Goal: Information Seeking & Learning: Learn about a topic

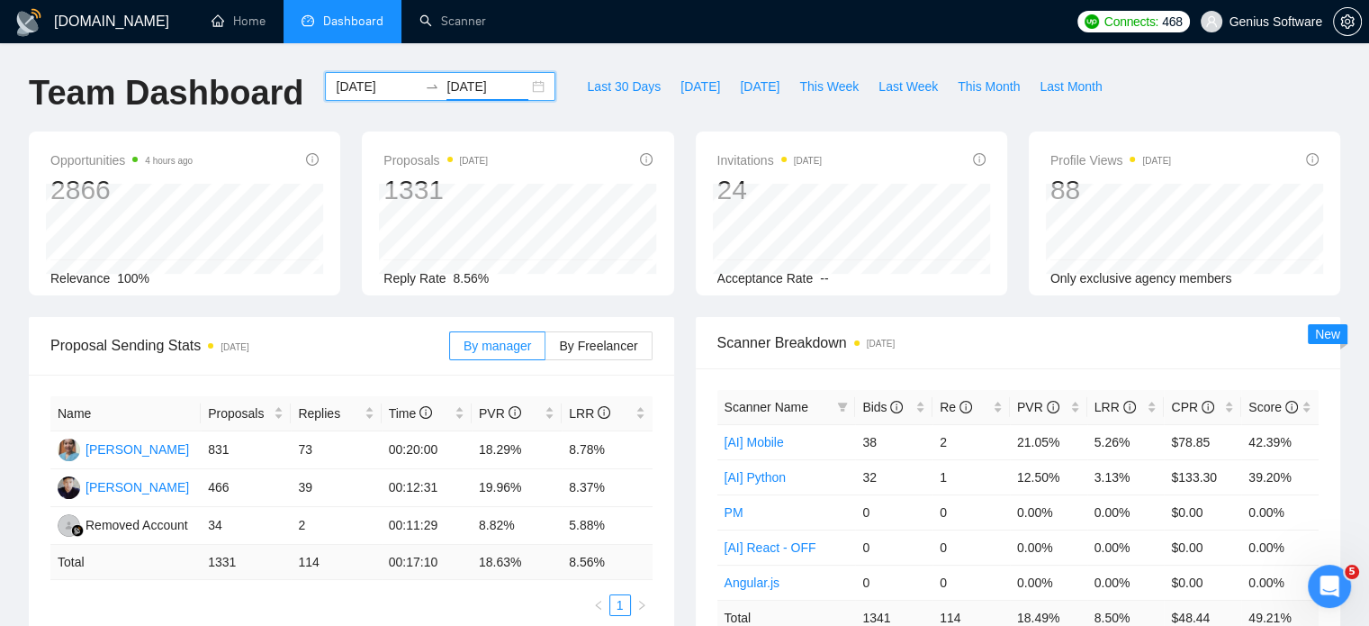
click at [522, 87] on div "[DATE] [DATE]" at bounding box center [440, 86] width 230 height 29
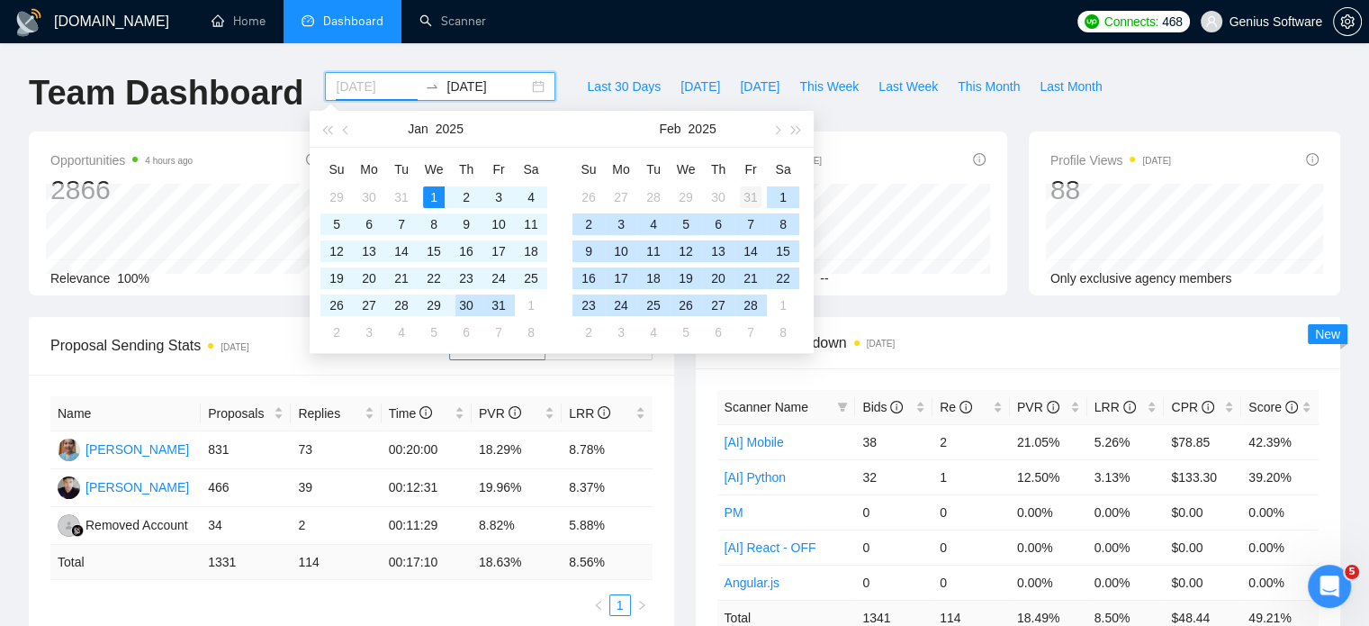
type input "[DATE]"
click at [749, 198] on div "31" at bounding box center [751, 197] width 22 height 22
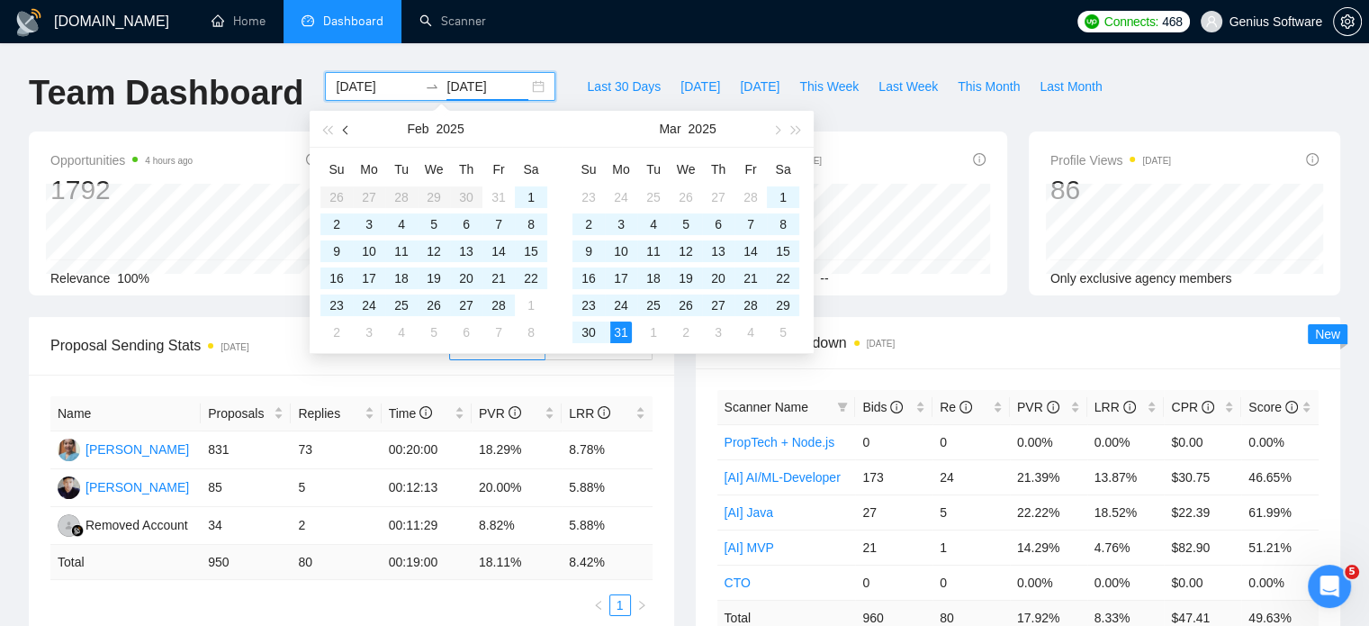
click at [346, 129] on span "button" at bounding box center [347, 129] width 9 height 9
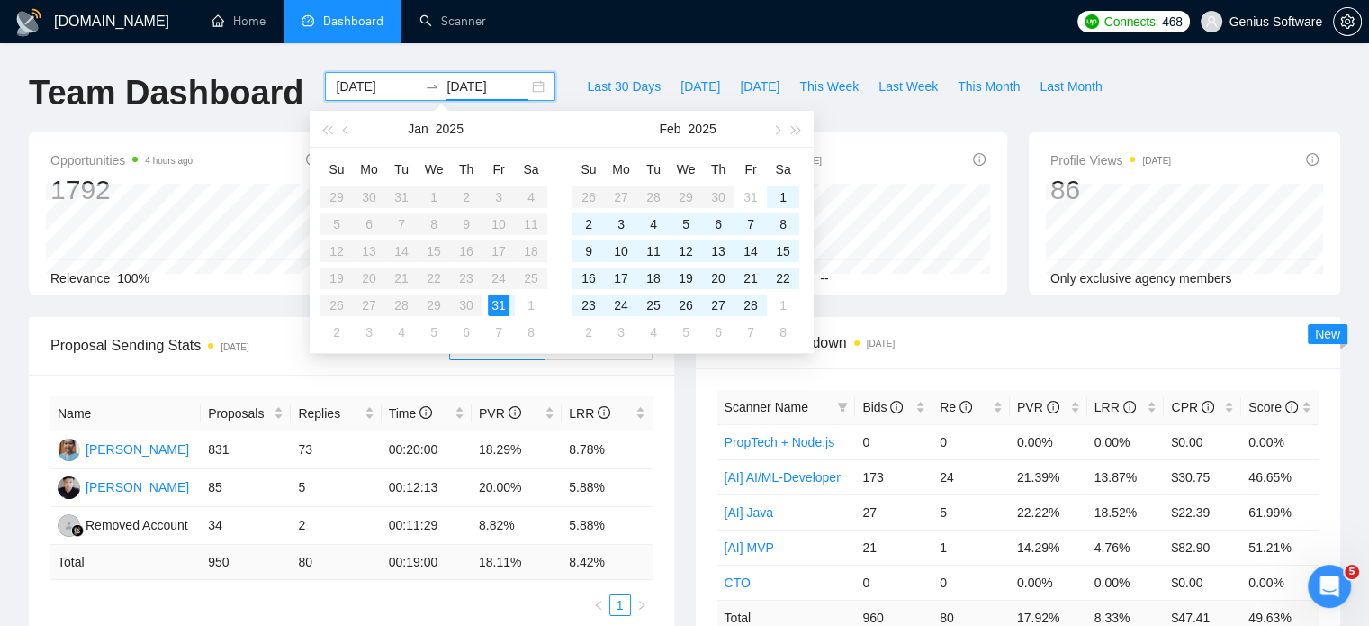
click at [373, 199] on table "Su Mo Tu We Th Fr Sa 29 30 31 1 2 3 4 5 6 7 8 9 10 11 12 13 14 15 16 17 18 19 2…" at bounding box center [433, 250] width 227 height 191
type input "[DATE]"
click at [623, 219] on div "3" at bounding box center [621, 224] width 22 height 22
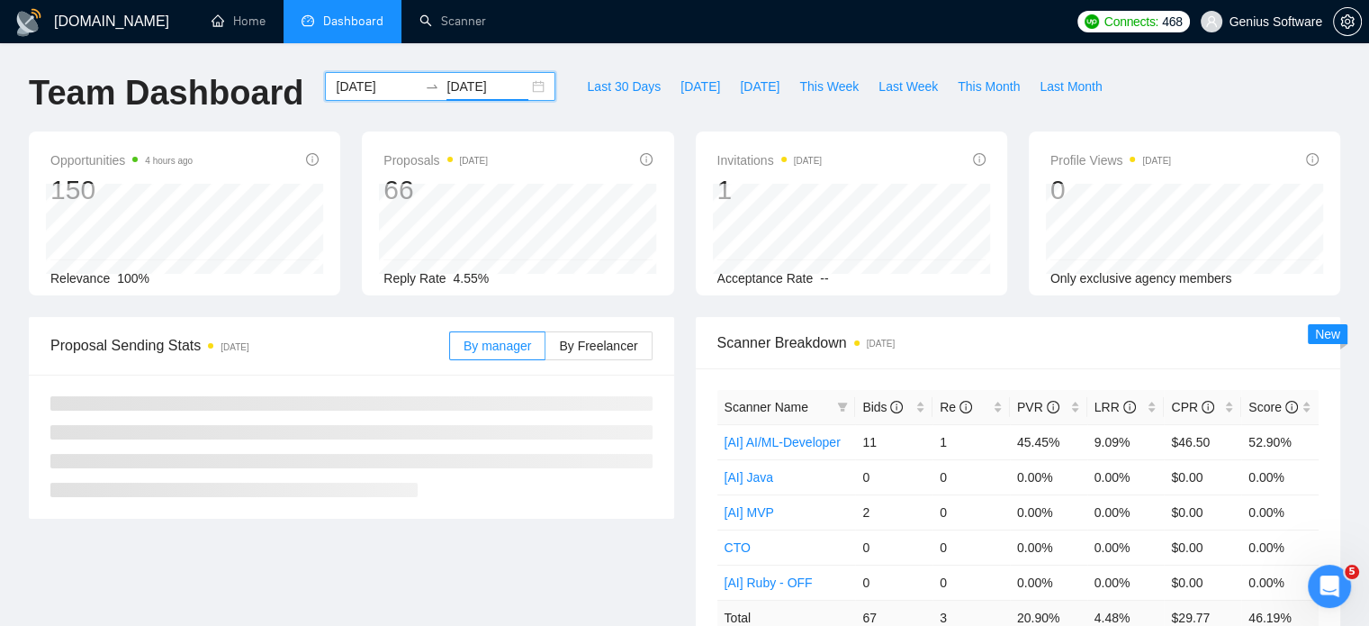
click at [364, 82] on input "[DATE]" at bounding box center [377, 87] width 82 height 20
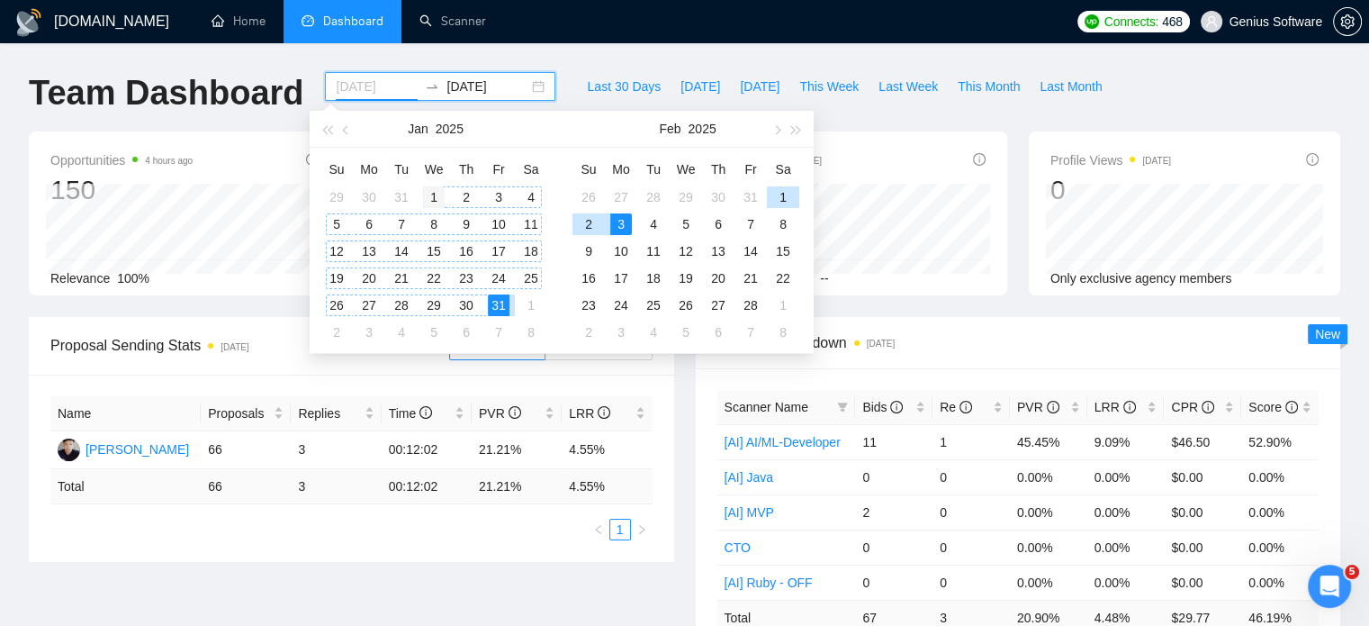
type input "[DATE]"
click at [433, 190] on div "1" at bounding box center [434, 197] width 22 height 22
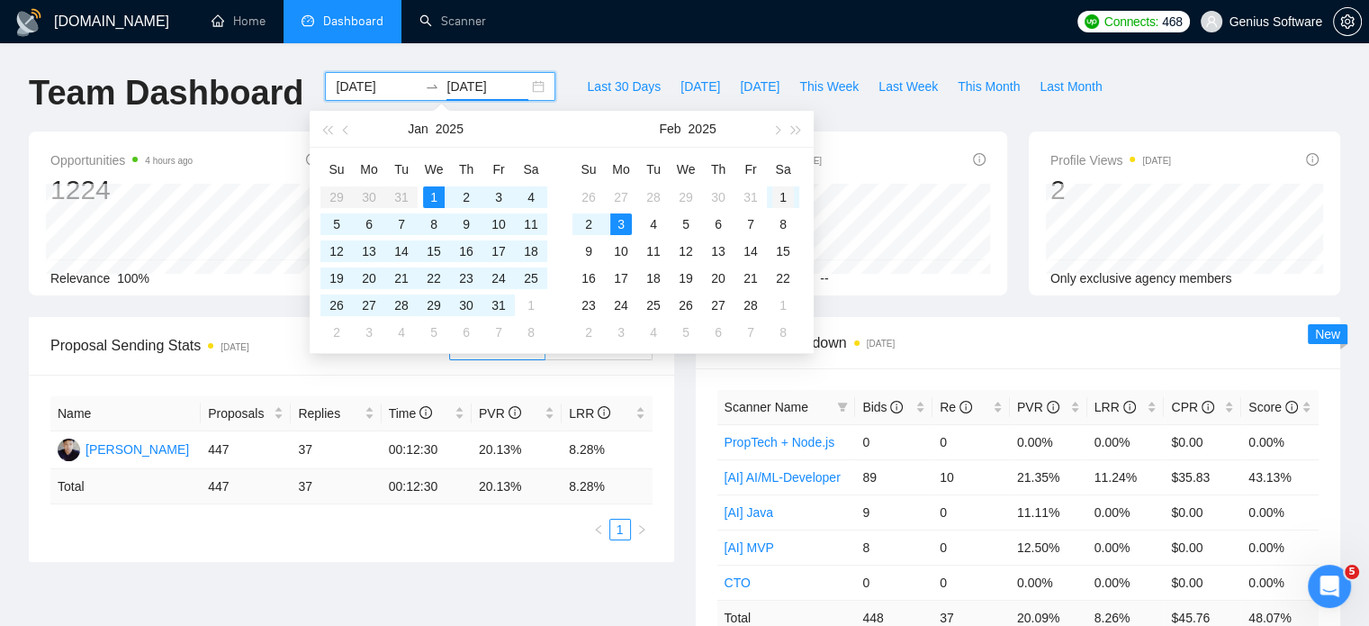
type input "[DATE]"
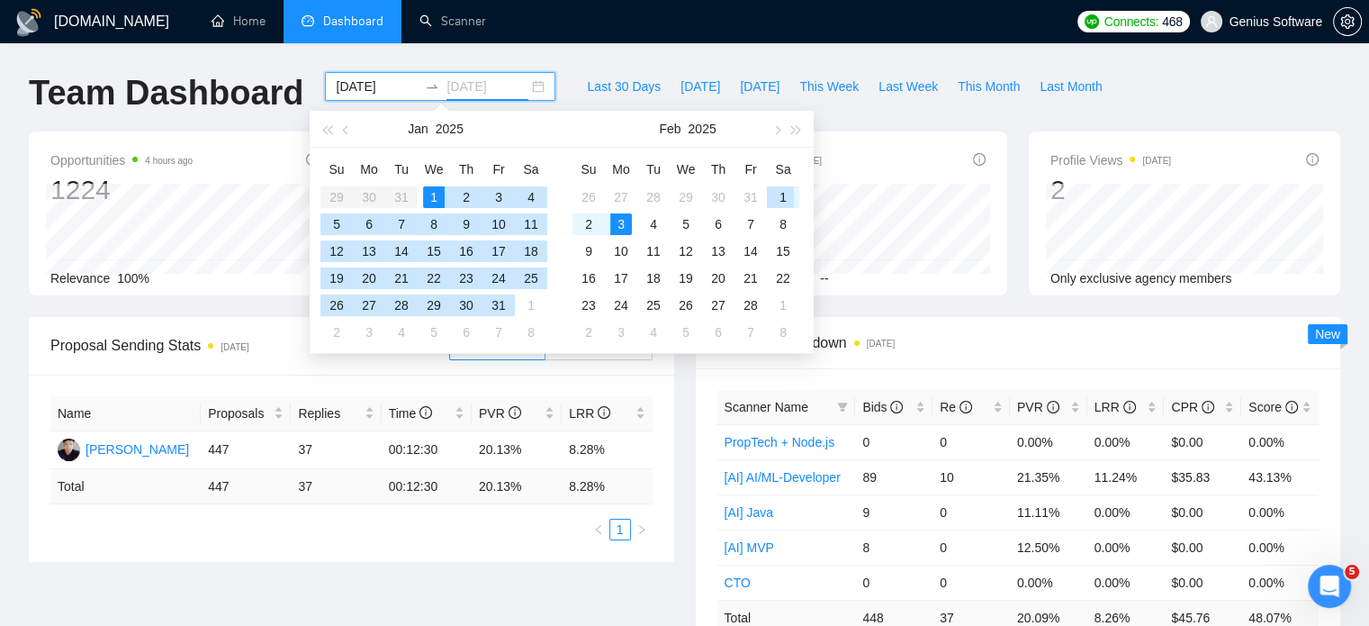
click at [778, 191] on div "1" at bounding box center [783, 197] width 22 height 22
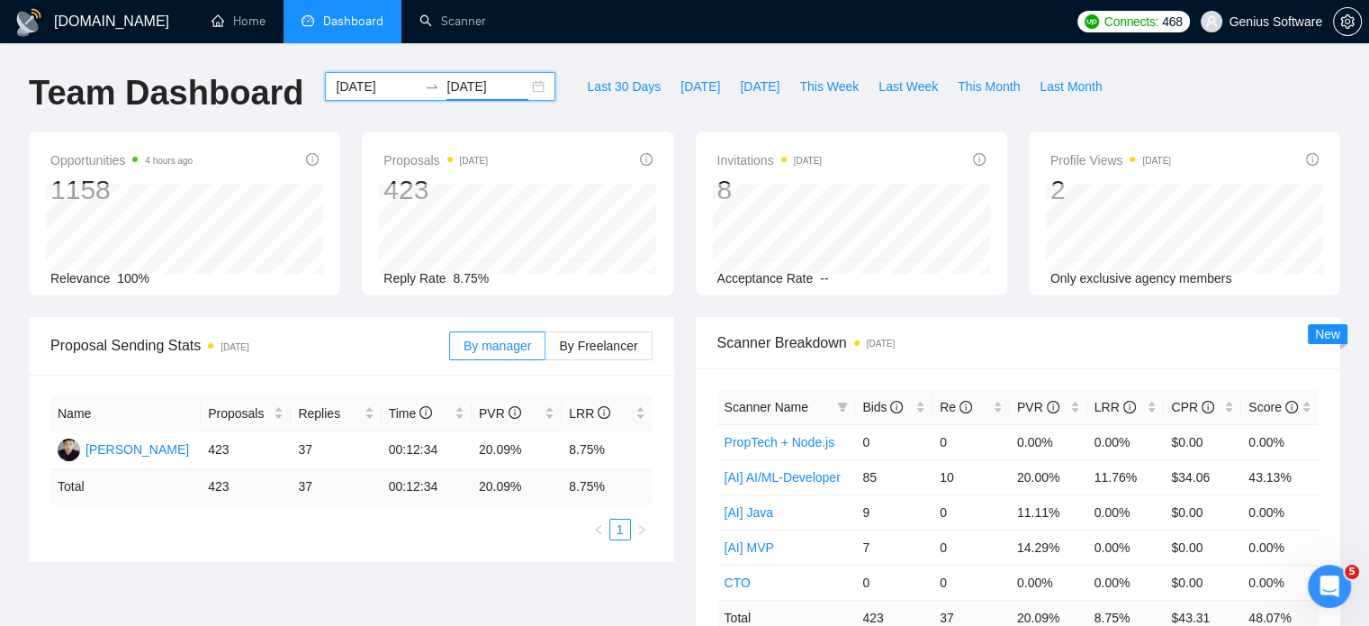
click at [1314, 161] on icon "info-circle" at bounding box center [1312, 159] width 13 height 13
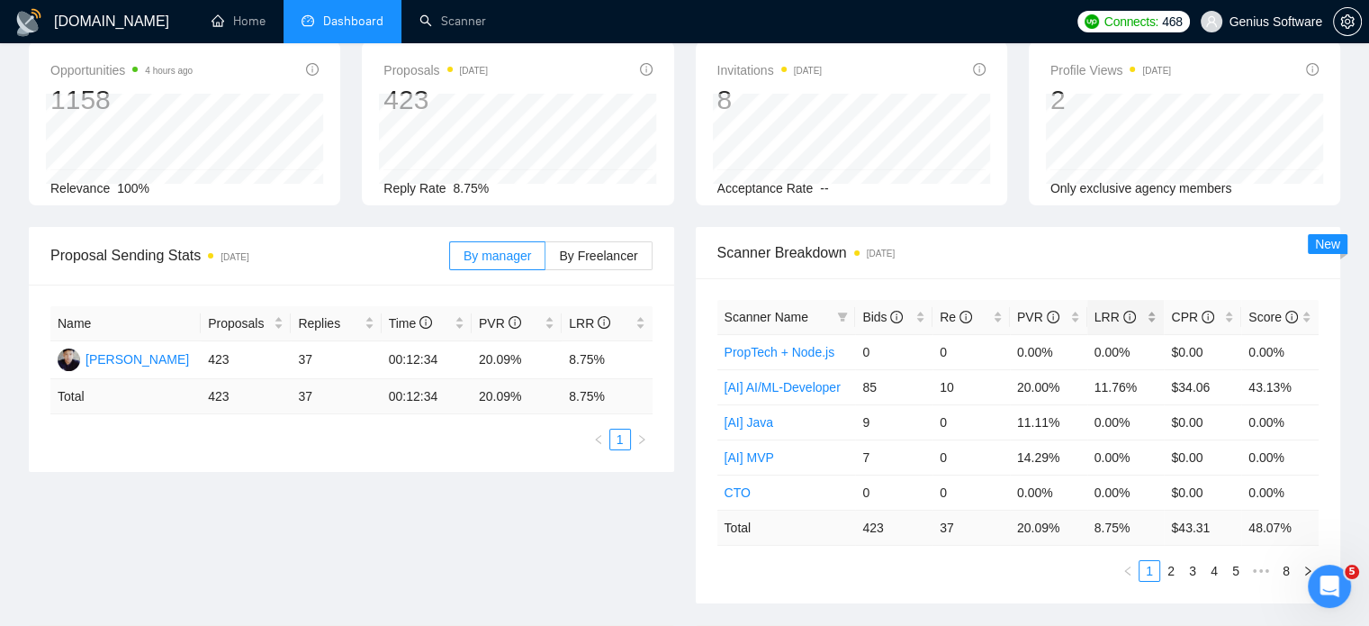
click at [1155, 312] on div "LRR" at bounding box center [1126, 317] width 63 height 20
click at [1152, 312] on div "LRR" at bounding box center [1126, 317] width 63 height 20
click at [1000, 310] on div "Re" at bounding box center [971, 317] width 63 height 20
click at [1000, 309] on div "Re" at bounding box center [971, 317] width 63 height 20
click at [1168, 565] on link "2" at bounding box center [1171, 571] width 20 height 20
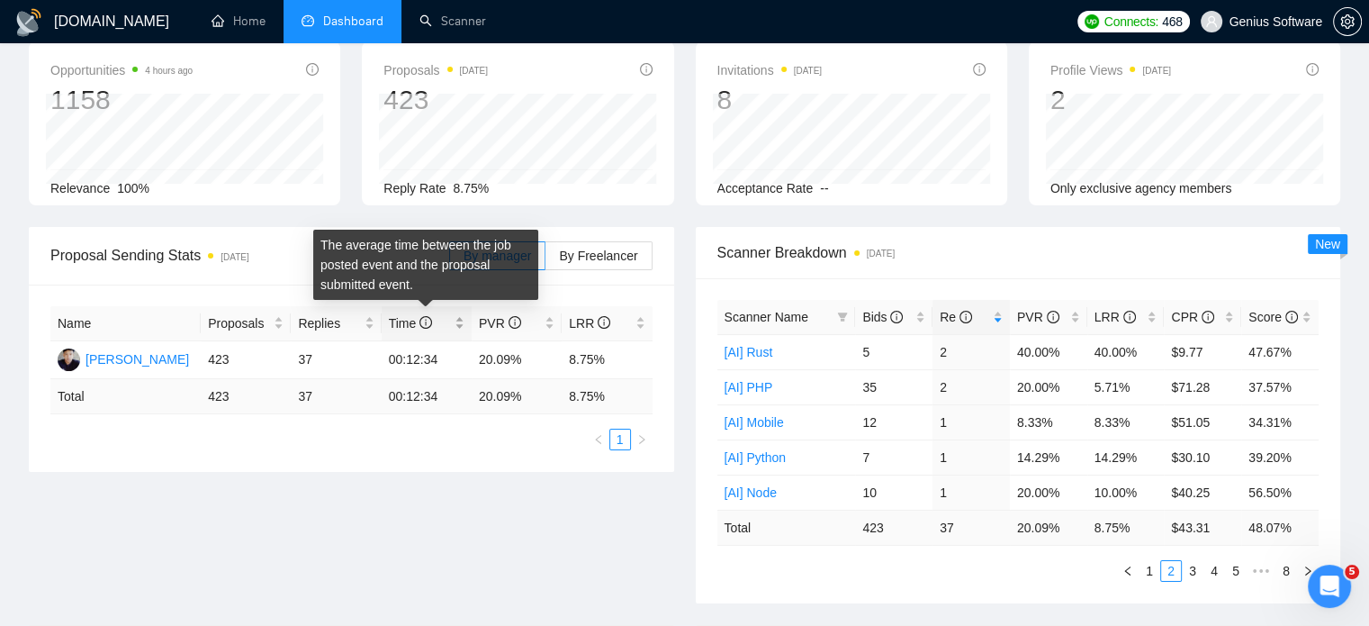
click at [428, 321] on icon "info-circle" at bounding box center [425, 322] width 13 height 13
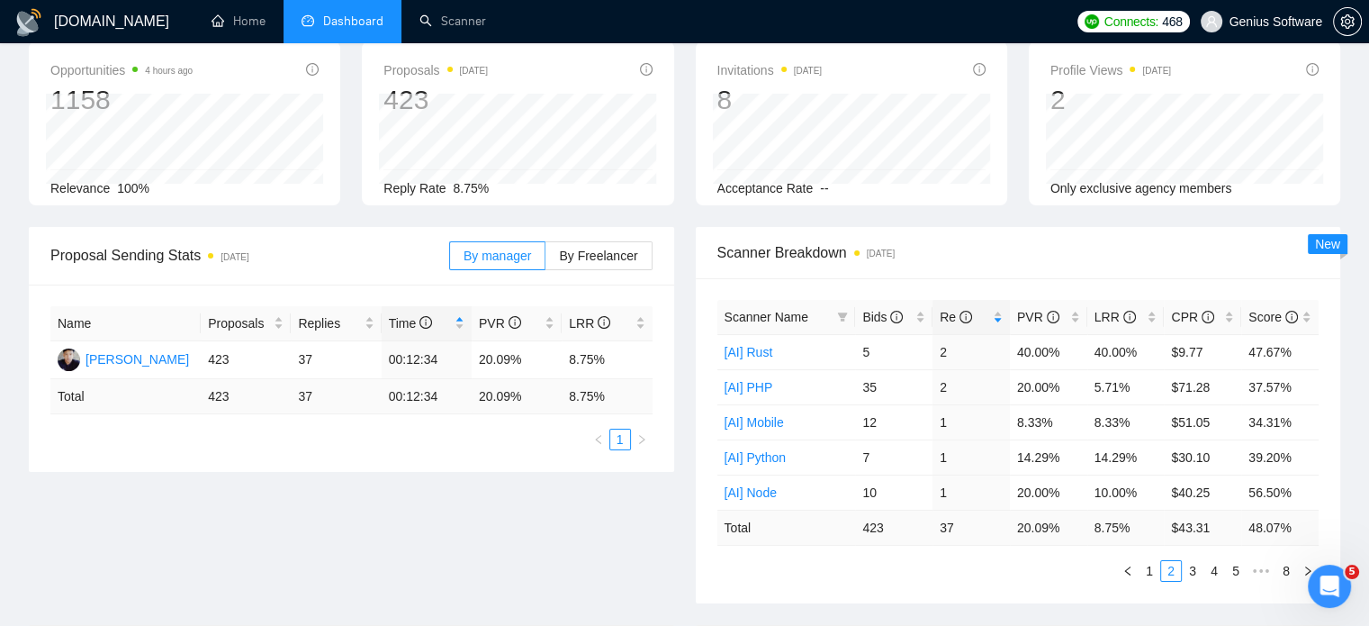
scroll to position [180, 0]
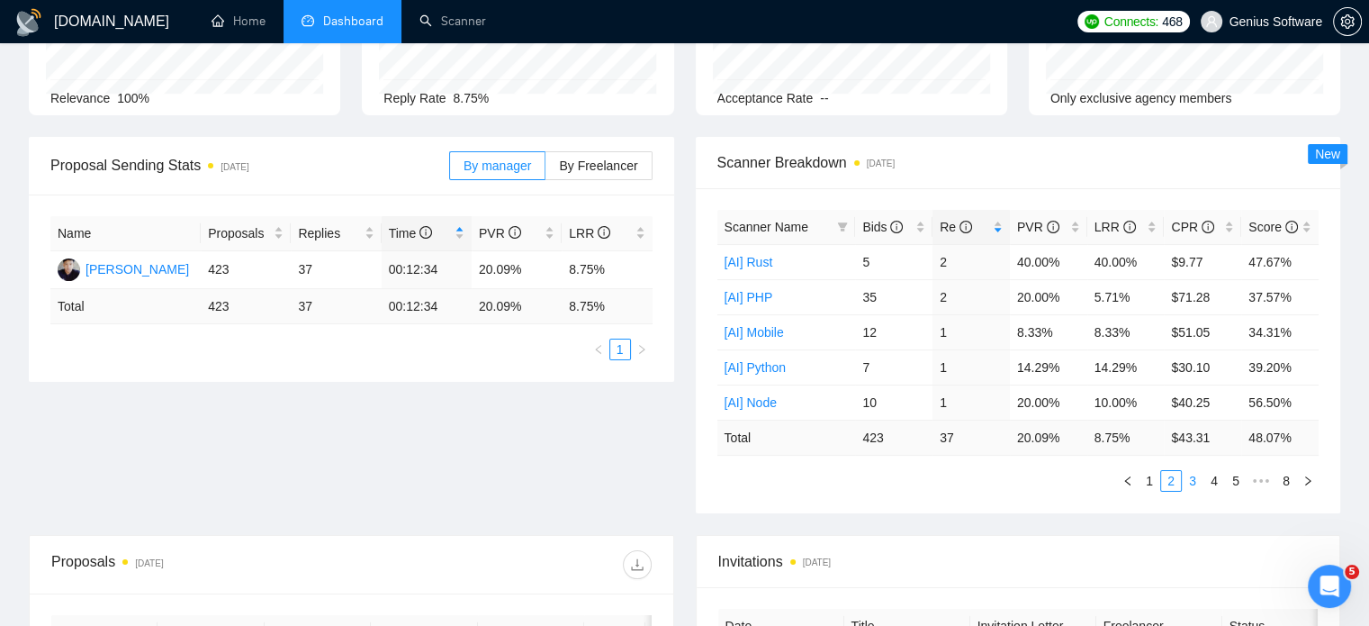
click at [1194, 478] on link "3" at bounding box center [1193, 481] width 20 height 20
click at [1212, 477] on link "4" at bounding box center [1214, 481] width 20 height 20
click at [1214, 479] on link "5" at bounding box center [1214, 481] width 20 height 20
click at [1235, 478] on link "6" at bounding box center [1243, 481] width 20 height 20
click at [1246, 478] on link "6" at bounding box center [1243, 481] width 20 height 20
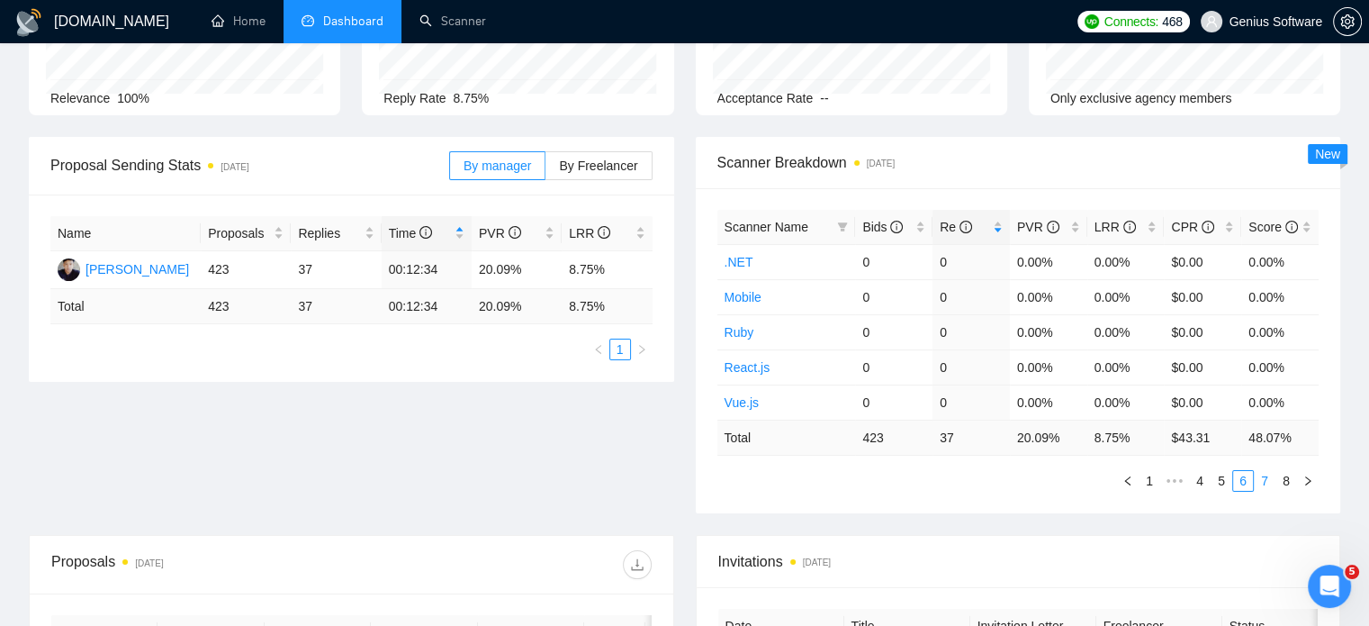
click at [1275, 478] on li "8" at bounding box center [1286, 481] width 22 height 22
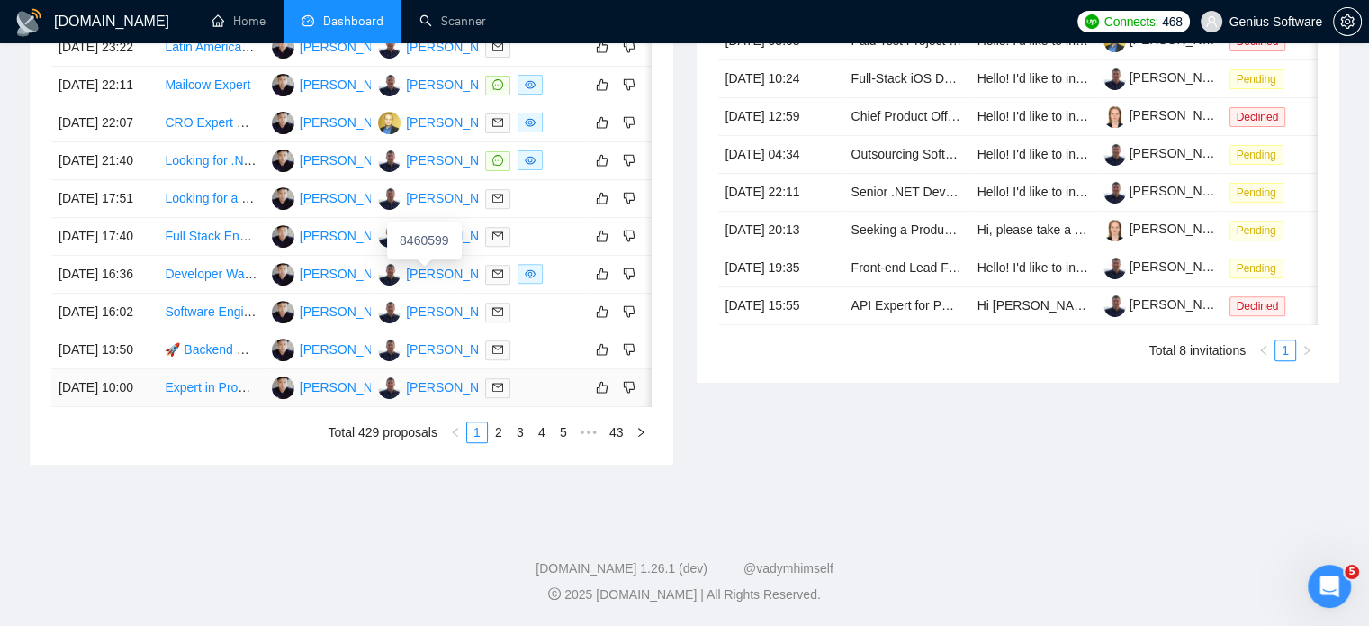
scroll to position [851, 0]
click at [500, 429] on link "2" at bounding box center [499, 432] width 20 height 20
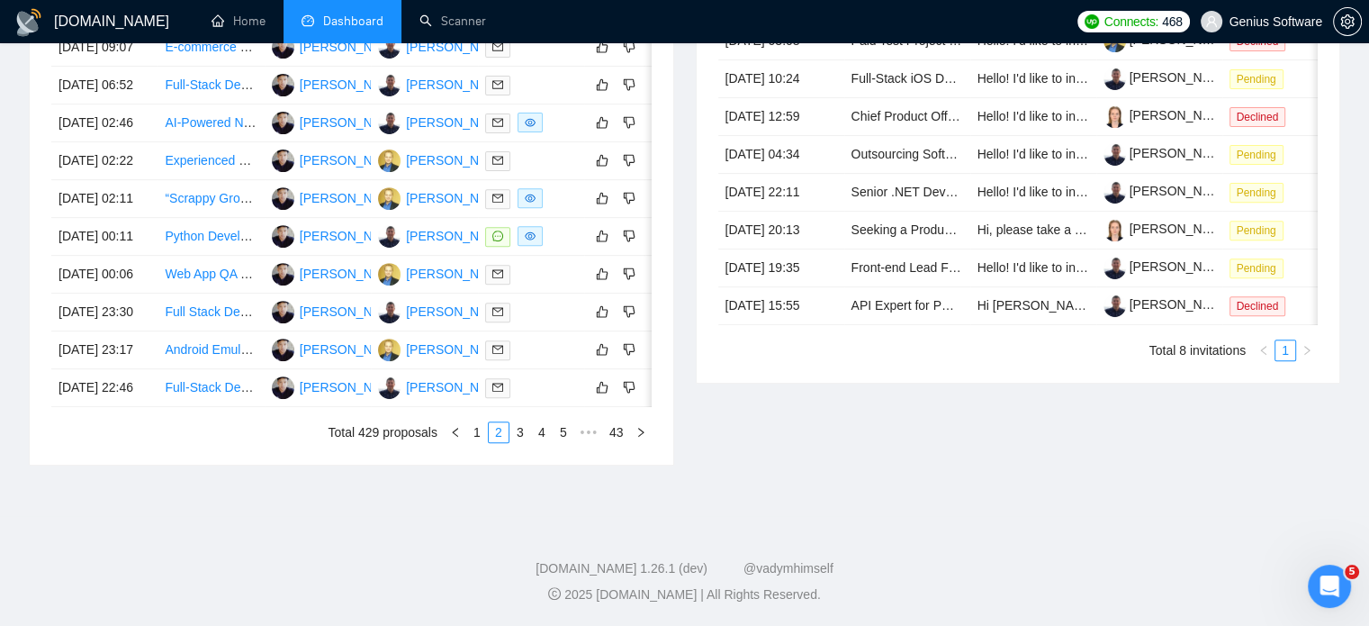
scroll to position [761, 0]
click at [515, 442] on link "3" at bounding box center [520, 432] width 20 height 20
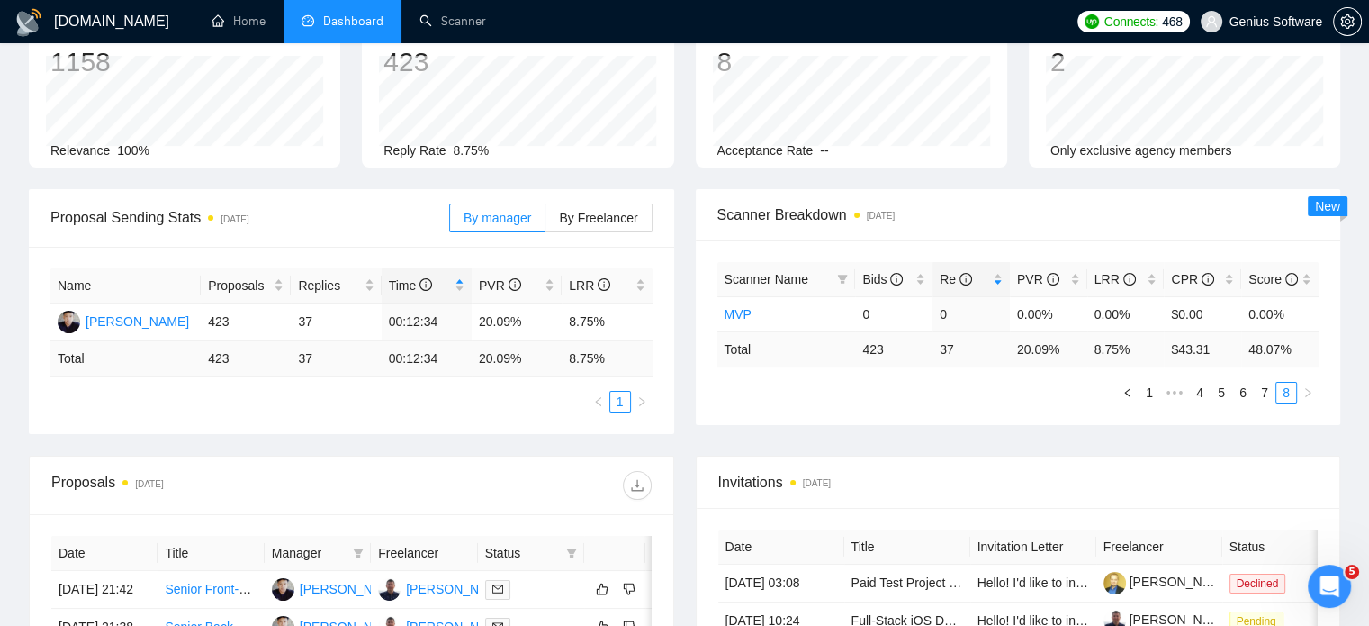
scroll to position [0, 0]
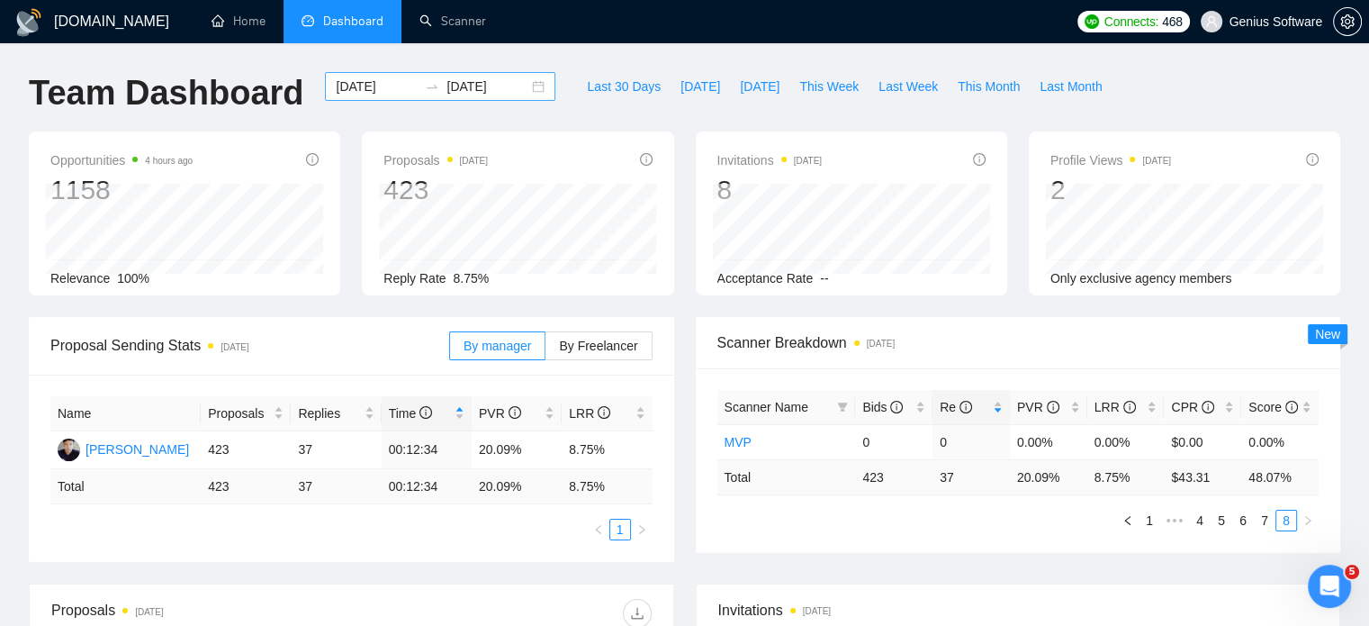
click at [365, 86] on input "[DATE]" at bounding box center [377, 87] width 82 height 20
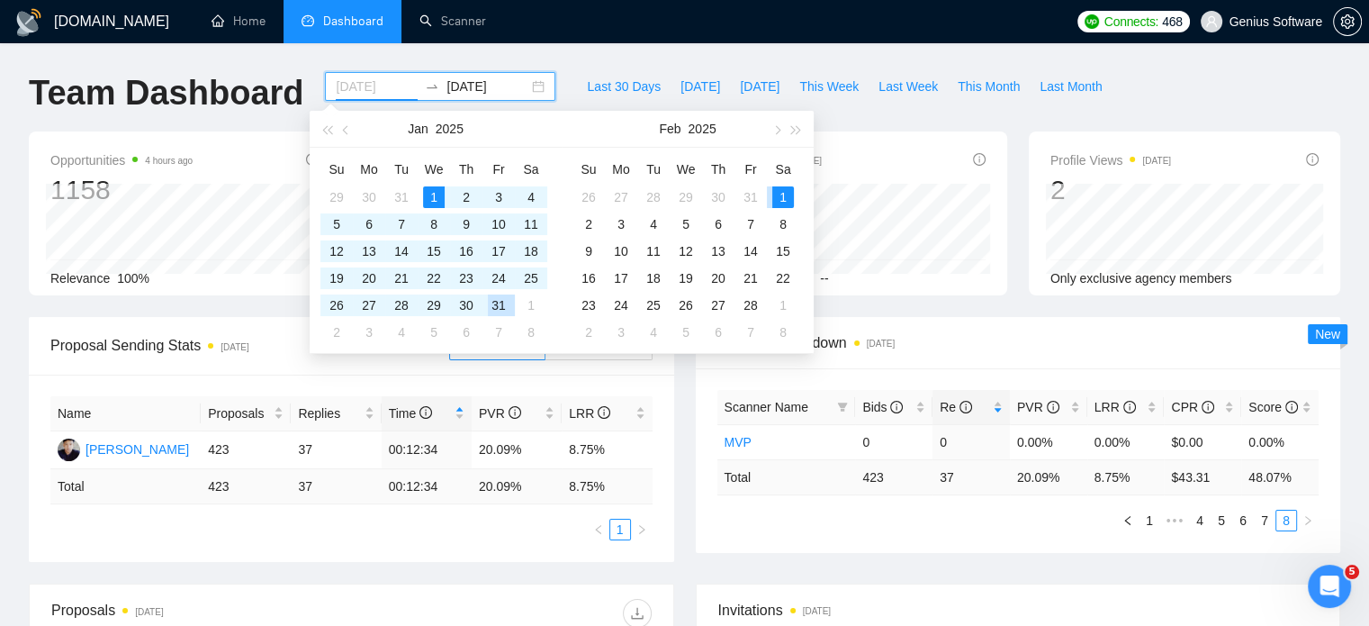
type input "[DATE]"
click at [785, 194] on div "1" at bounding box center [783, 197] width 22 height 22
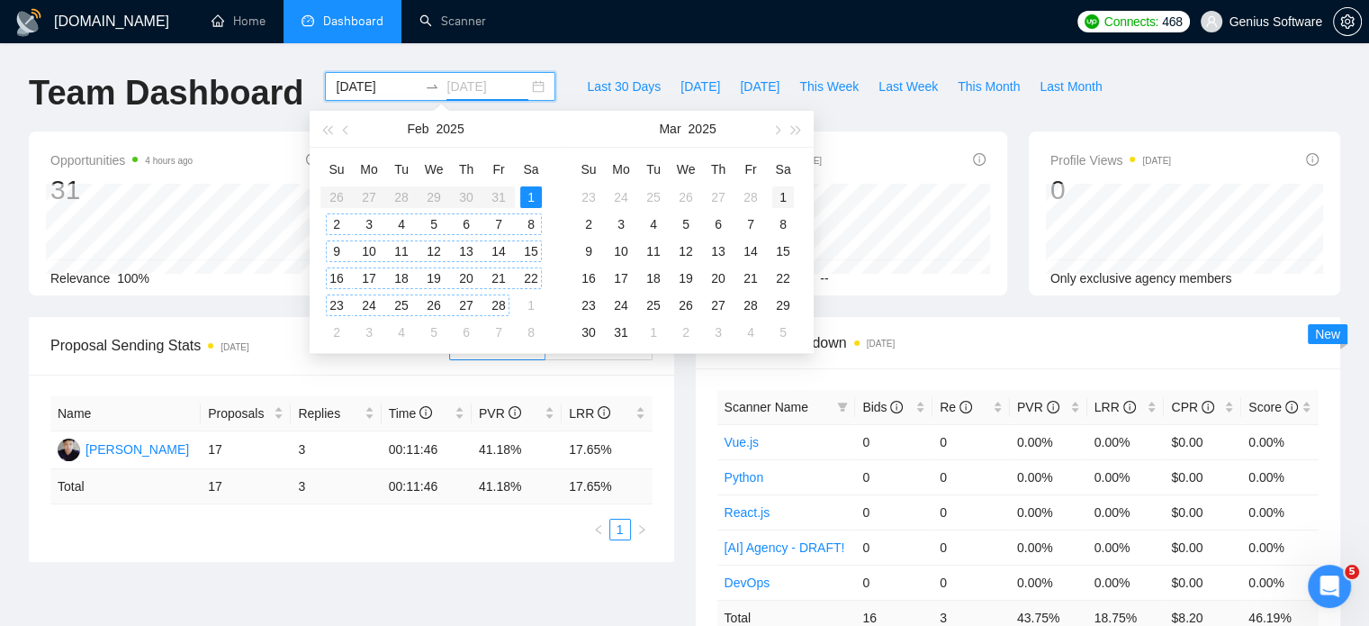
type input "[DATE]"
click at [777, 197] on div "1" at bounding box center [783, 197] width 22 height 22
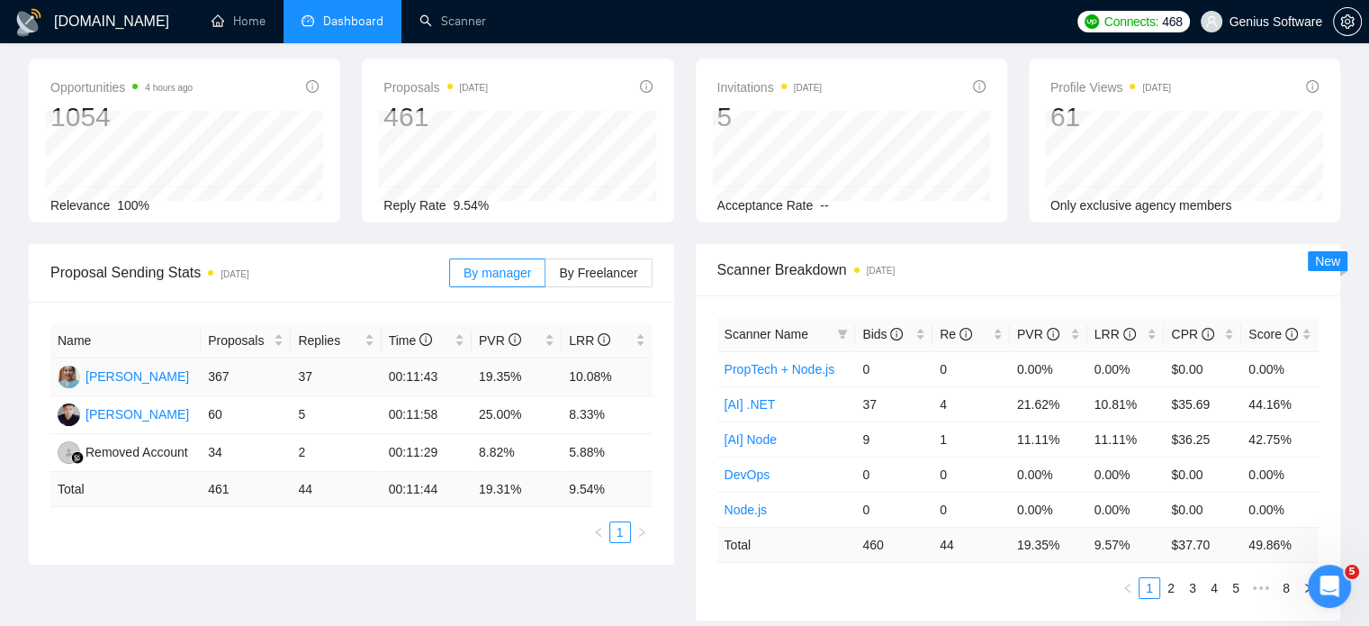
scroll to position [90, 0]
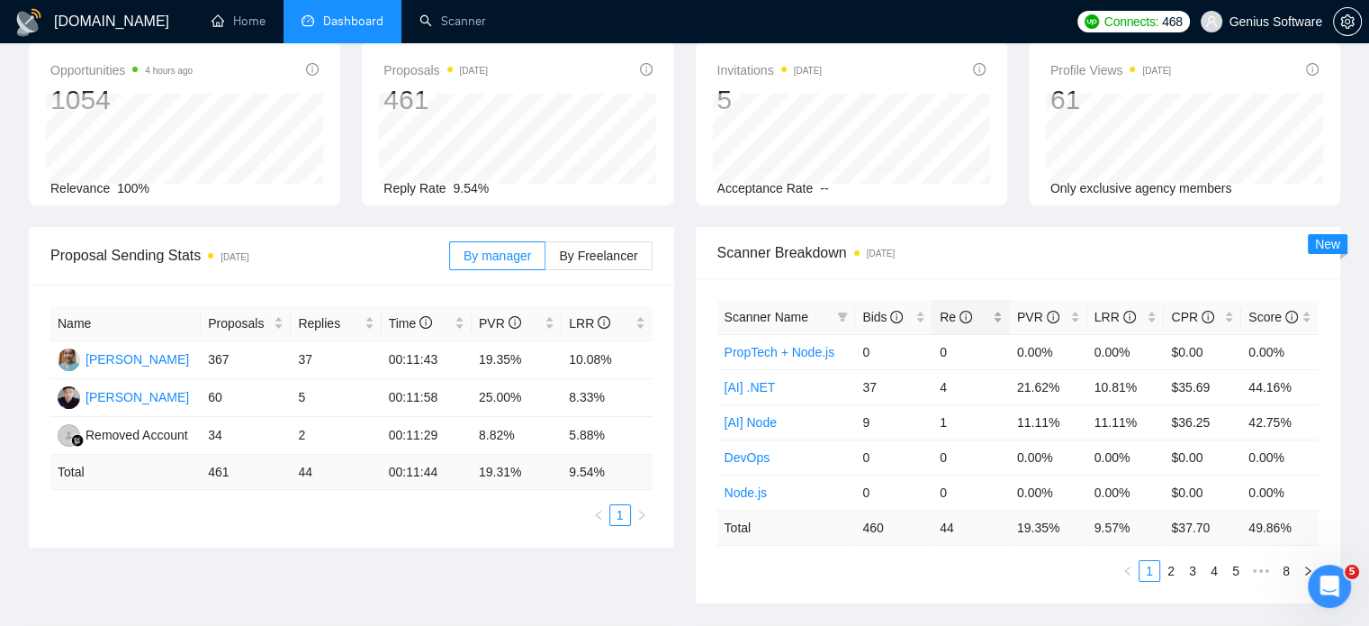
click at [998, 311] on div "Re" at bounding box center [971, 317] width 63 height 20
click at [1171, 568] on link "2" at bounding box center [1171, 571] width 20 height 20
click at [1188, 566] on link "3" at bounding box center [1193, 571] width 20 height 20
click at [1147, 568] on link "1" at bounding box center [1150, 571] width 20 height 20
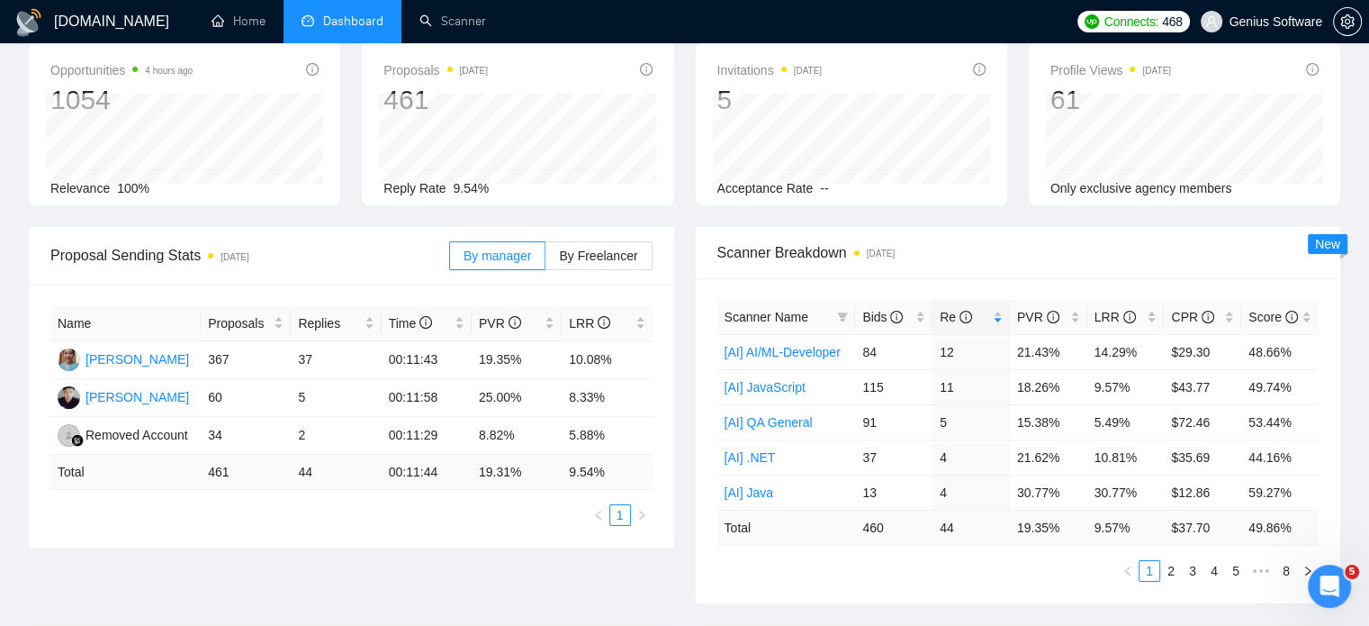
click at [680, 273] on div "Proposal Sending Stats [DATE] By manager By Freelancer Name Proposals Replies T…" at bounding box center [351, 387] width 667 height 320
click at [787, 348] on link "[AI] AI/ML-Developer" at bounding box center [783, 352] width 116 height 14
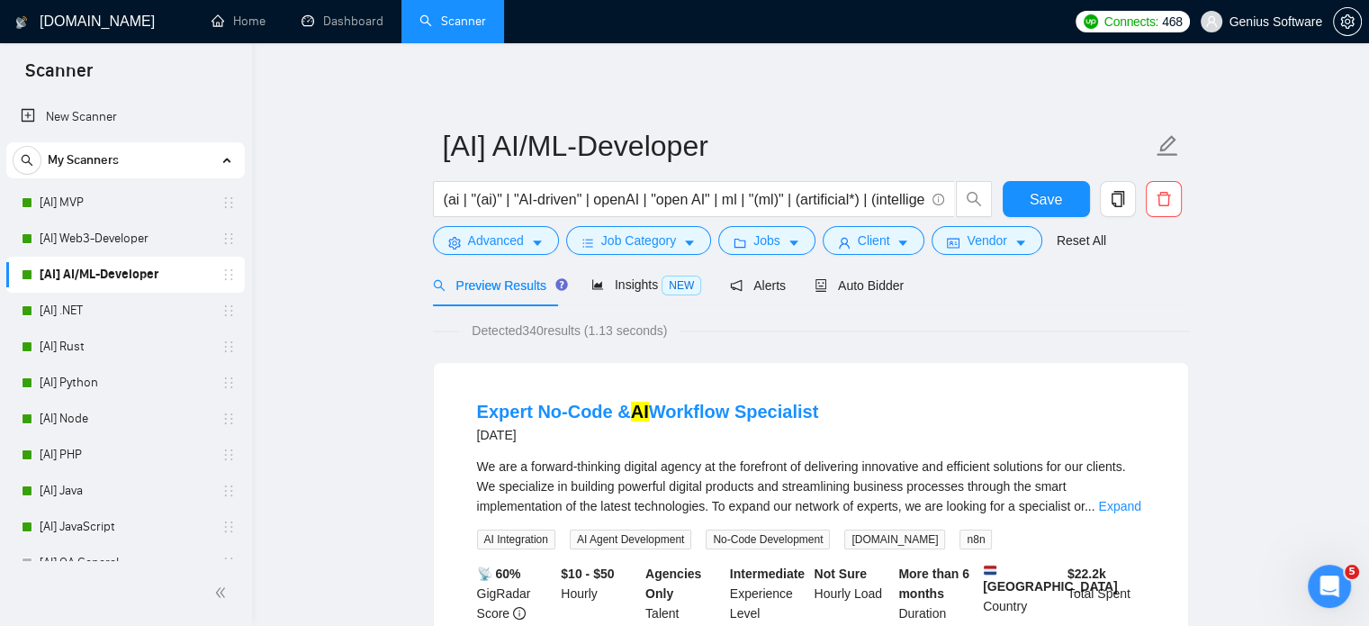
click at [617, 277] on span "Insights NEW" at bounding box center [646, 284] width 110 height 14
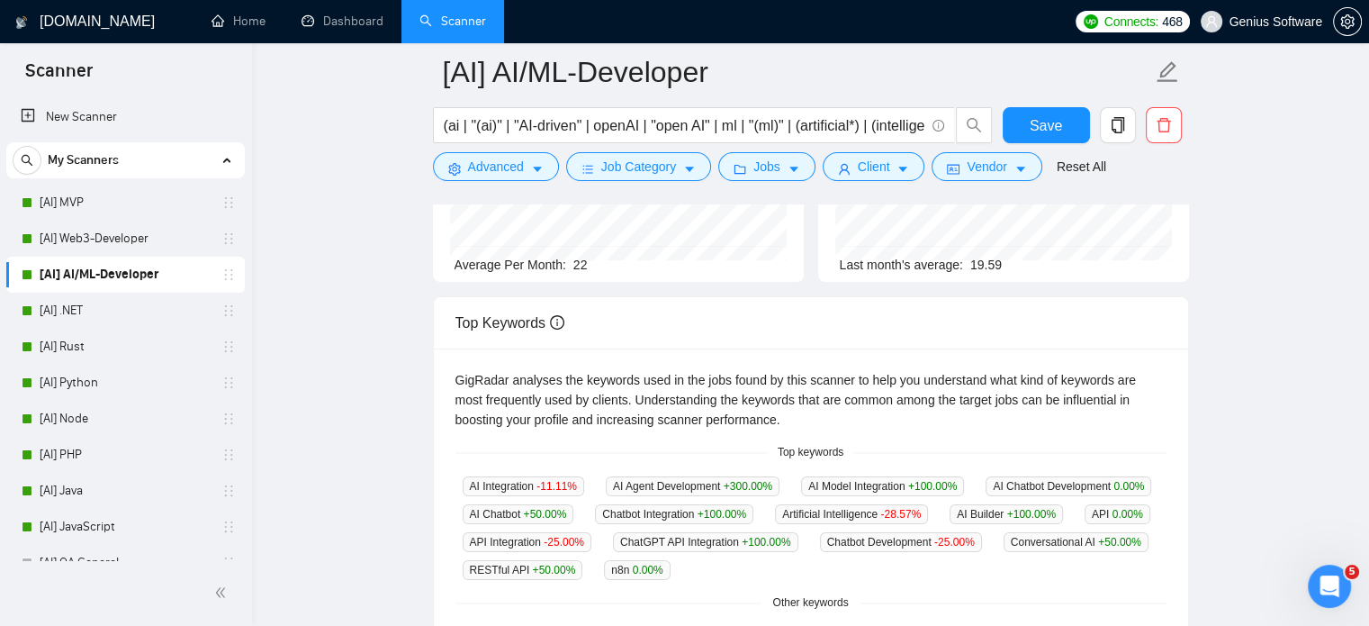
scroll to position [270, 0]
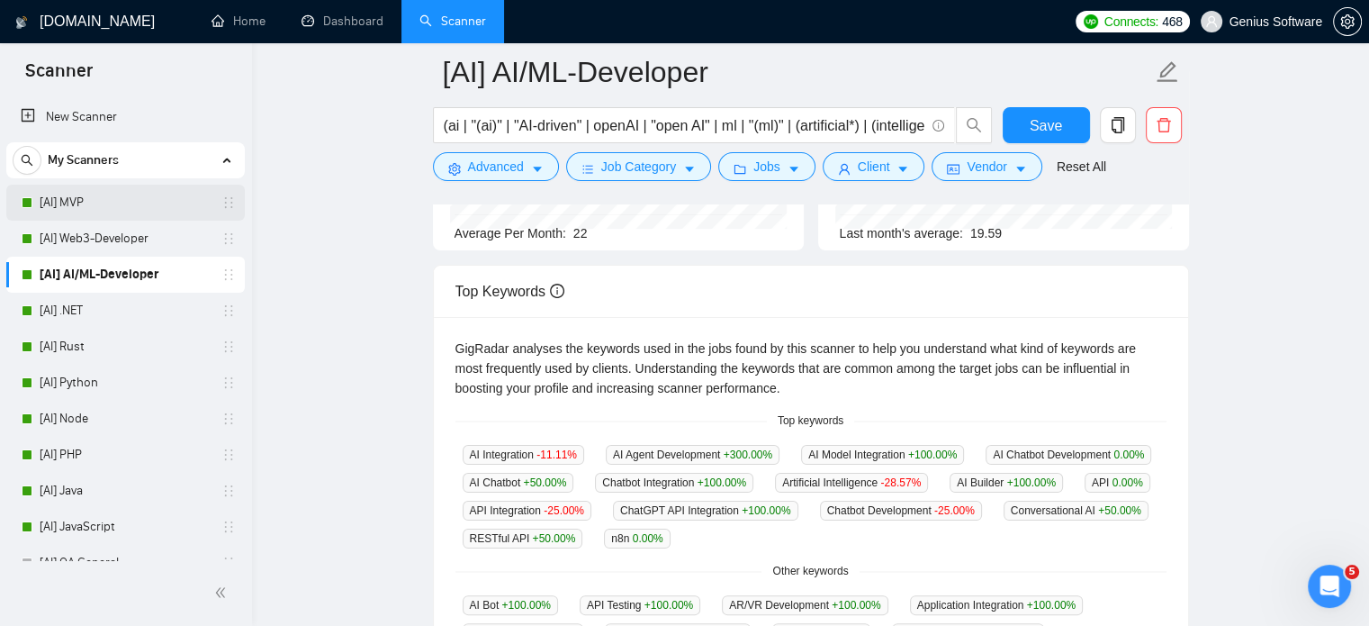
click at [67, 201] on link "[AI] MVP" at bounding box center [125, 203] width 171 height 36
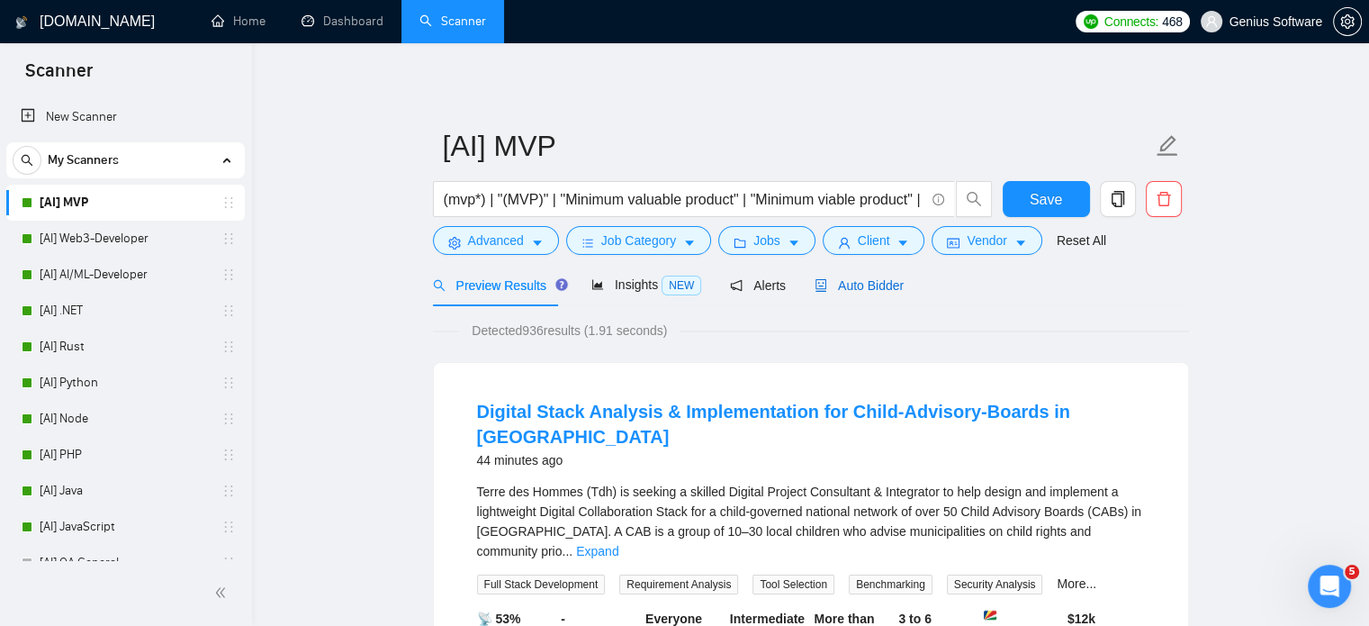
click at [821, 287] on span "Auto Bidder" at bounding box center [859, 285] width 89 height 14
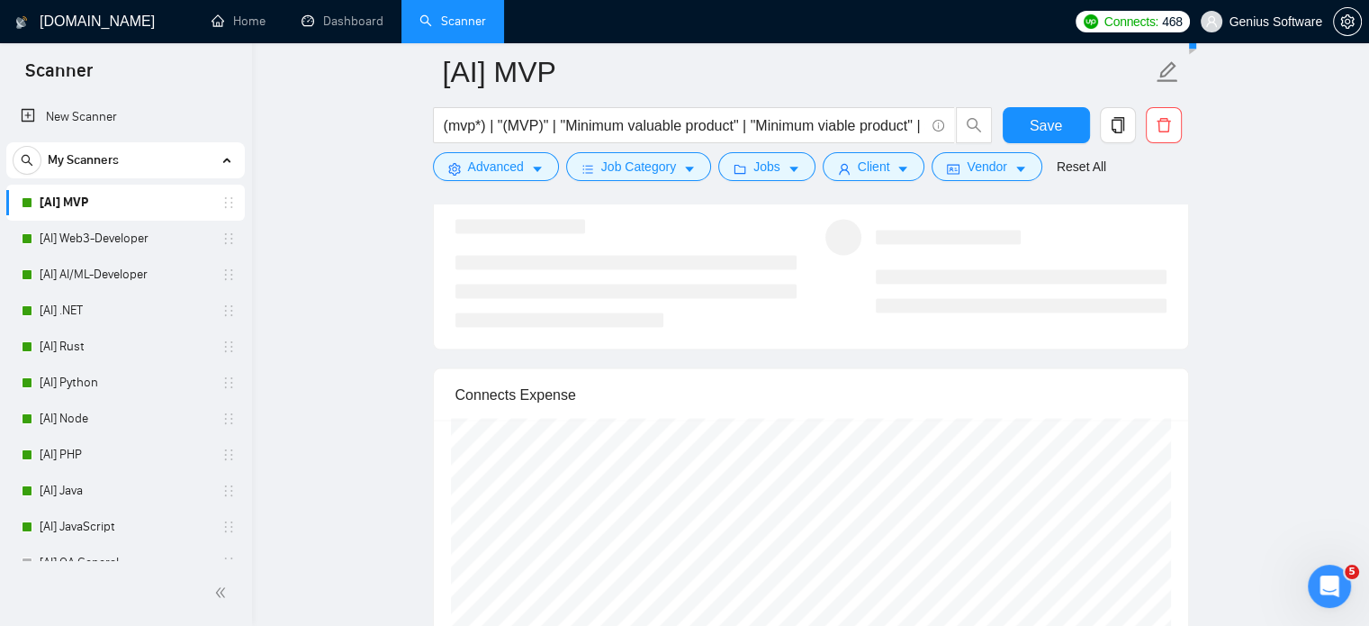
scroll to position [3510, 0]
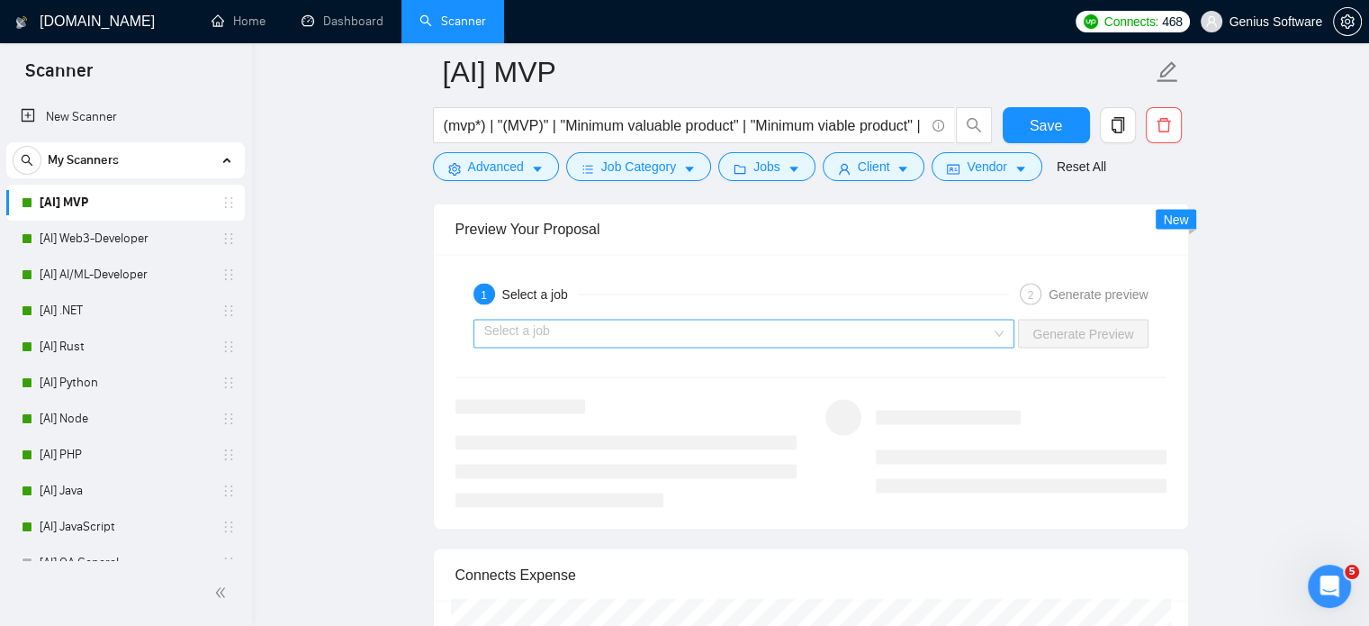
click at [569, 335] on input "search" at bounding box center [738, 333] width 508 height 27
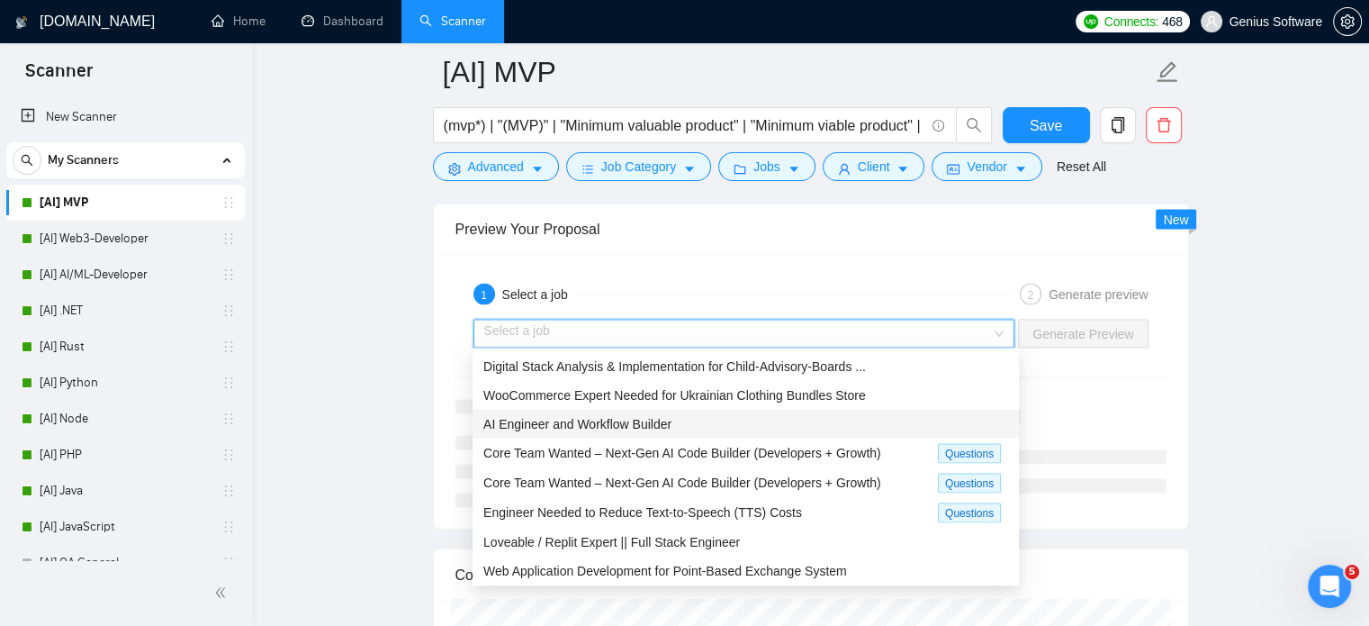
click at [590, 420] on span "AI Engineer and Workflow Builder" at bounding box center [577, 424] width 188 height 14
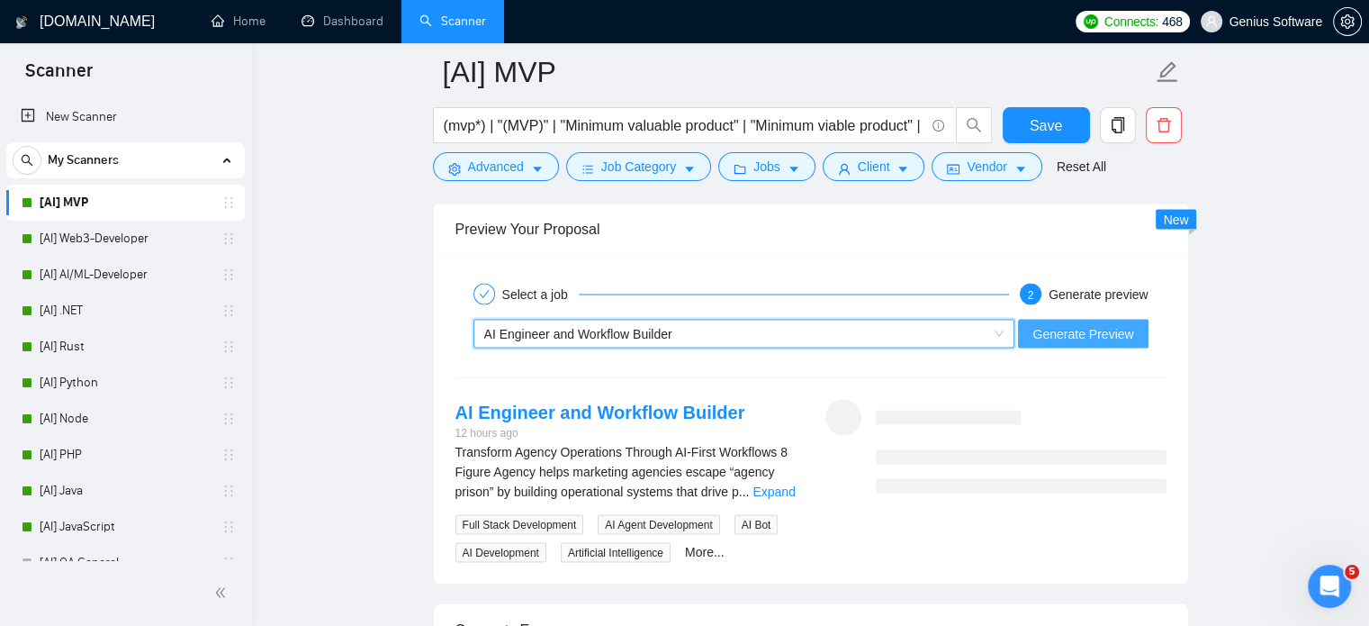
click at [1125, 331] on span "Generate Preview" at bounding box center [1082, 334] width 101 height 20
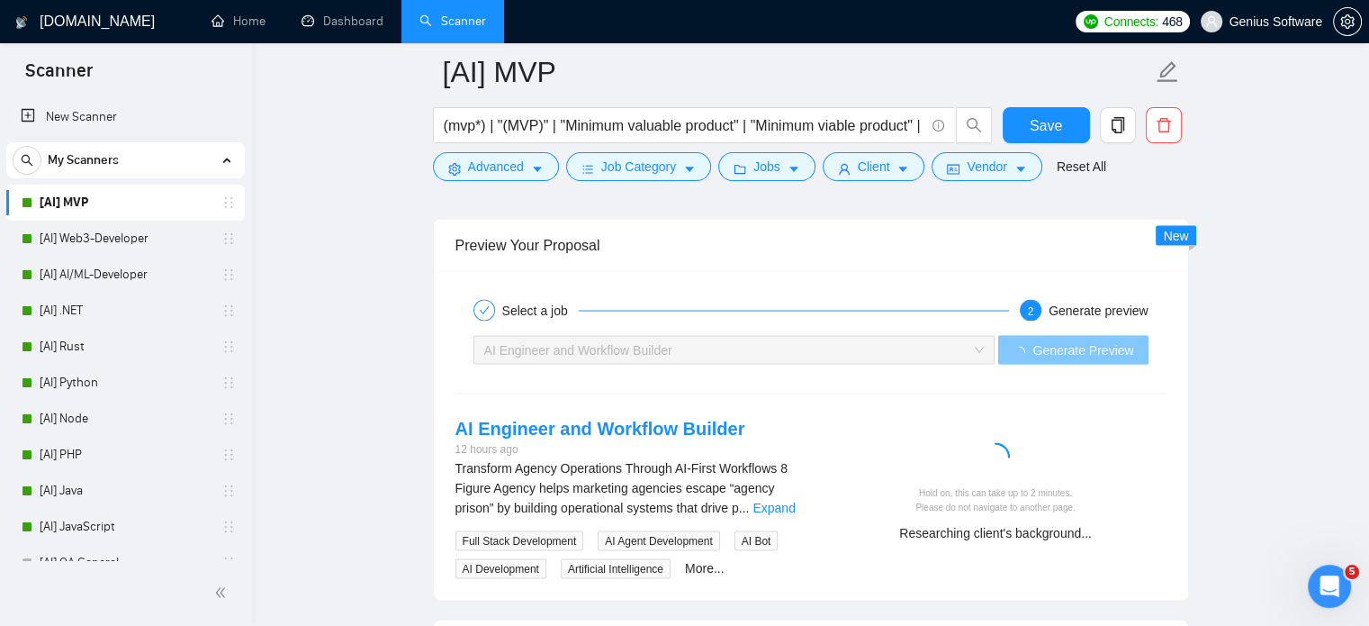
scroll to position [3501, 0]
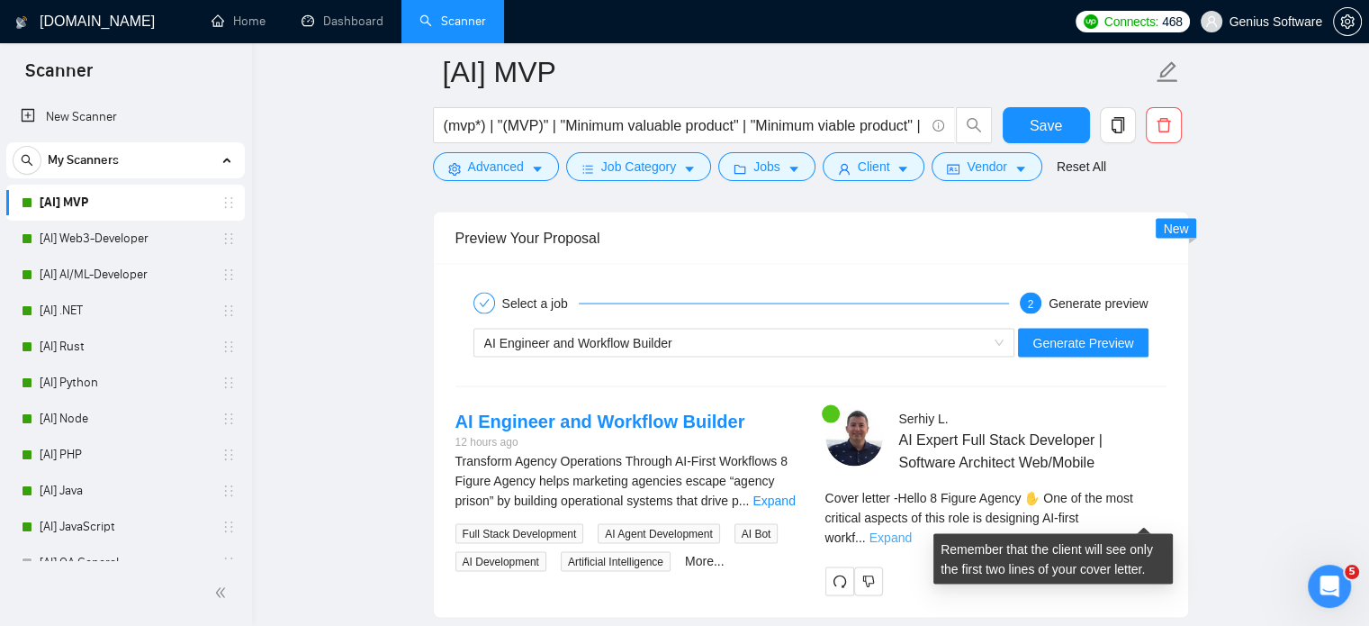
click at [912, 530] on link "Expand" at bounding box center [891, 537] width 42 height 14
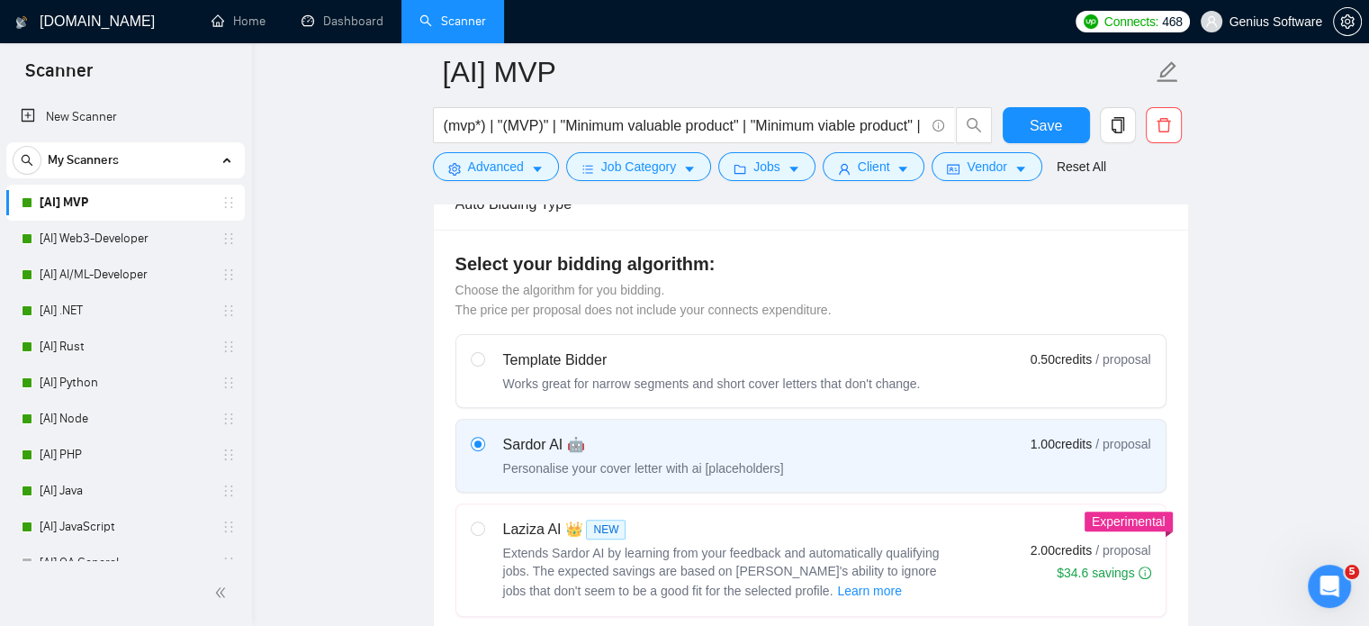
scroll to position [540, 0]
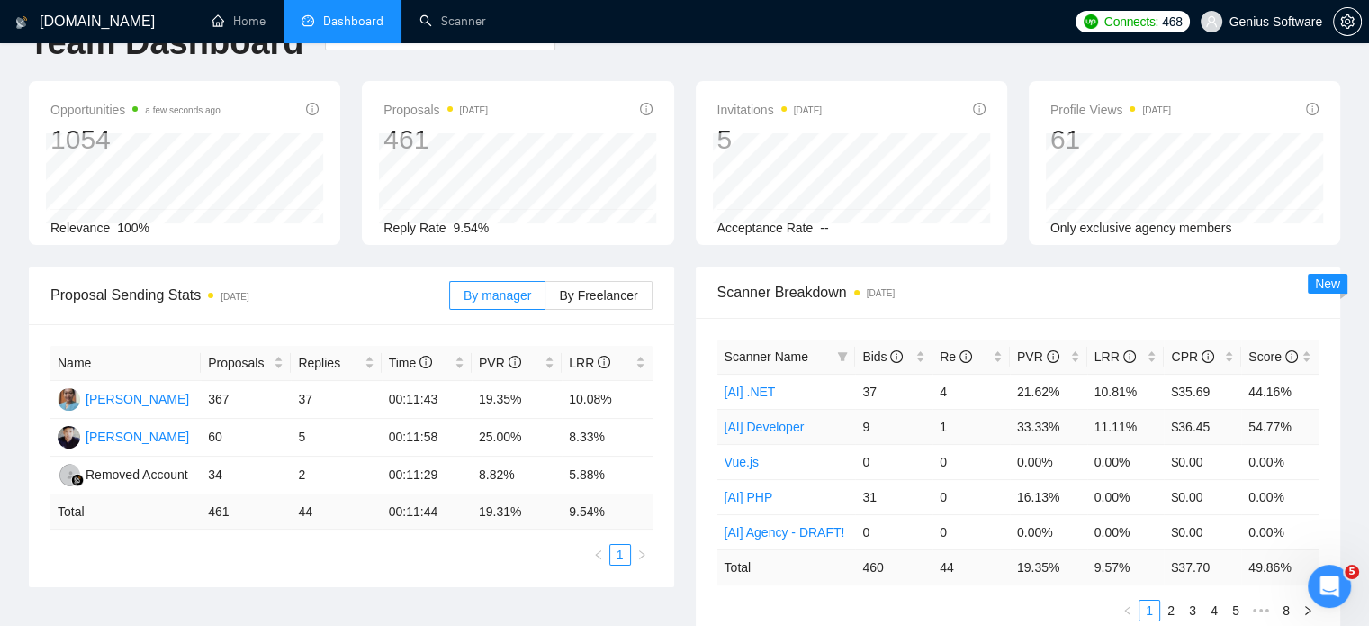
scroll to position [90, 0]
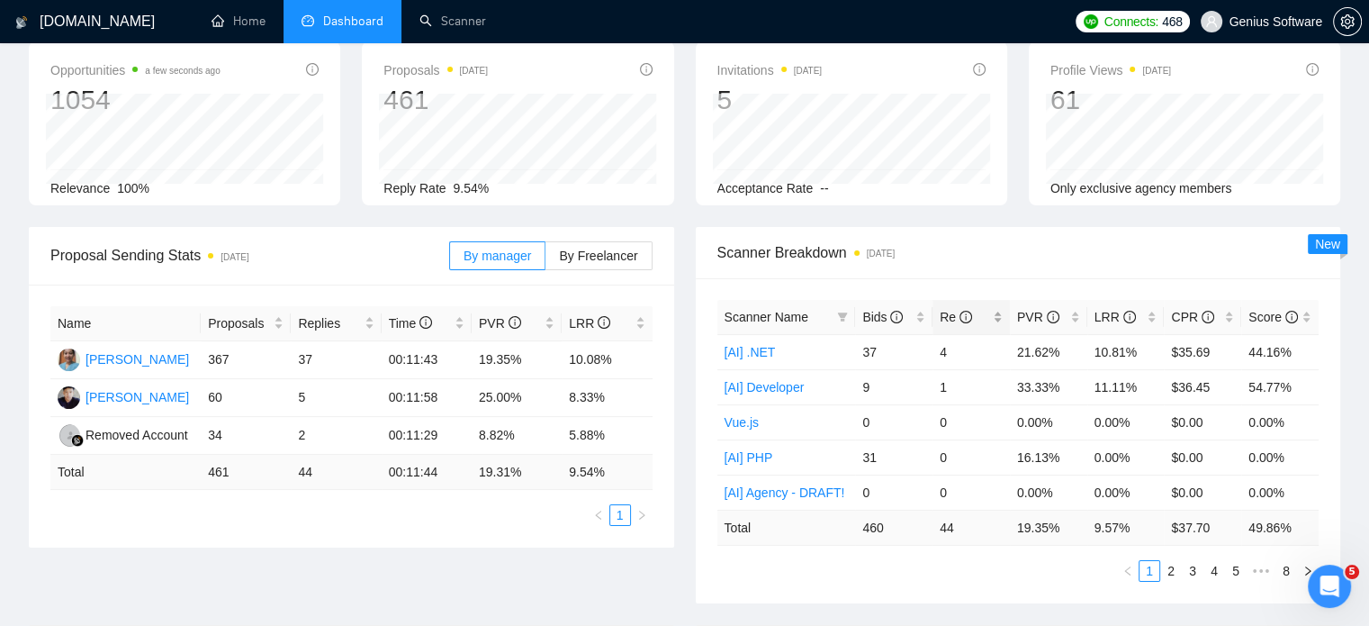
click at [972, 327] on div "Re" at bounding box center [971, 317] width 63 height 20
click at [975, 326] on span "Re" at bounding box center [965, 317] width 50 height 20
click at [680, 209] on div "Opportunities a few seconds ago 1054 Relevance 100% Proposals [DATE] 461 [DATE]…" at bounding box center [684, 133] width 1333 height 185
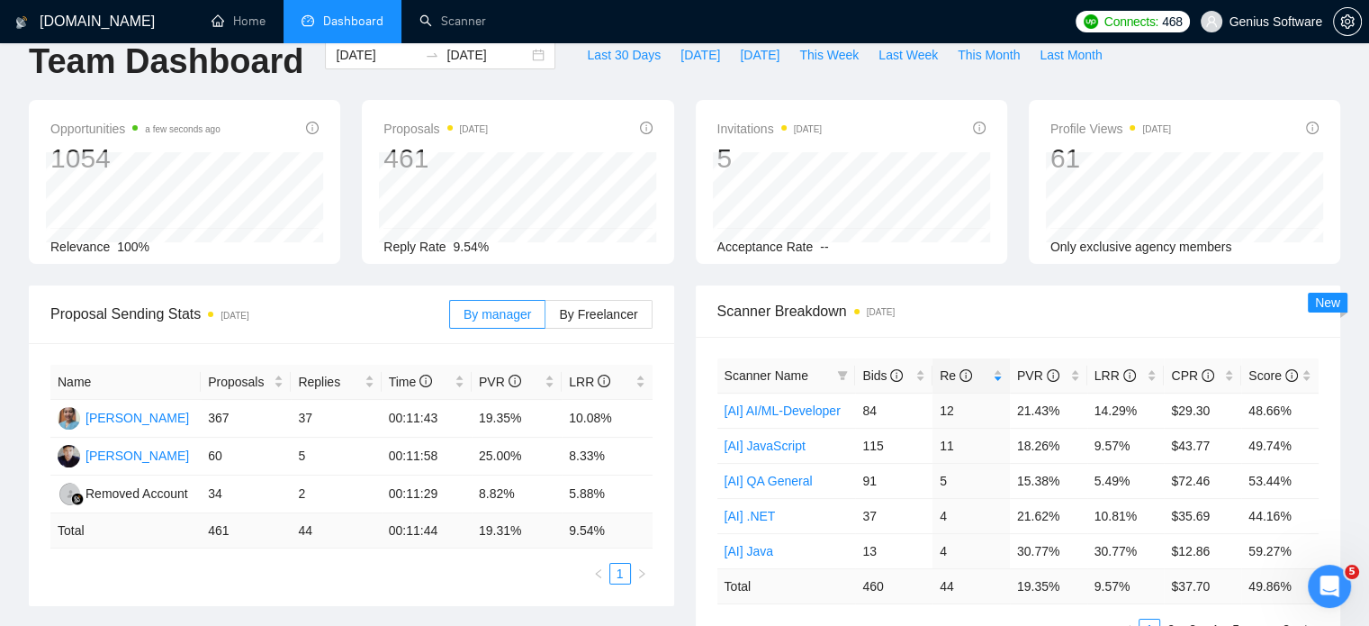
scroll to position [0, 0]
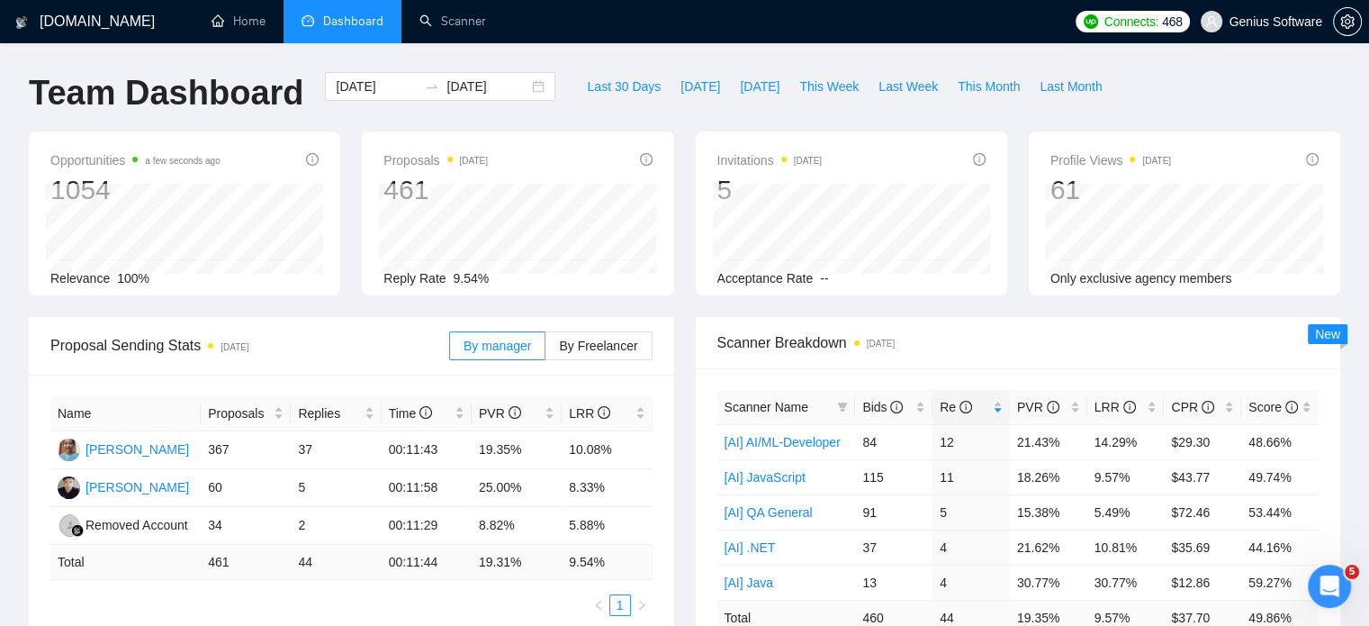
click at [1253, 301] on div "Opportunities a few seconds ago 1054 Relevance 100% Proposals [DATE] 461 [DATE]…" at bounding box center [684, 223] width 1333 height 185
click at [380, 84] on input "[DATE]" at bounding box center [377, 87] width 82 height 20
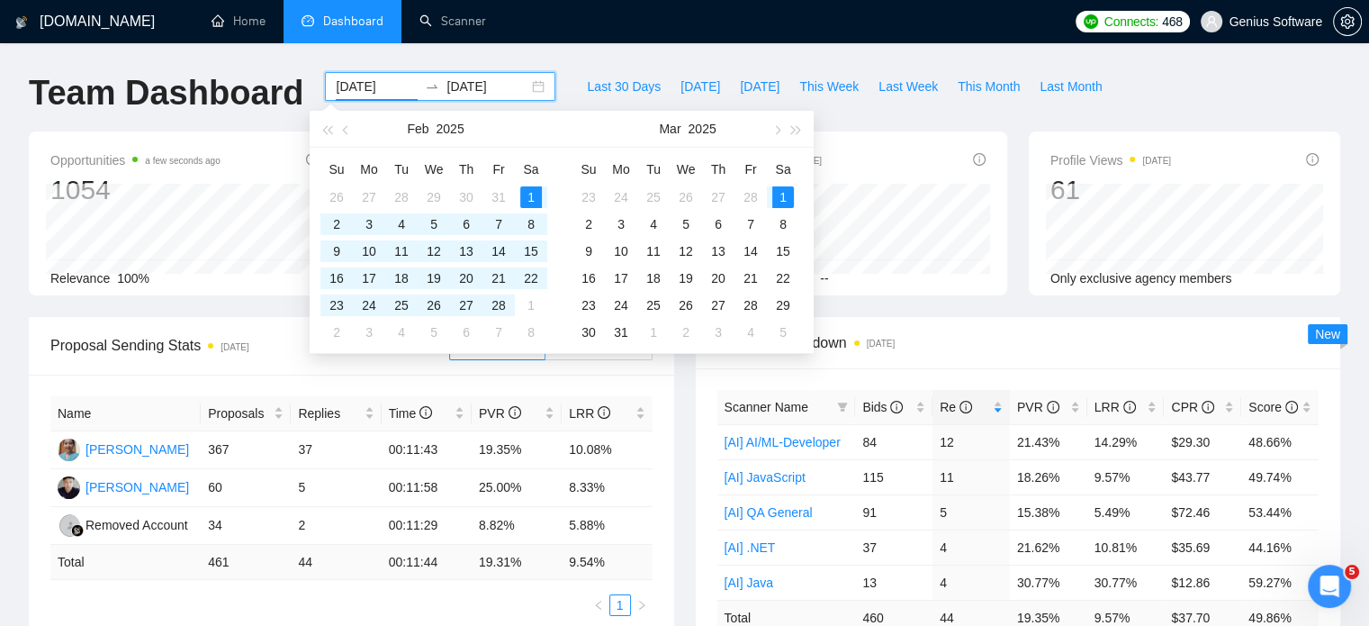
type input "[DATE]"
click at [782, 201] on div "1" at bounding box center [783, 197] width 22 height 22
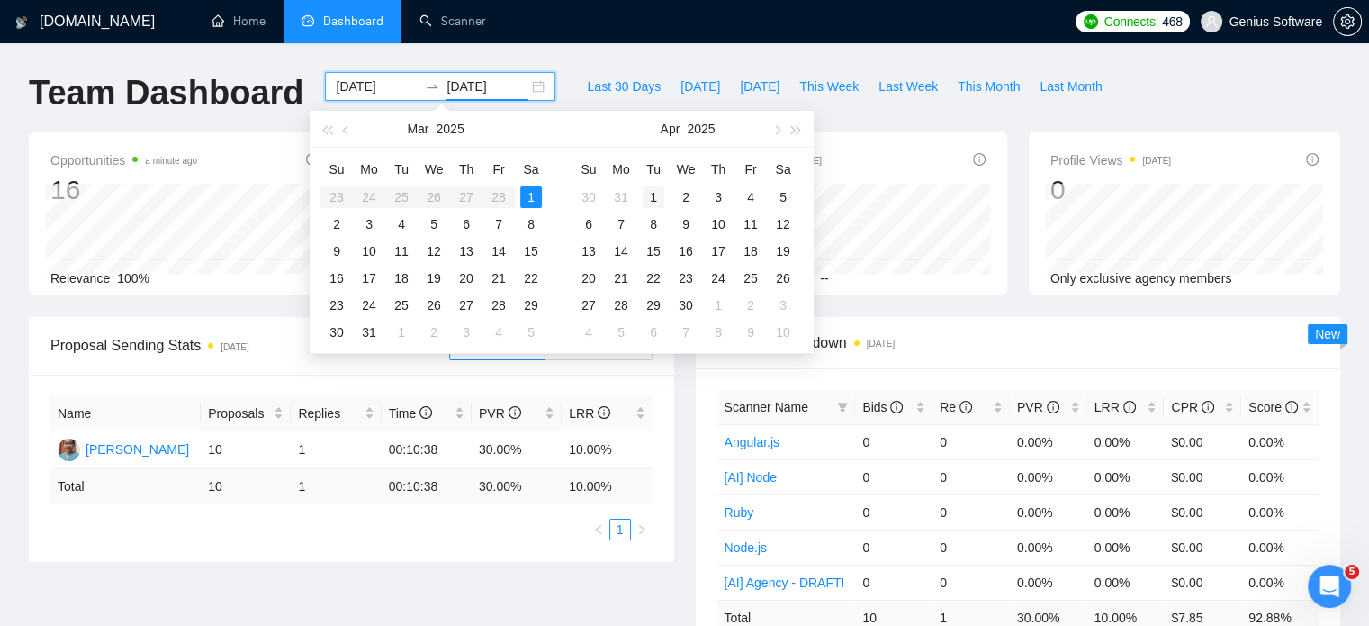
type input "[DATE]"
click at [657, 196] on div "1" at bounding box center [654, 197] width 22 height 22
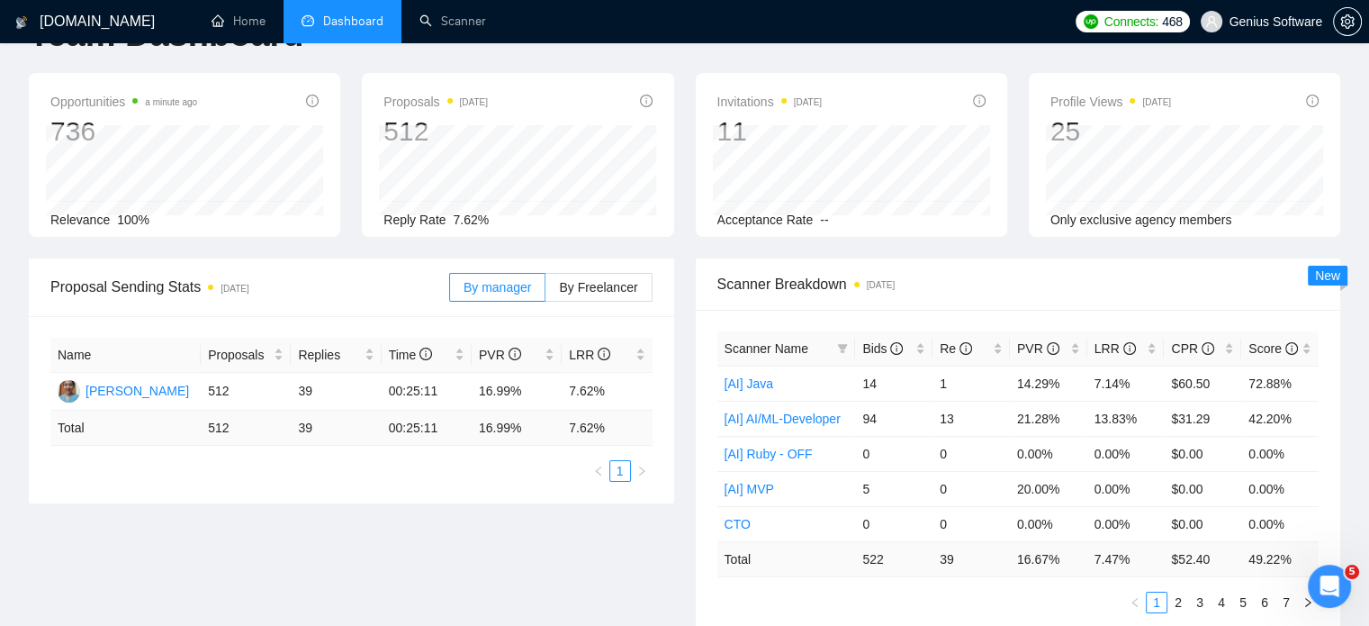
scroll to position [90, 0]
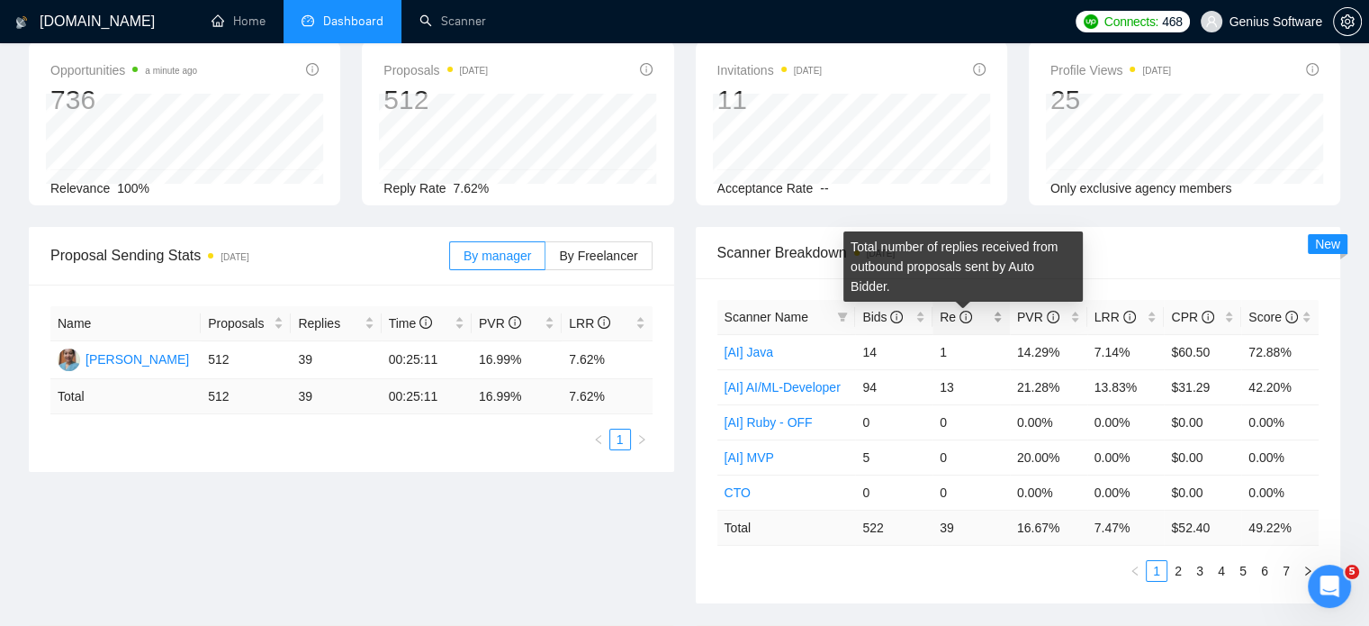
click at [960, 312] on icon "info-circle" at bounding box center [966, 317] width 13 height 13
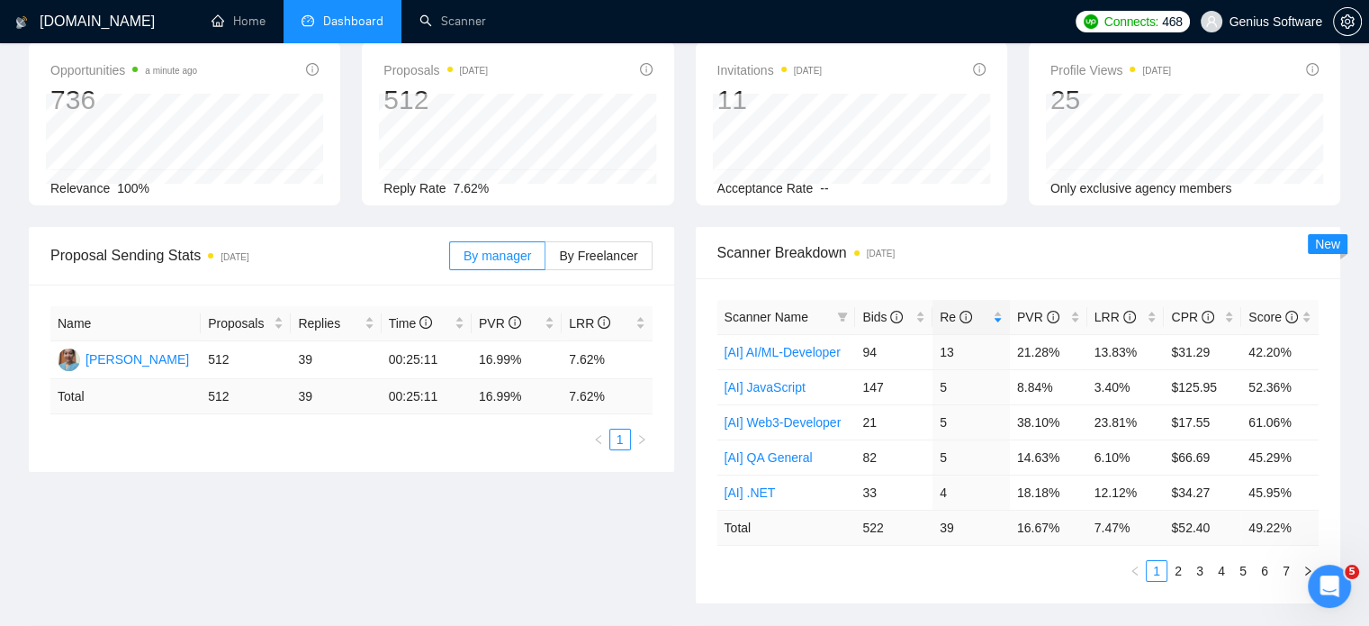
scroll to position [0, 0]
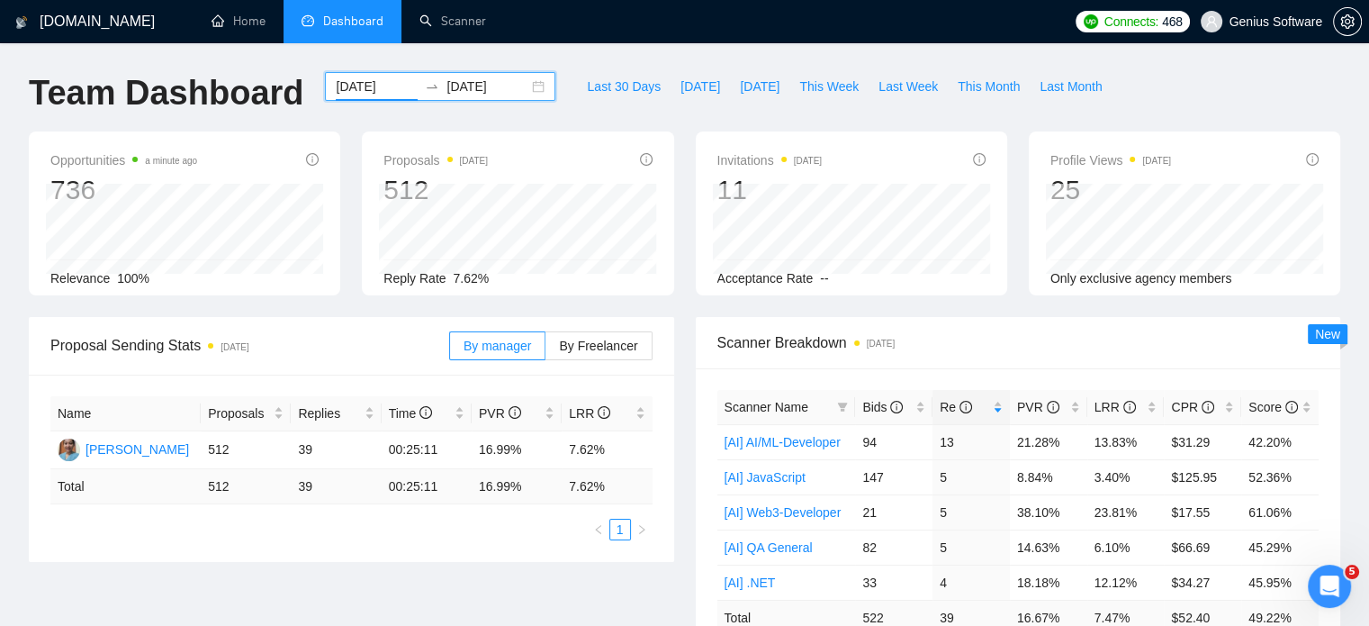
click at [356, 88] on input "[DATE]" at bounding box center [377, 87] width 82 height 20
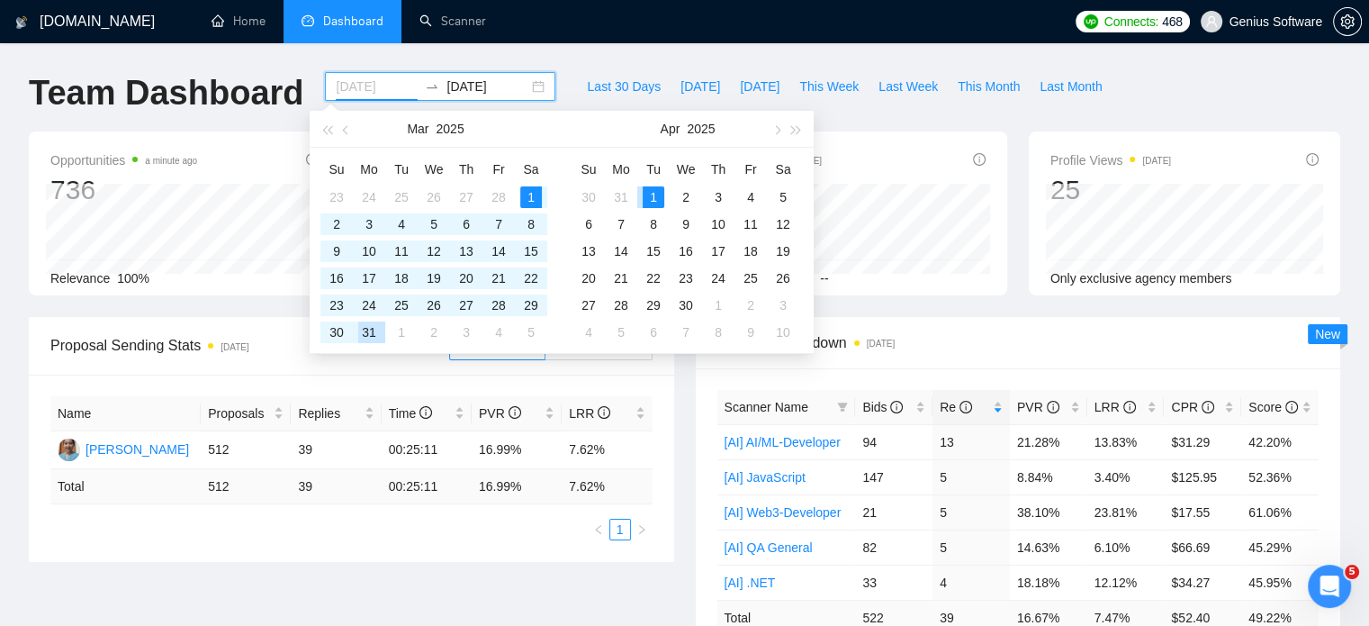
type input "[DATE]"
click at [656, 194] on div "1" at bounding box center [654, 197] width 22 height 22
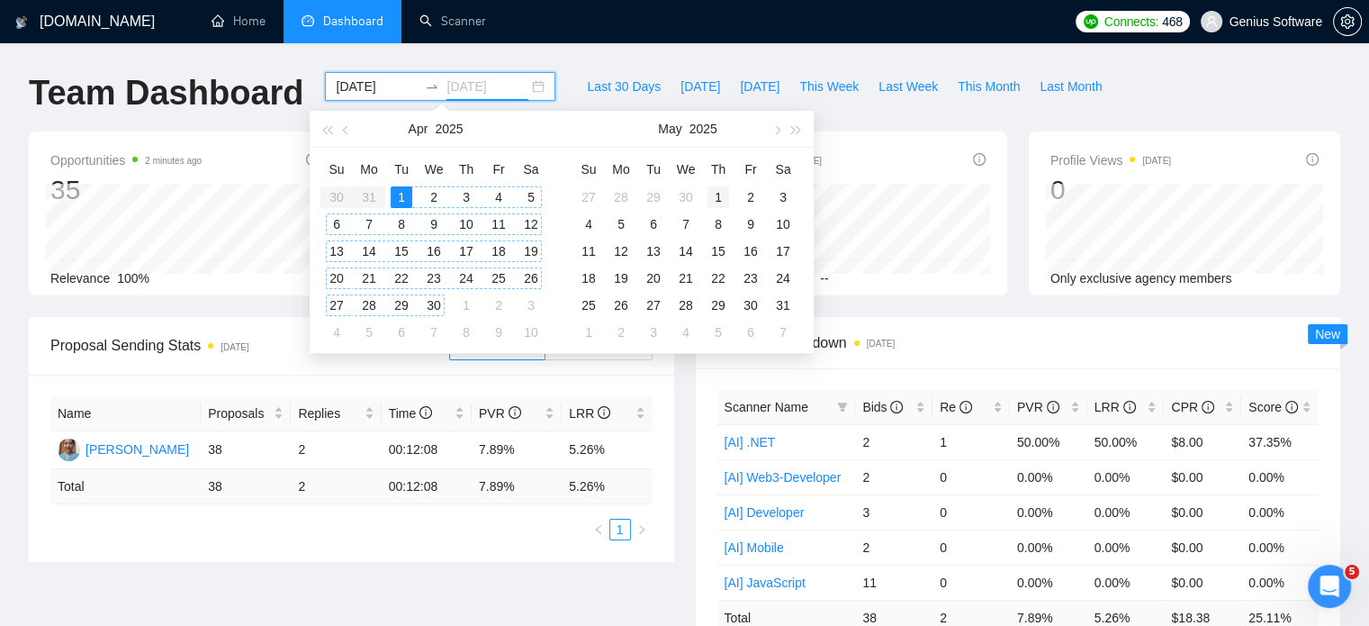
type input "[DATE]"
click at [717, 197] on div "1" at bounding box center [718, 197] width 22 height 22
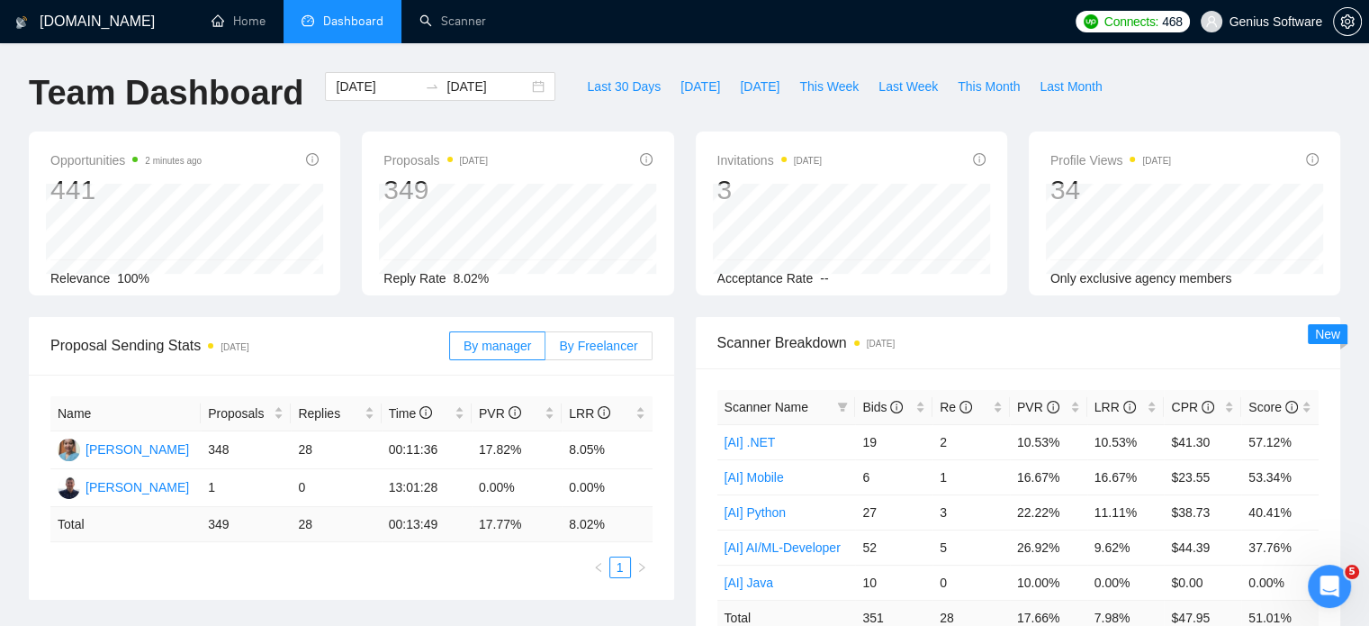
click at [605, 331] on label "By Freelancer" at bounding box center [598, 345] width 106 height 29
click at [545, 350] on input "By Freelancer" at bounding box center [545, 350] width 0 height 0
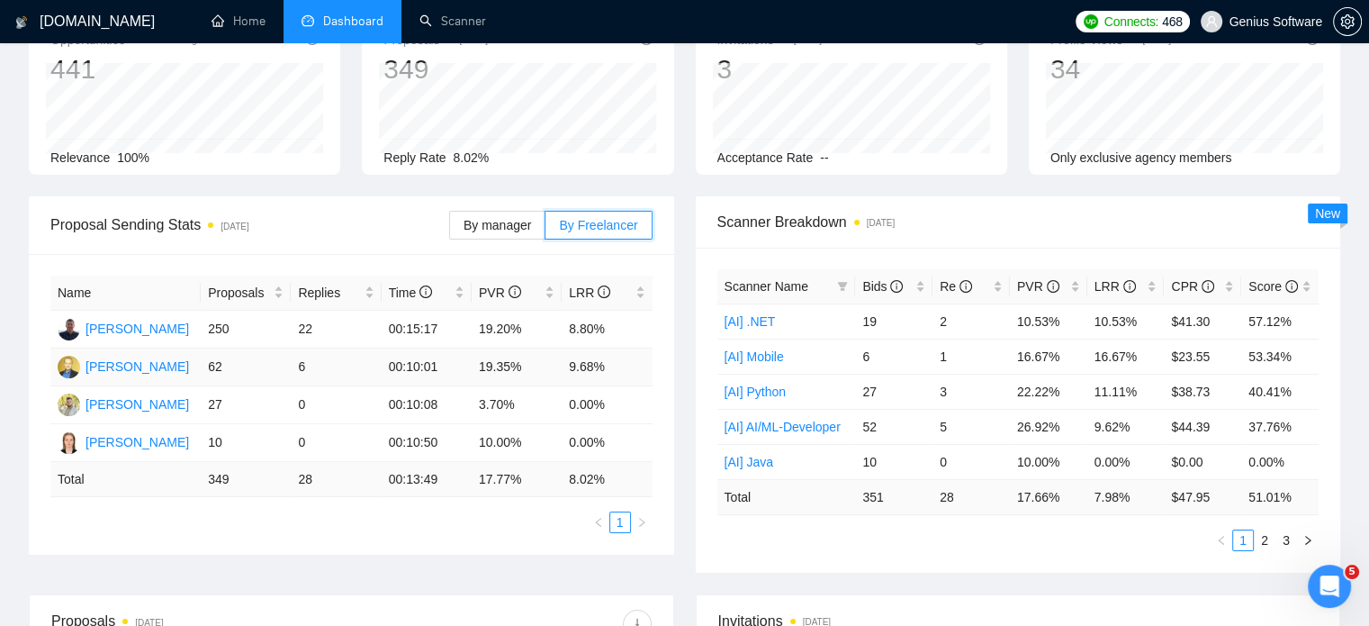
scroll to position [90, 0]
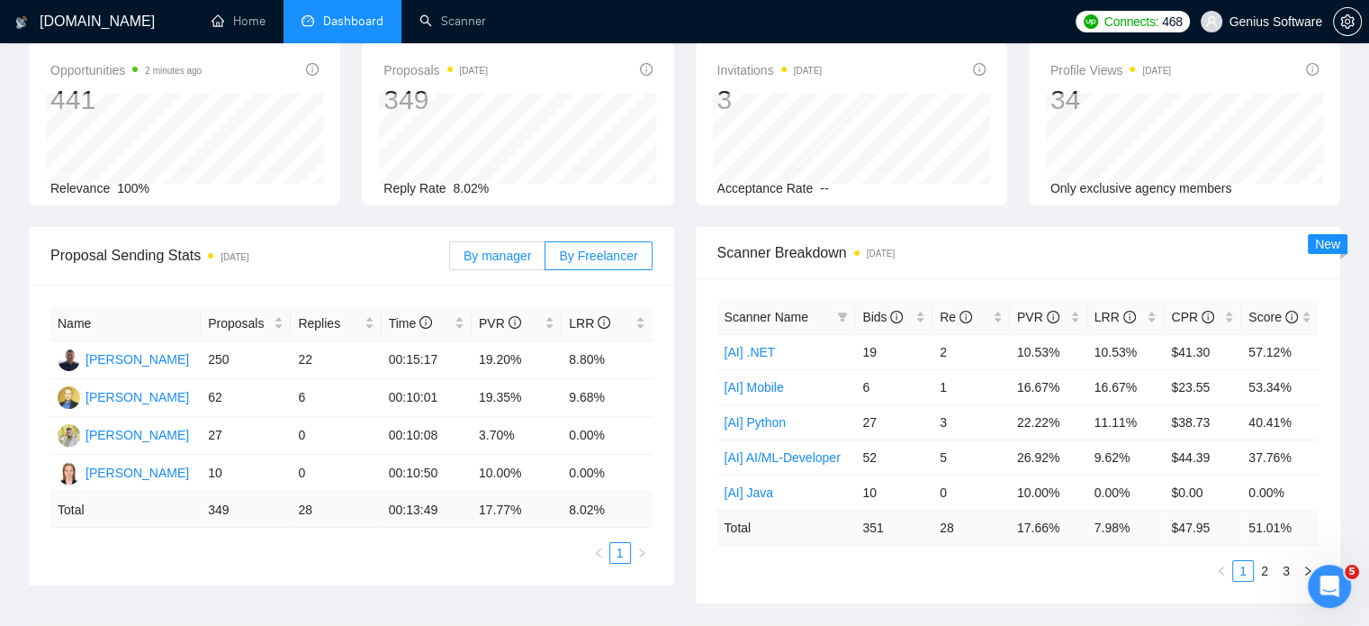
click at [504, 262] on span "By manager" at bounding box center [498, 255] width 68 height 14
click at [450, 260] on input "By manager" at bounding box center [450, 260] width 0 height 0
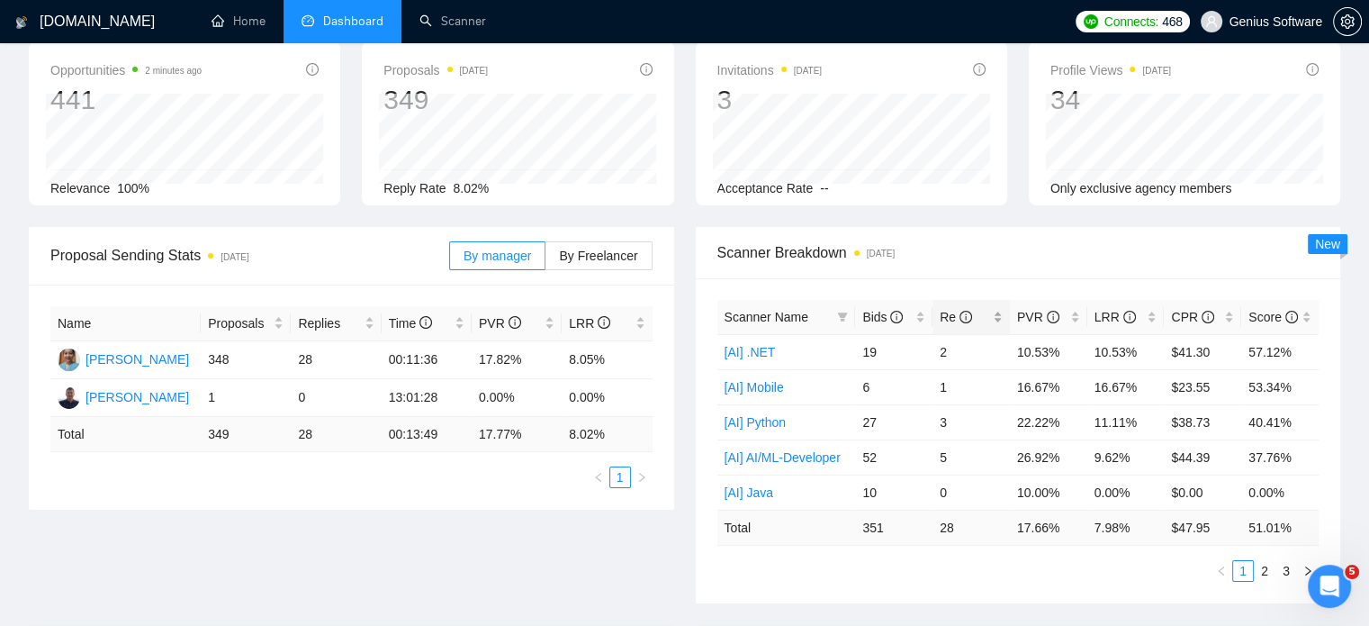
click at [997, 312] on div "Re" at bounding box center [971, 317] width 63 height 20
click at [1000, 312] on div "Re" at bounding box center [971, 317] width 63 height 20
click at [1267, 570] on link "2" at bounding box center [1265, 571] width 20 height 20
click at [1283, 568] on link "3" at bounding box center [1286, 571] width 20 height 20
click at [1239, 572] on link "1" at bounding box center [1243, 571] width 20 height 20
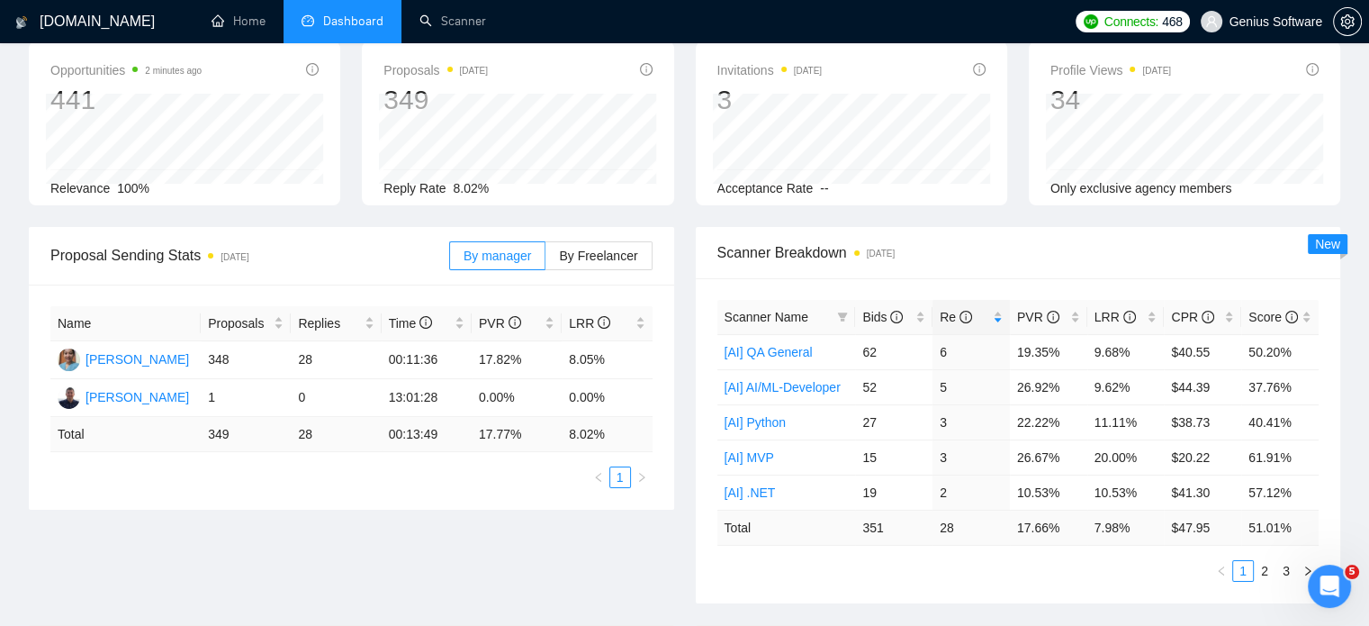
click at [685, 211] on div "Opportunities 2 minutes ago 441 Relevance 100% Proposals [DATE] 349 Reply Rate …" at bounding box center [684, 133] width 1333 height 185
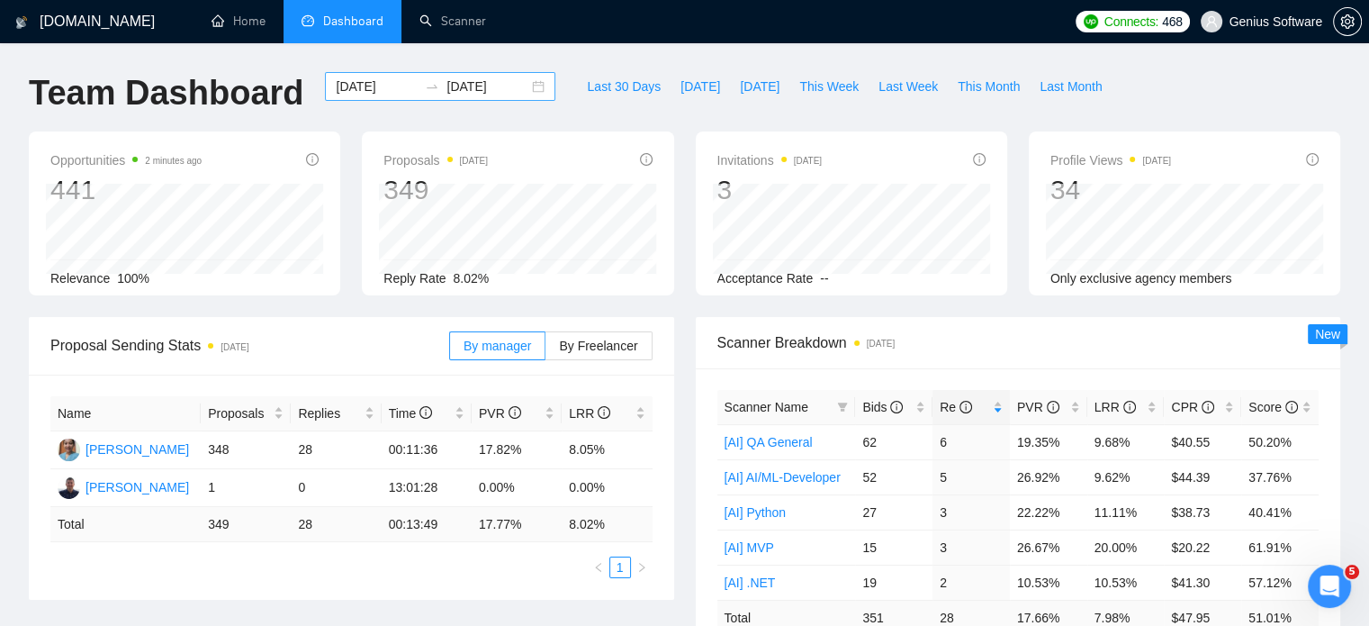
click at [364, 91] on input "[DATE]" at bounding box center [377, 87] width 82 height 20
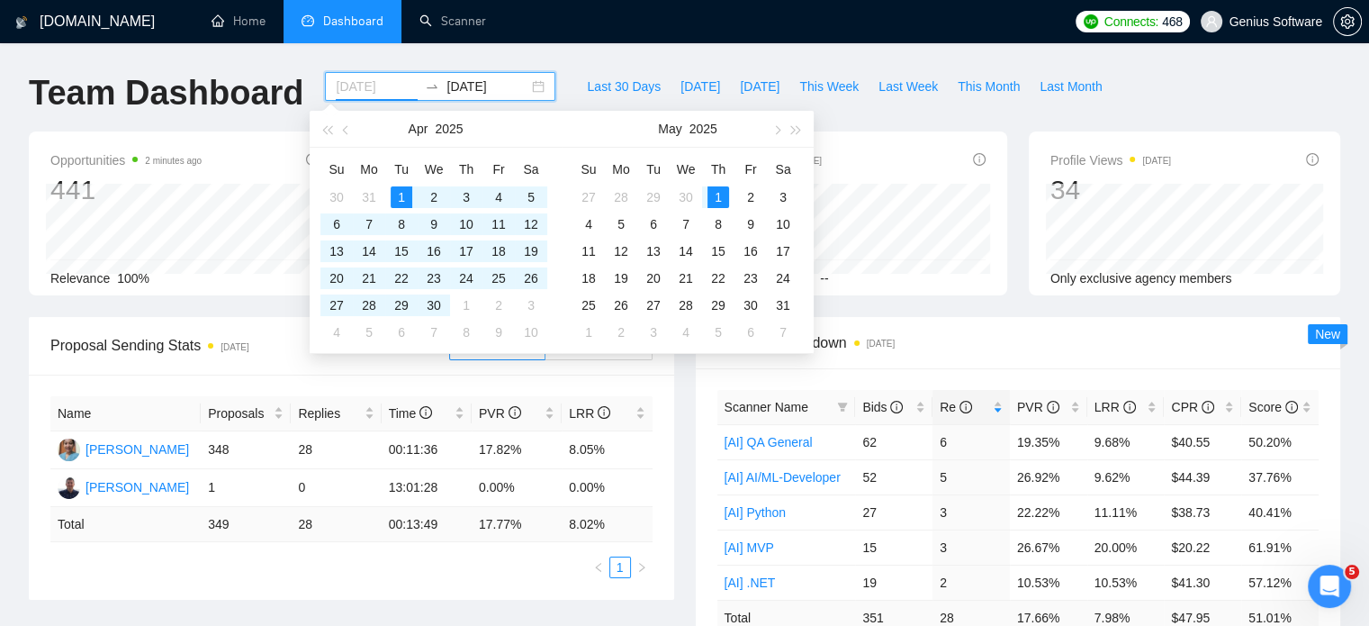
type input "[DATE]"
click at [721, 194] on div "1" at bounding box center [718, 197] width 22 height 22
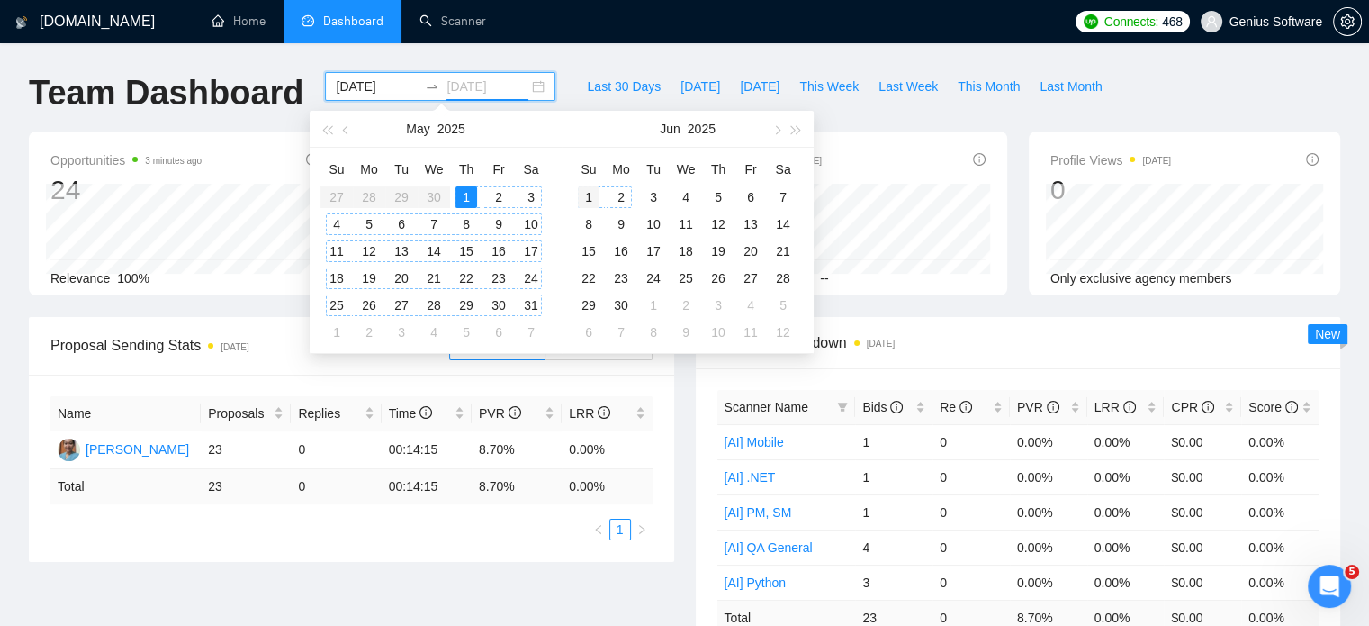
type input "[DATE]"
click at [588, 195] on div "1" at bounding box center [589, 197] width 22 height 22
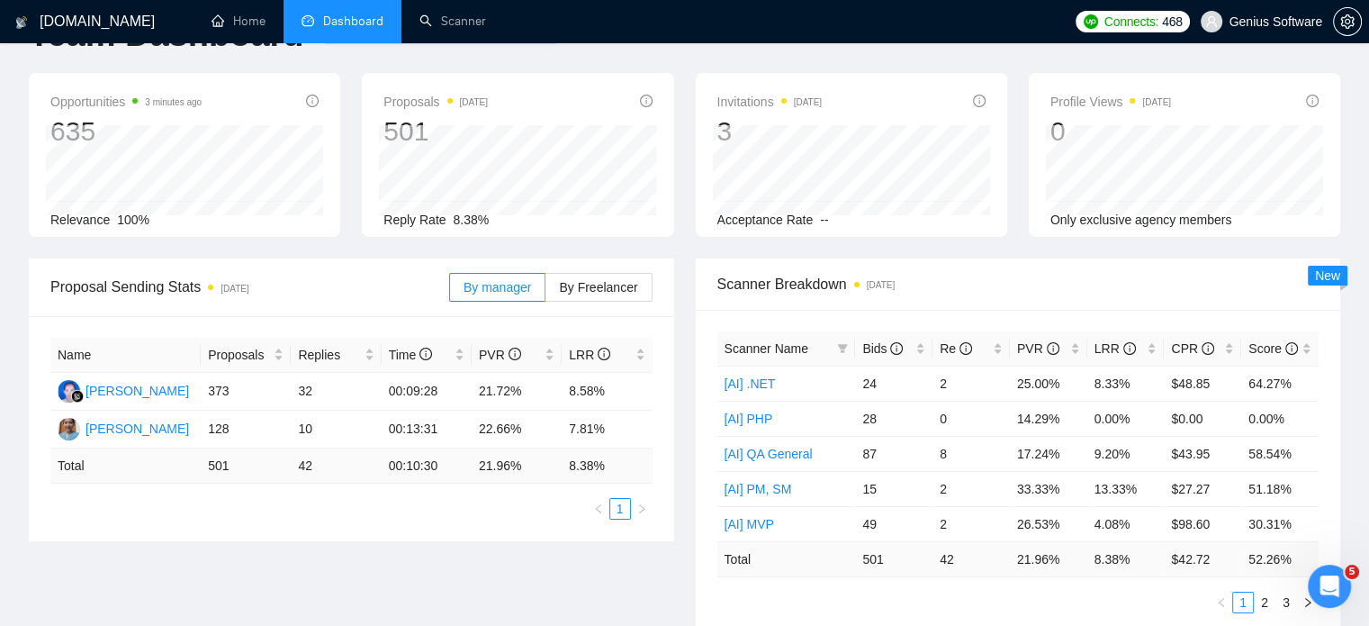
scroll to position [90, 0]
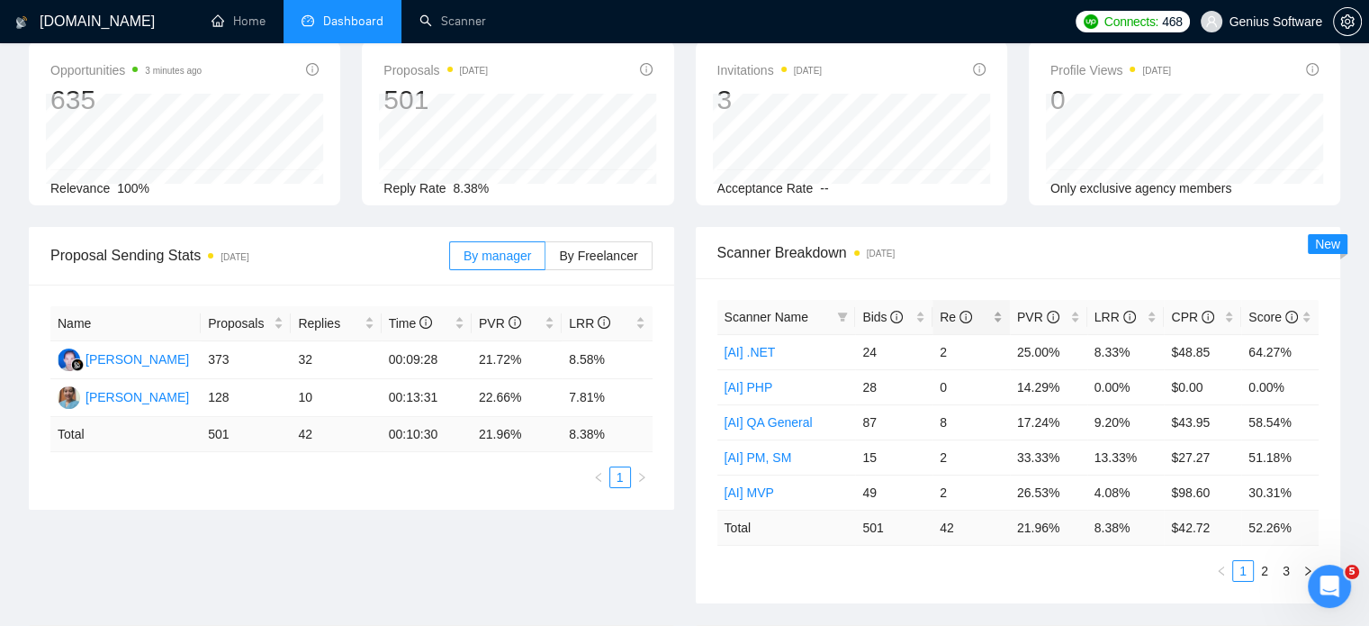
click at [998, 315] on div "Re" at bounding box center [971, 317] width 63 height 20
click at [603, 241] on label "By Freelancer" at bounding box center [598, 255] width 106 height 29
click at [545, 260] on input "By Freelancer" at bounding box center [545, 260] width 0 height 0
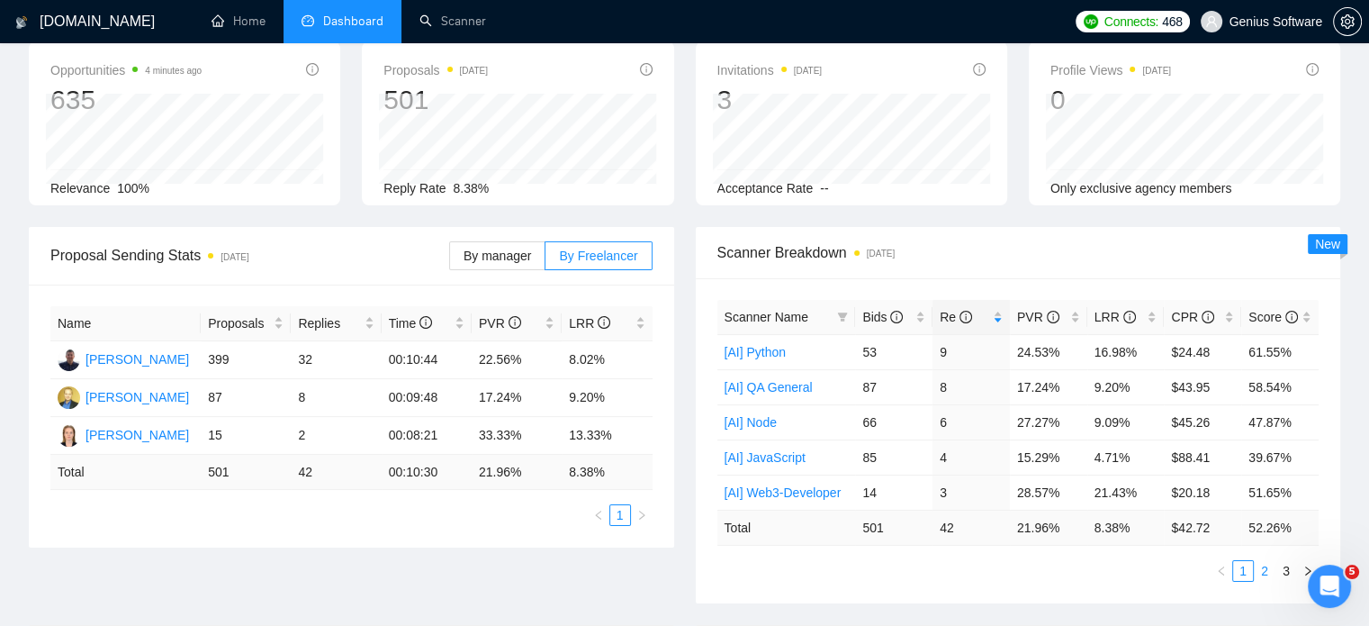
click at [1265, 572] on link "2" at bounding box center [1265, 571] width 20 height 20
click at [1284, 572] on link "3" at bounding box center [1286, 571] width 20 height 20
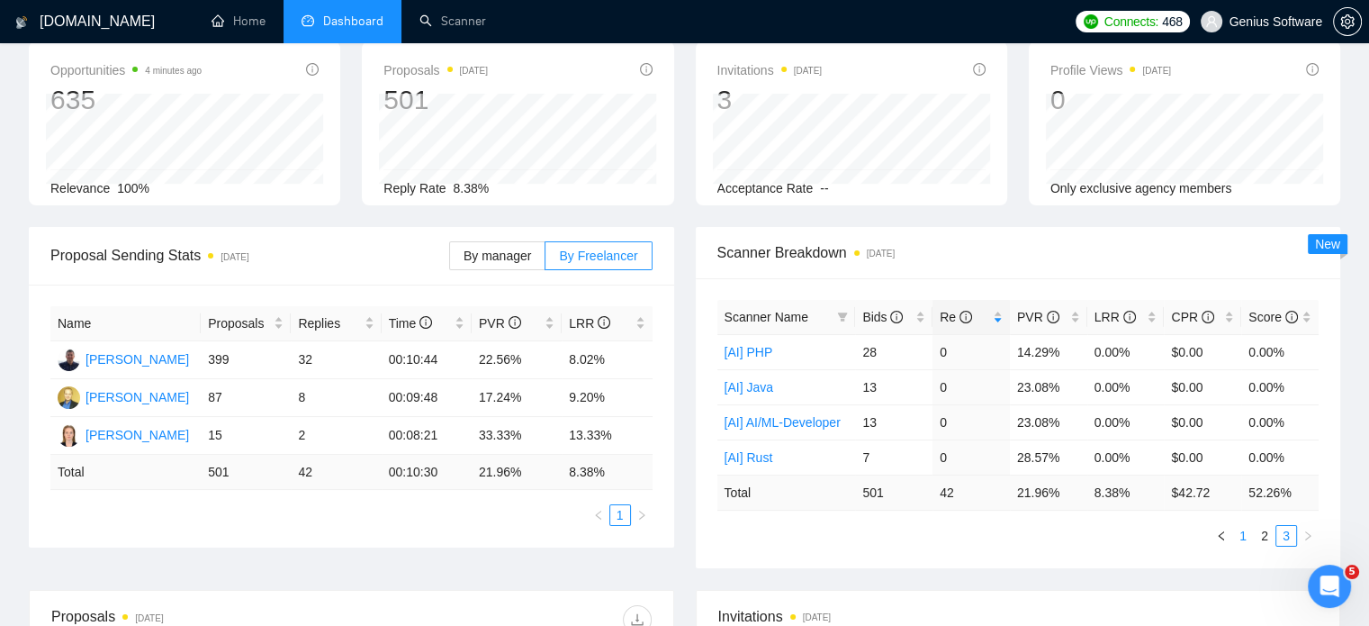
click at [1244, 535] on link "1" at bounding box center [1243, 536] width 20 height 20
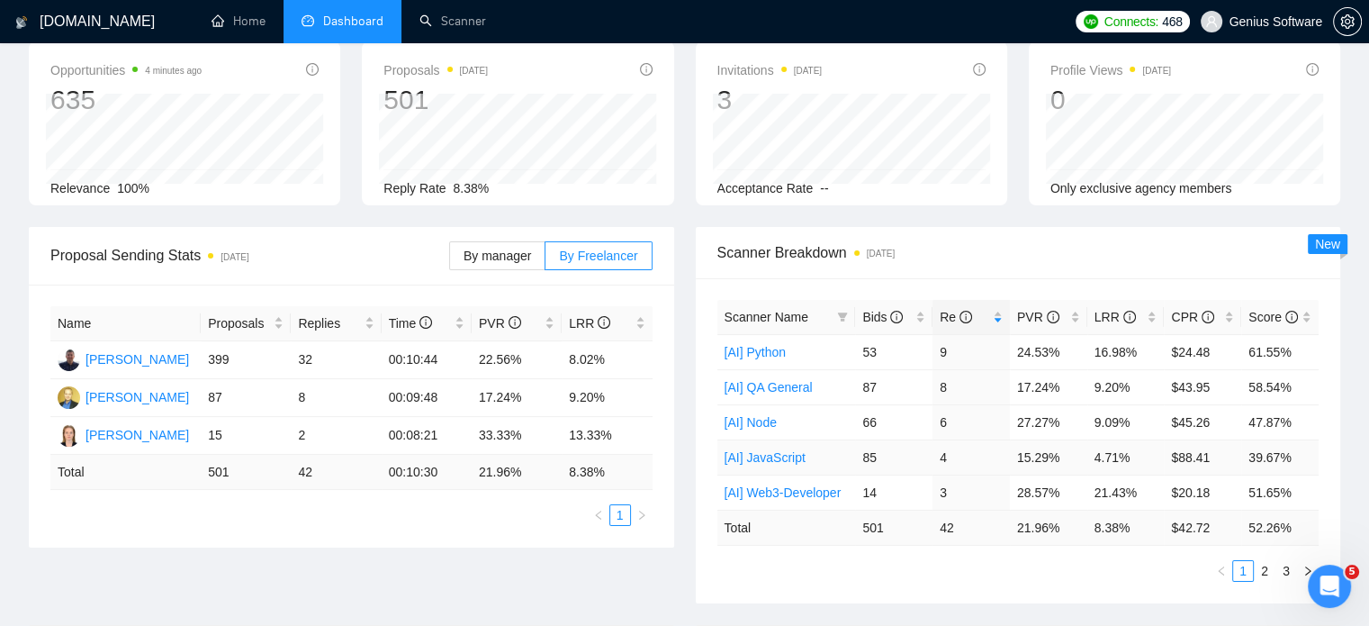
scroll to position [0, 0]
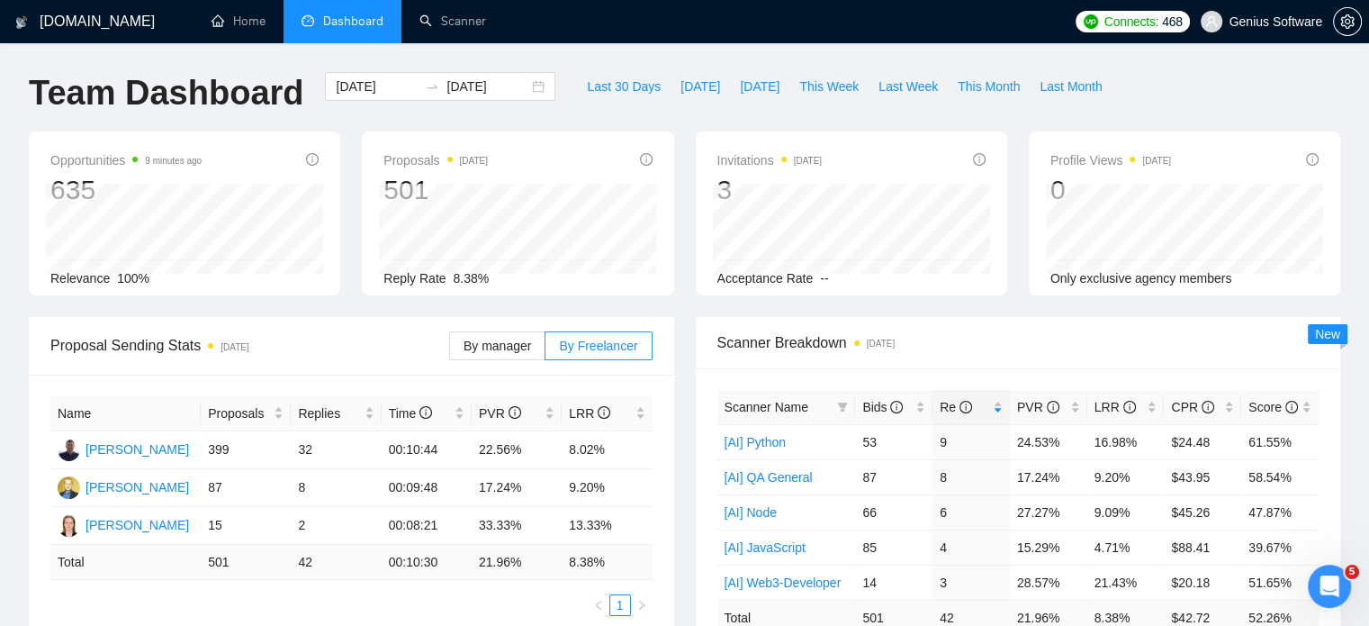
click at [680, 118] on div "Last 30 Days [DATE] [DATE] This Week Last Week This Month Last Month" at bounding box center [844, 101] width 556 height 59
click at [353, 79] on input "[DATE]" at bounding box center [377, 87] width 82 height 20
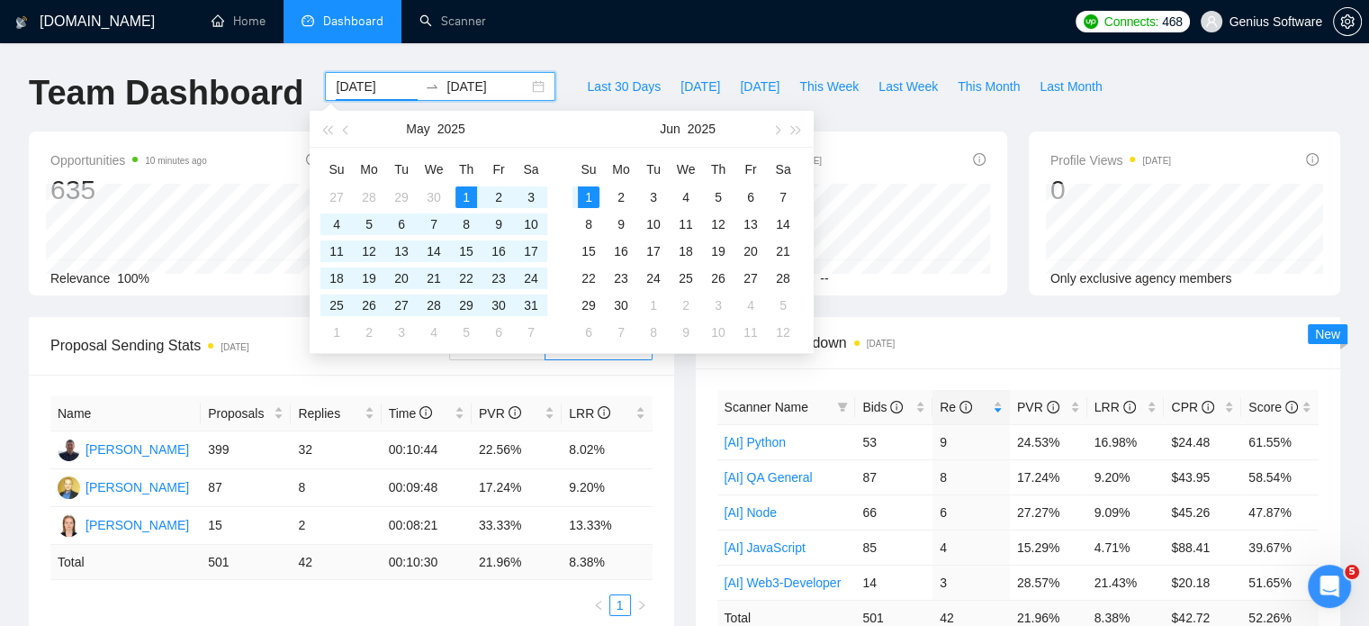
type input "[DATE]"
click at [587, 194] on div "1" at bounding box center [589, 197] width 22 height 22
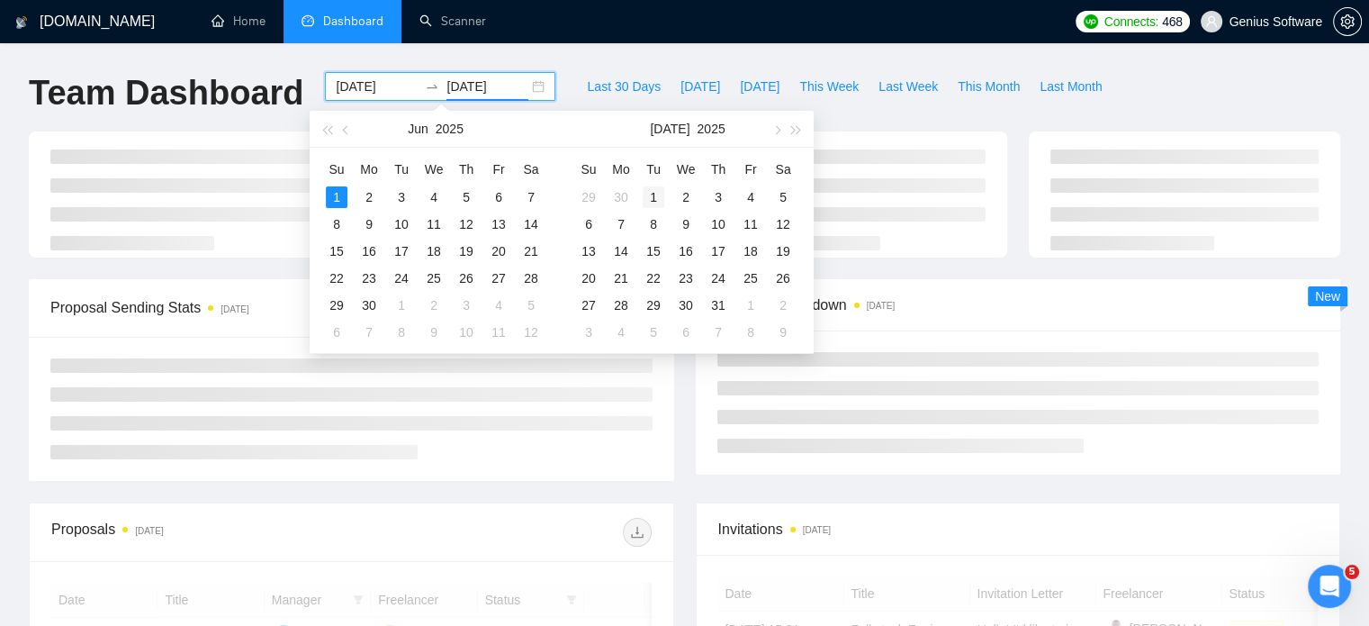
type input "[DATE]"
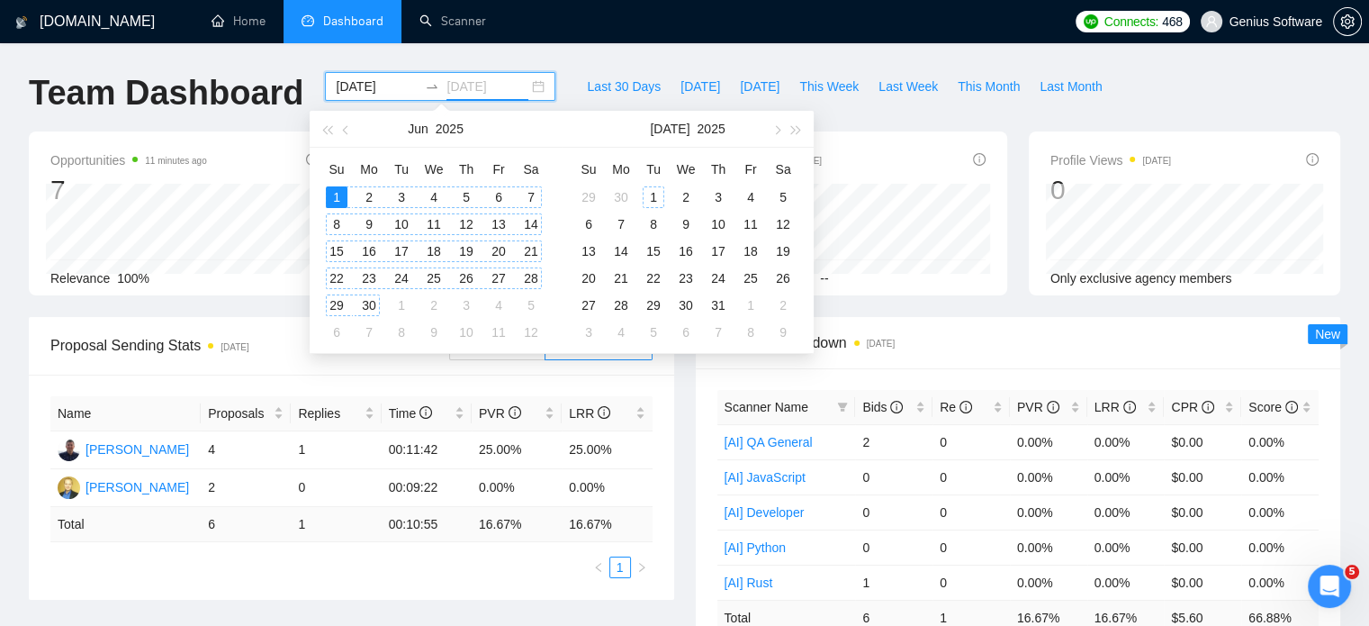
click at [658, 188] on div "1" at bounding box center [654, 197] width 22 height 22
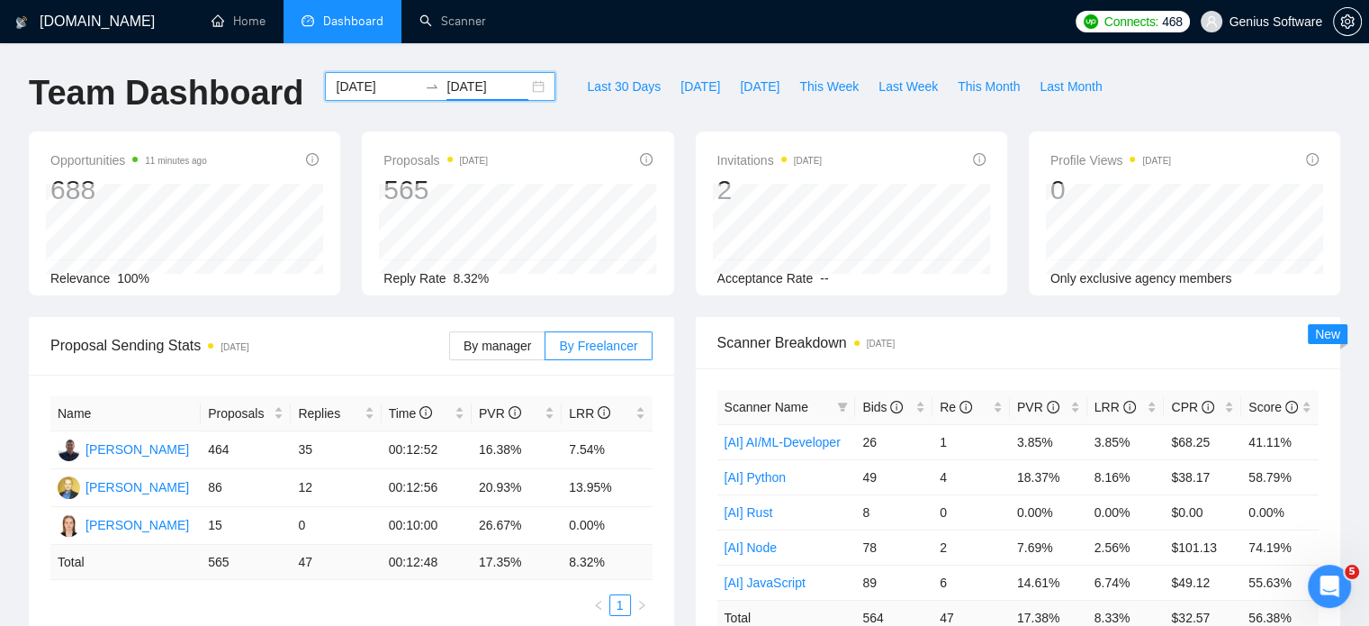
click at [686, 121] on div "Last 30 Days [DATE] [DATE] This Week Last Week This Month Last Month" at bounding box center [844, 101] width 556 height 59
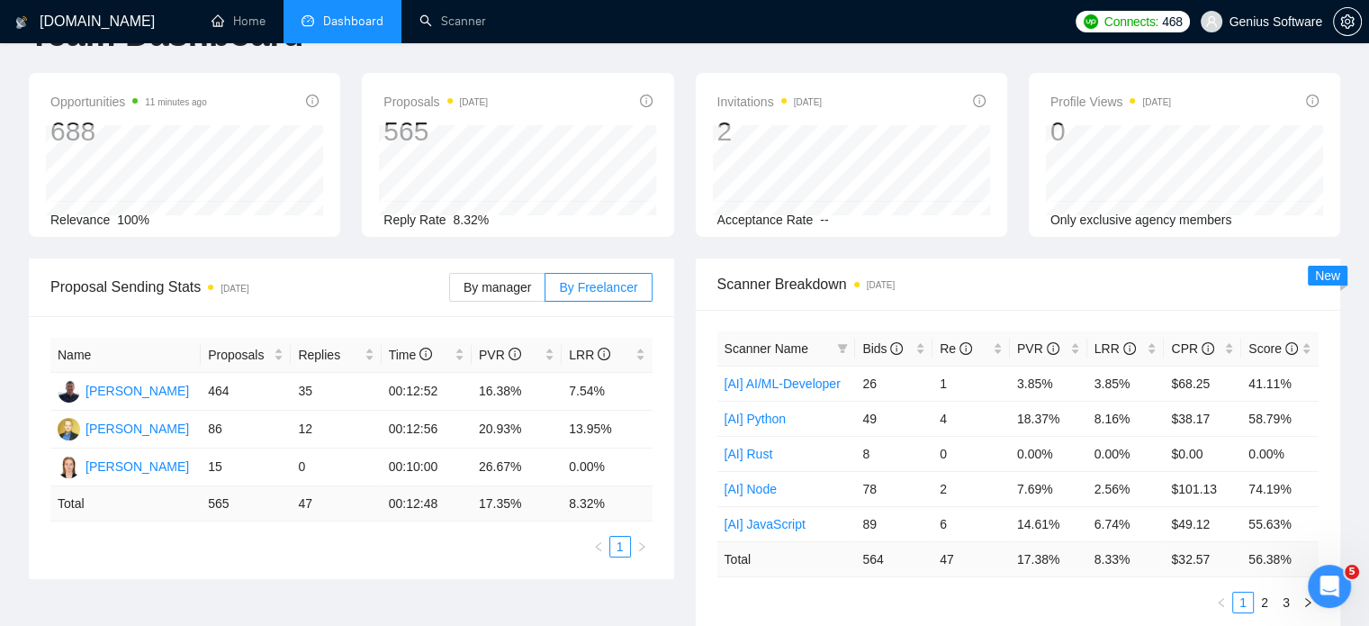
scroll to position [90, 0]
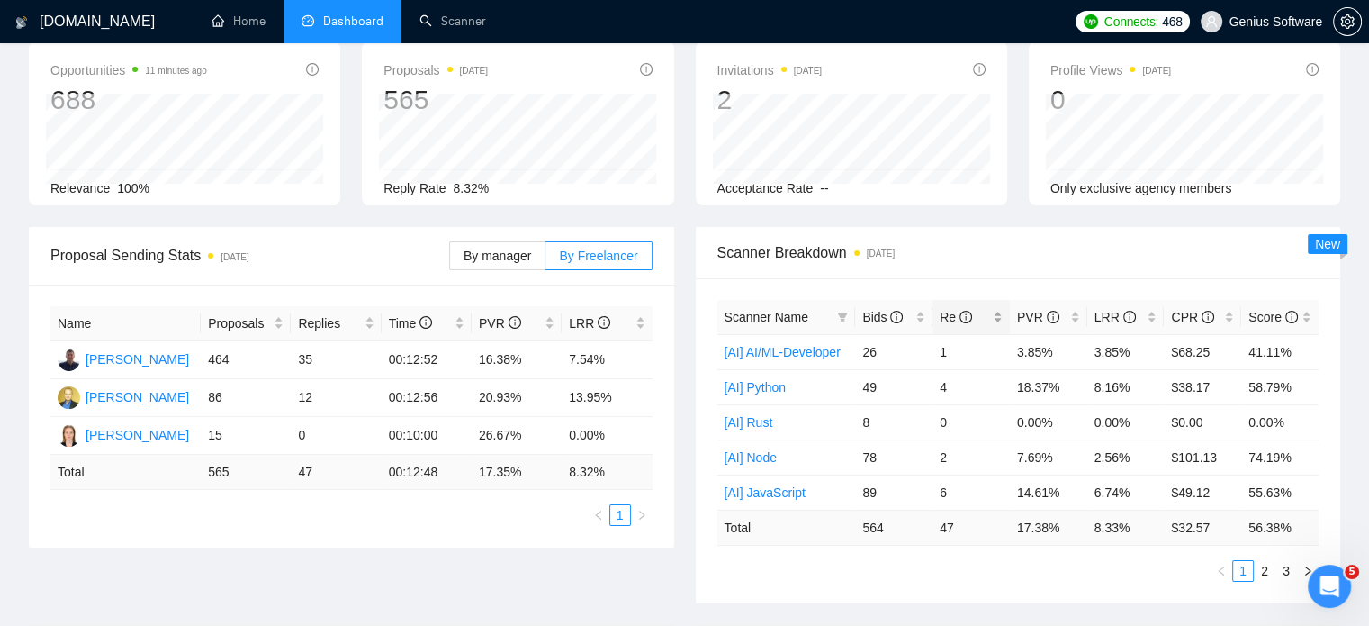
click at [1003, 313] on div "Re" at bounding box center [971, 317] width 63 height 20
click at [998, 309] on div "Re" at bounding box center [971, 317] width 63 height 20
click at [1266, 571] on link "2" at bounding box center [1265, 571] width 20 height 20
click at [1287, 563] on link "3" at bounding box center [1286, 571] width 20 height 20
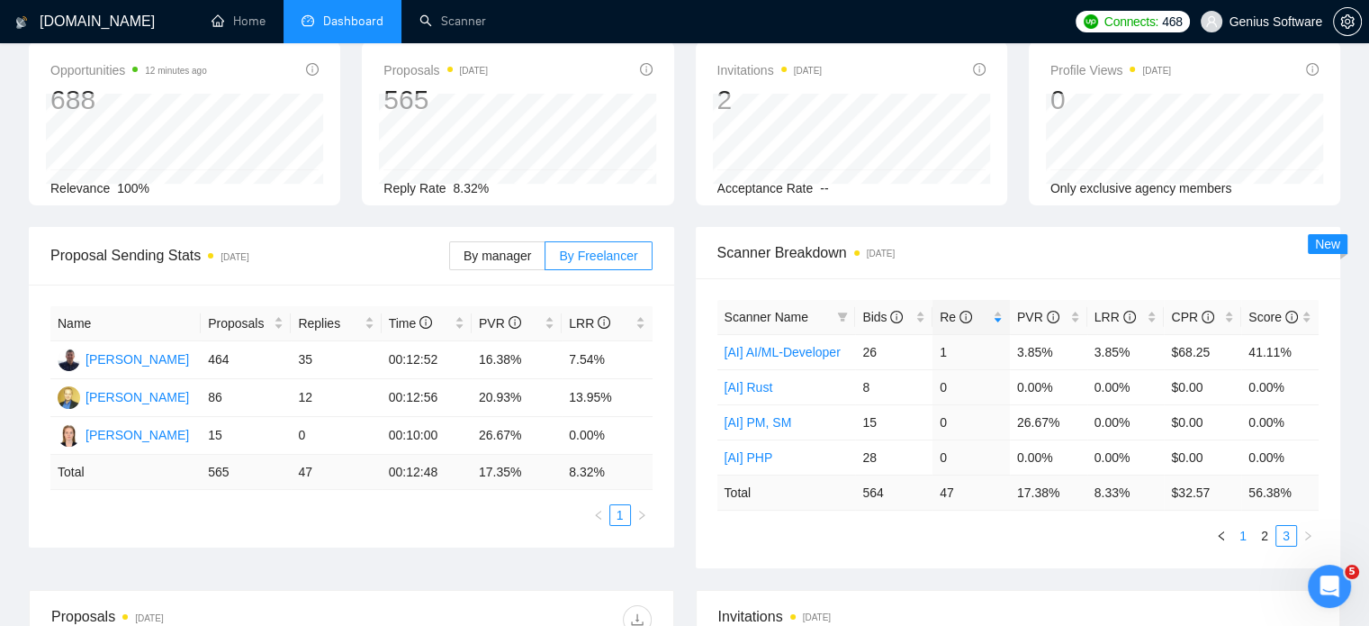
click at [1246, 536] on link "1" at bounding box center [1243, 536] width 20 height 20
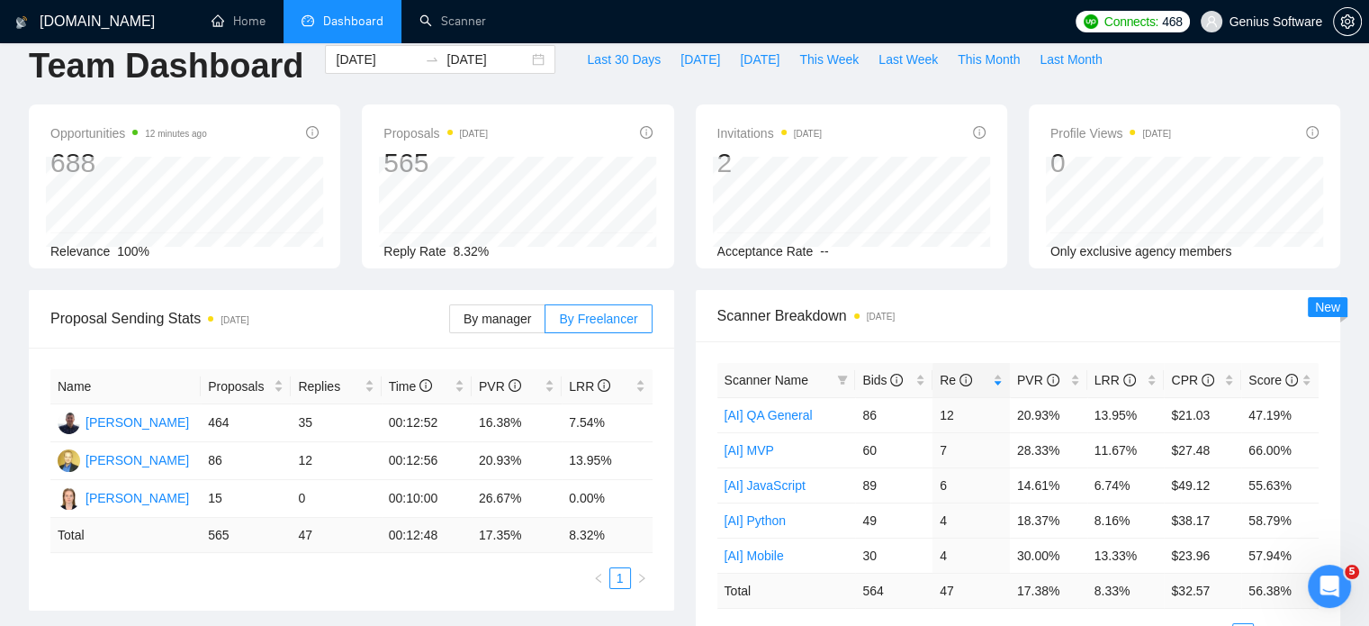
scroll to position [0, 0]
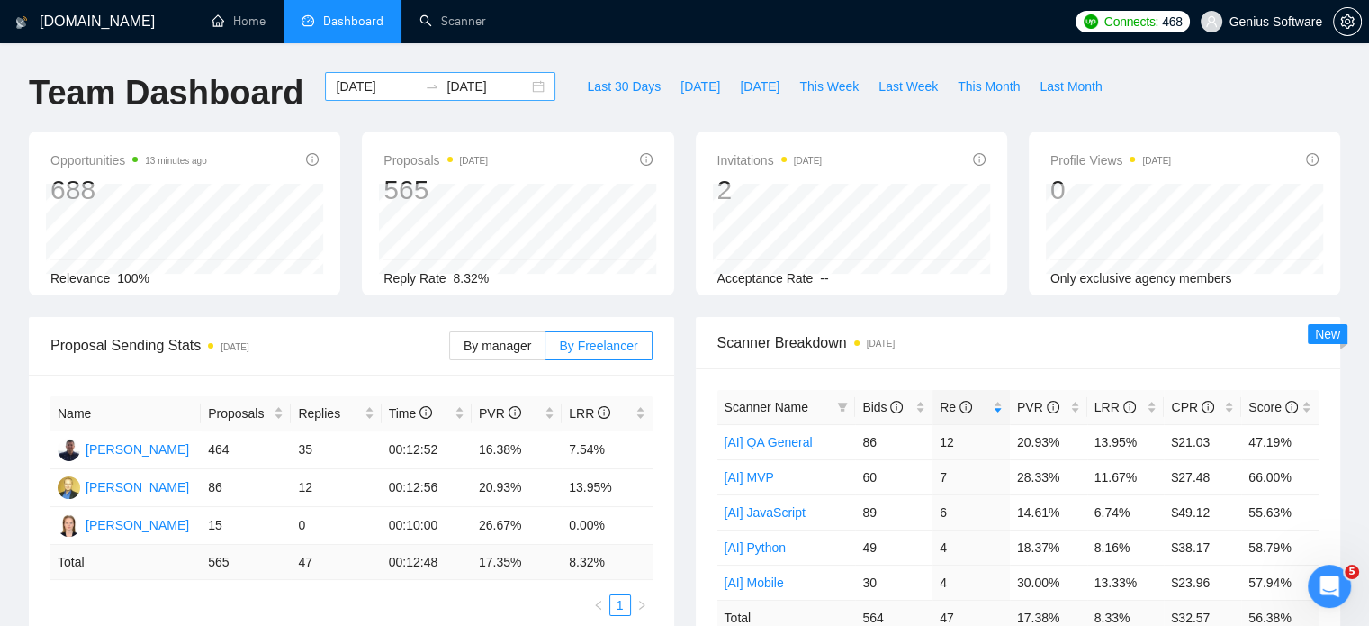
click at [374, 92] on input "[DATE]" at bounding box center [377, 87] width 82 height 20
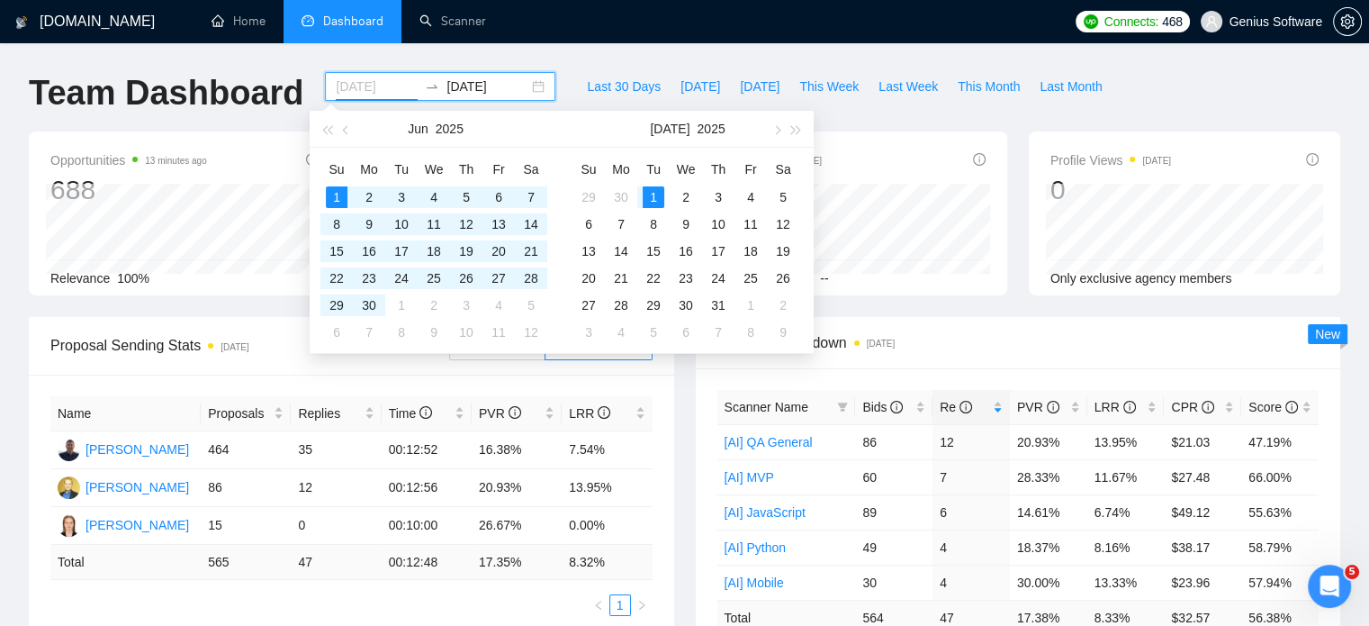
type input "[DATE]"
click at [655, 190] on div "1" at bounding box center [654, 197] width 22 height 22
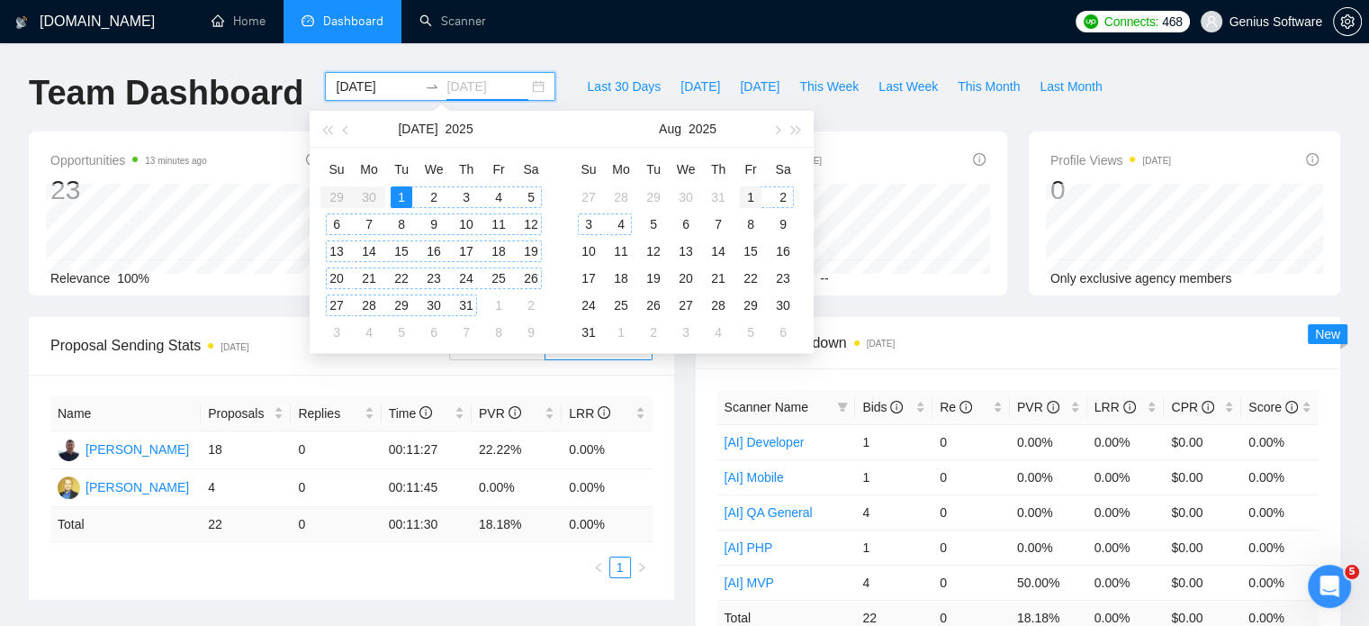
type input "[DATE]"
click at [751, 197] on div "1" at bounding box center [751, 197] width 22 height 22
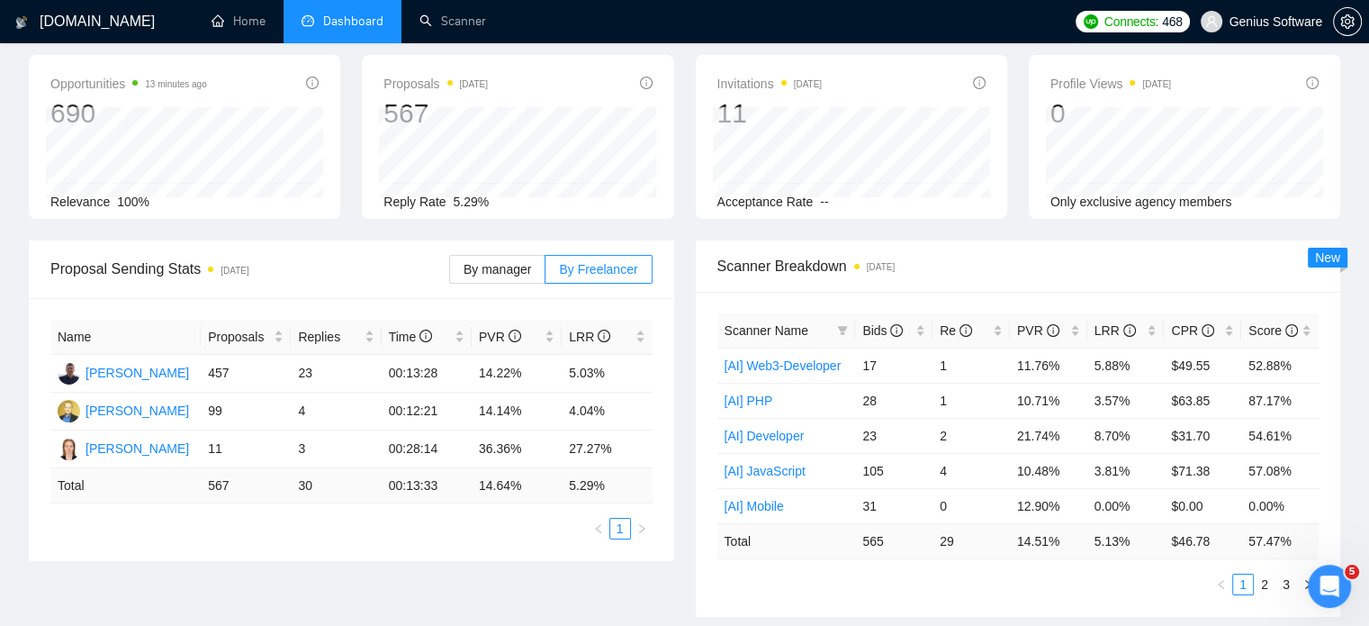
scroll to position [180, 0]
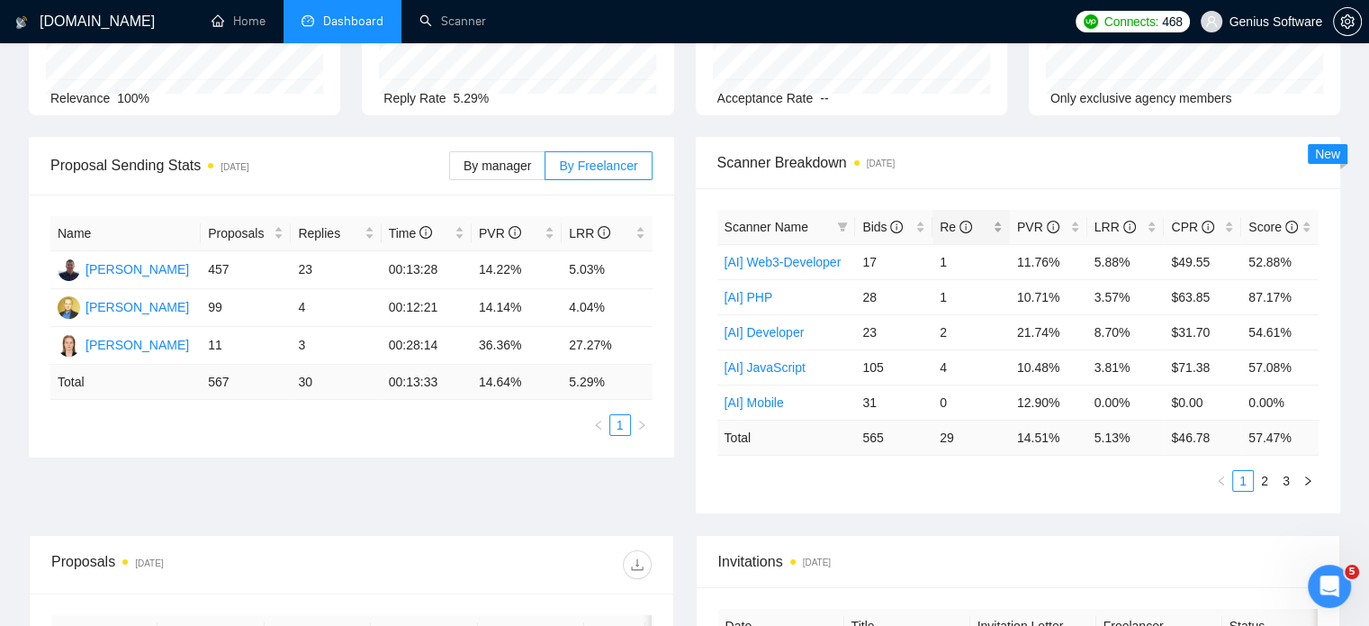
click at [994, 217] on div "Re" at bounding box center [971, 227] width 63 height 20
click at [995, 224] on div "Re" at bounding box center [971, 227] width 63 height 20
click at [1267, 478] on link "2" at bounding box center [1265, 481] width 20 height 20
click at [1293, 479] on link "3" at bounding box center [1286, 481] width 20 height 20
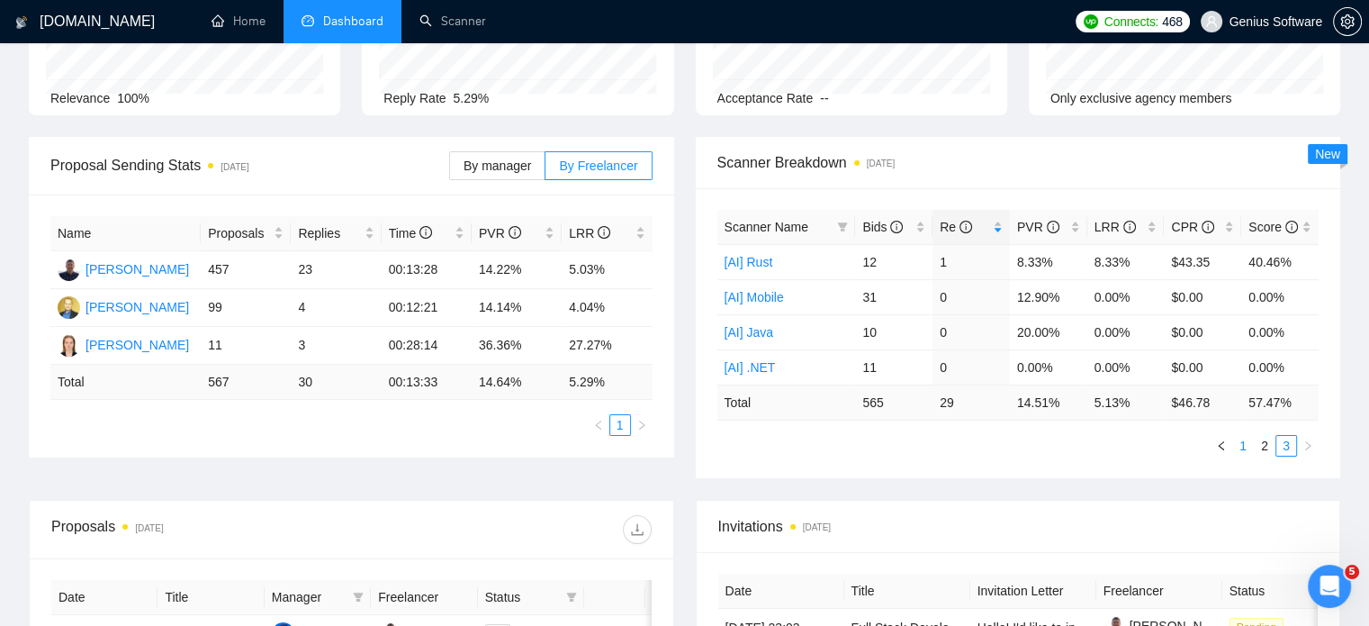
click at [1244, 446] on link "1" at bounding box center [1243, 446] width 20 height 20
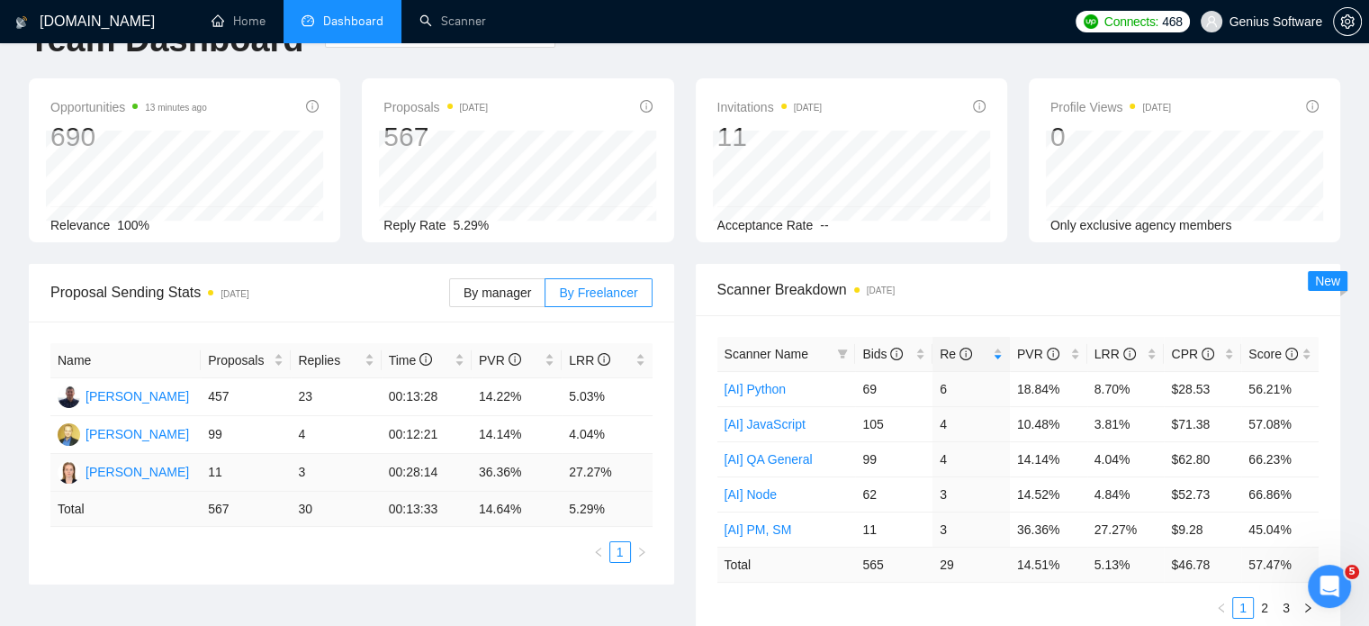
scroll to position [0, 0]
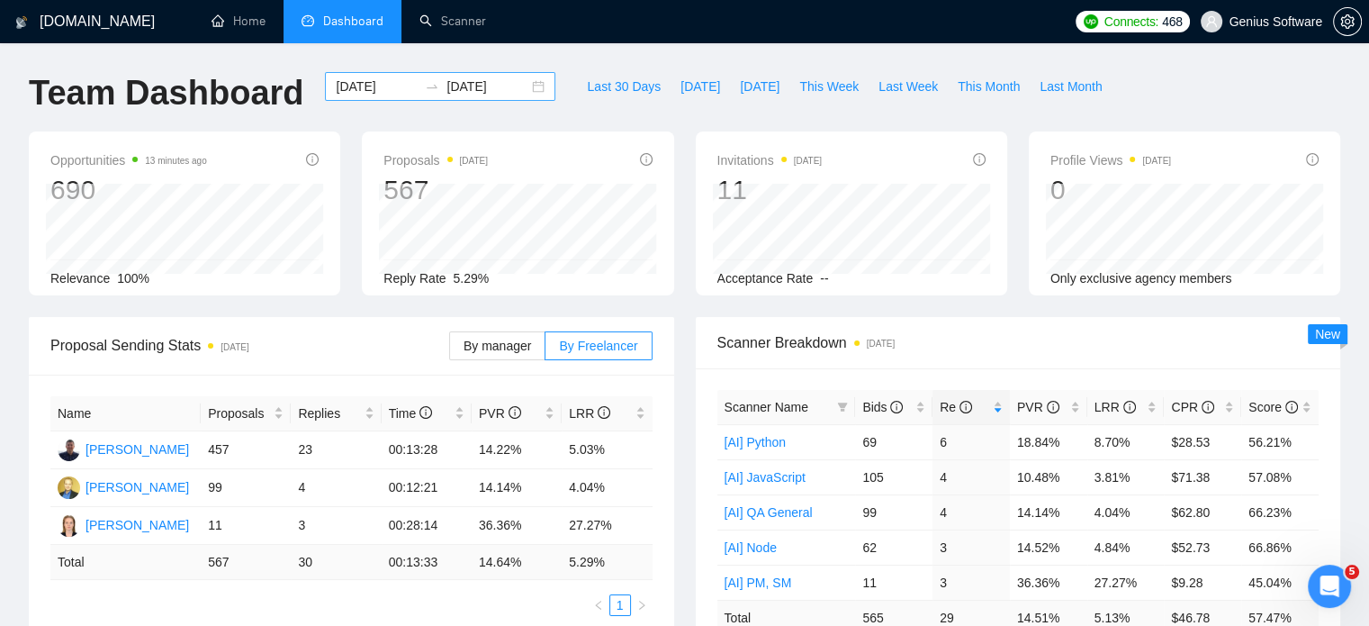
click at [360, 81] on input "[DATE]" at bounding box center [377, 87] width 82 height 20
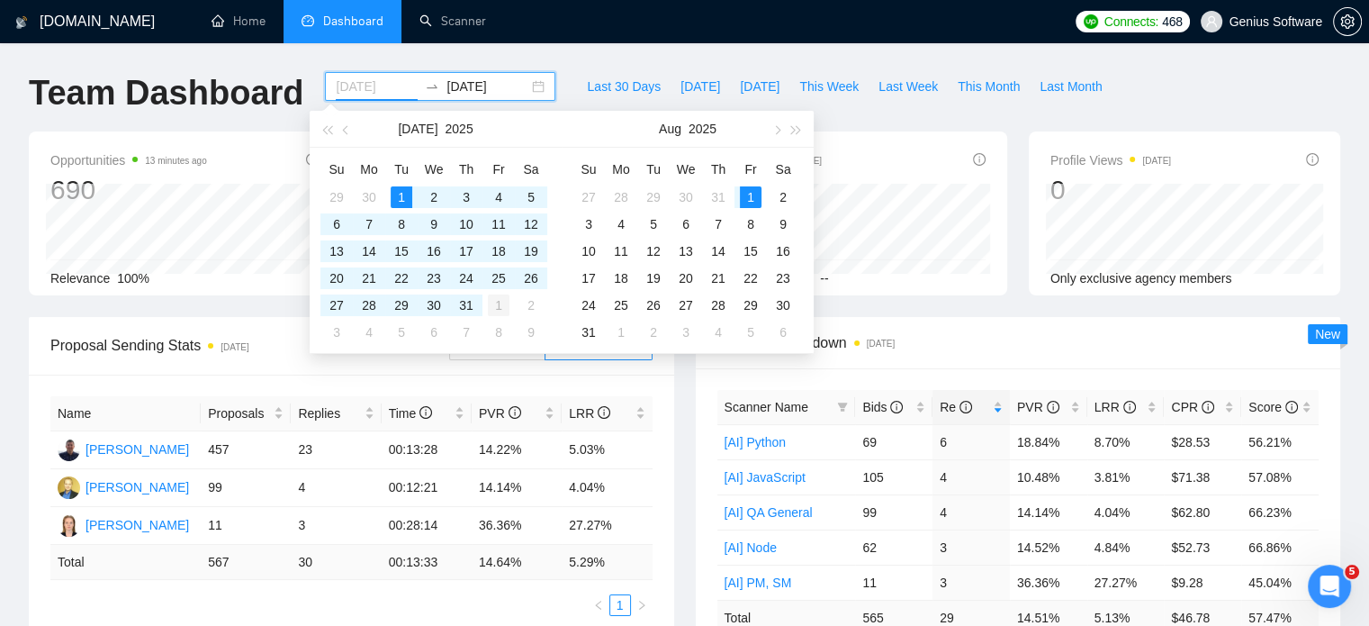
type input "[DATE]"
click at [498, 302] on div "1" at bounding box center [499, 305] width 22 height 22
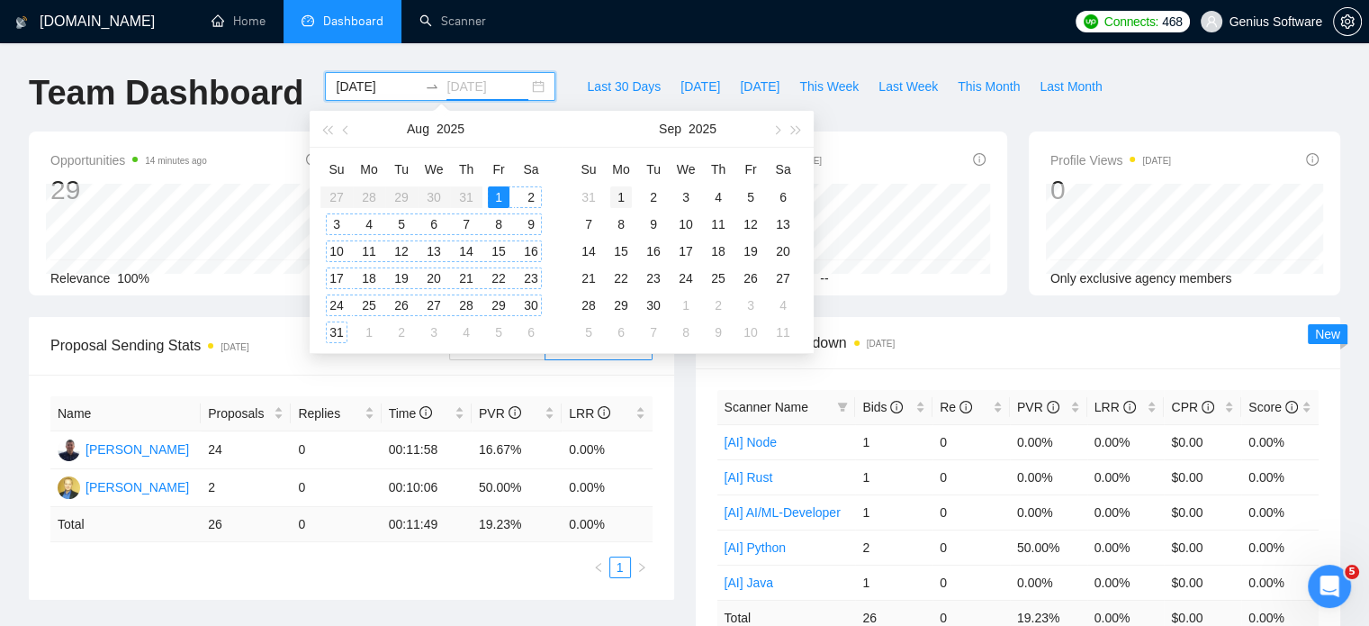
type input "[DATE]"
click at [621, 195] on div "1" at bounding box center [621, 197] width 22 height 22
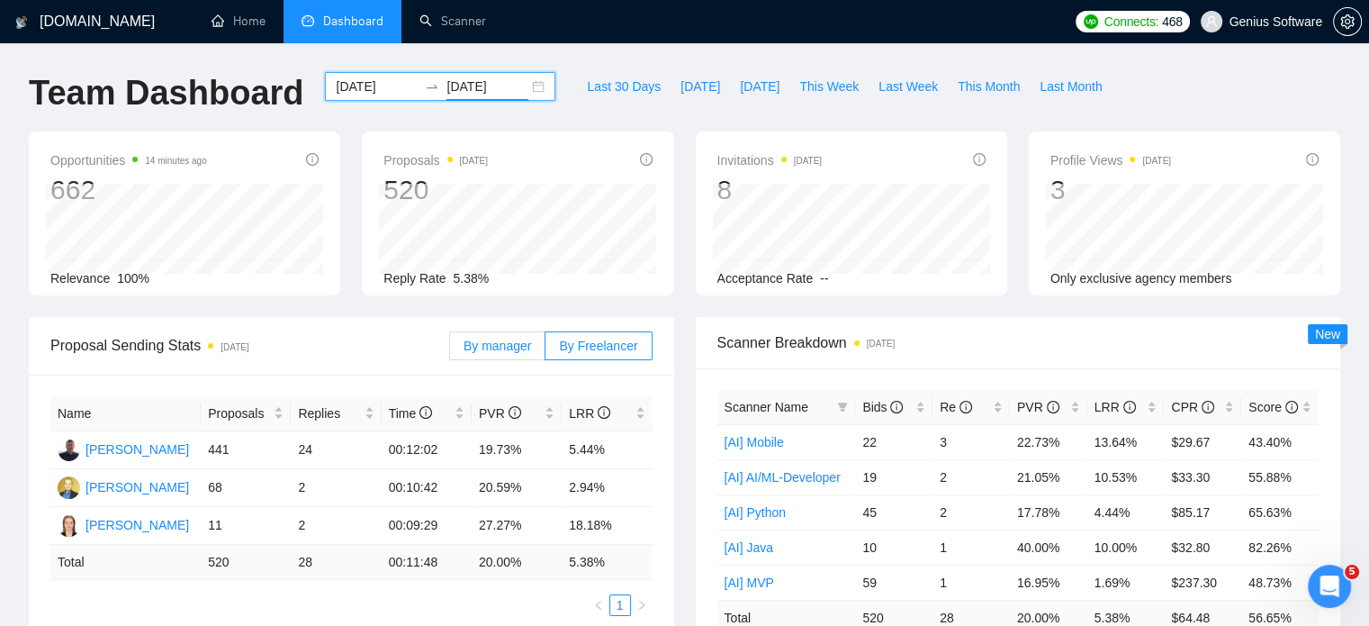
click at [526, 344] on span "By manager" at bounding box center [498, 345] width 68 height 14
click at [450, 350] on input "By manager" at bounding box center [450, 350] width 0 height 0
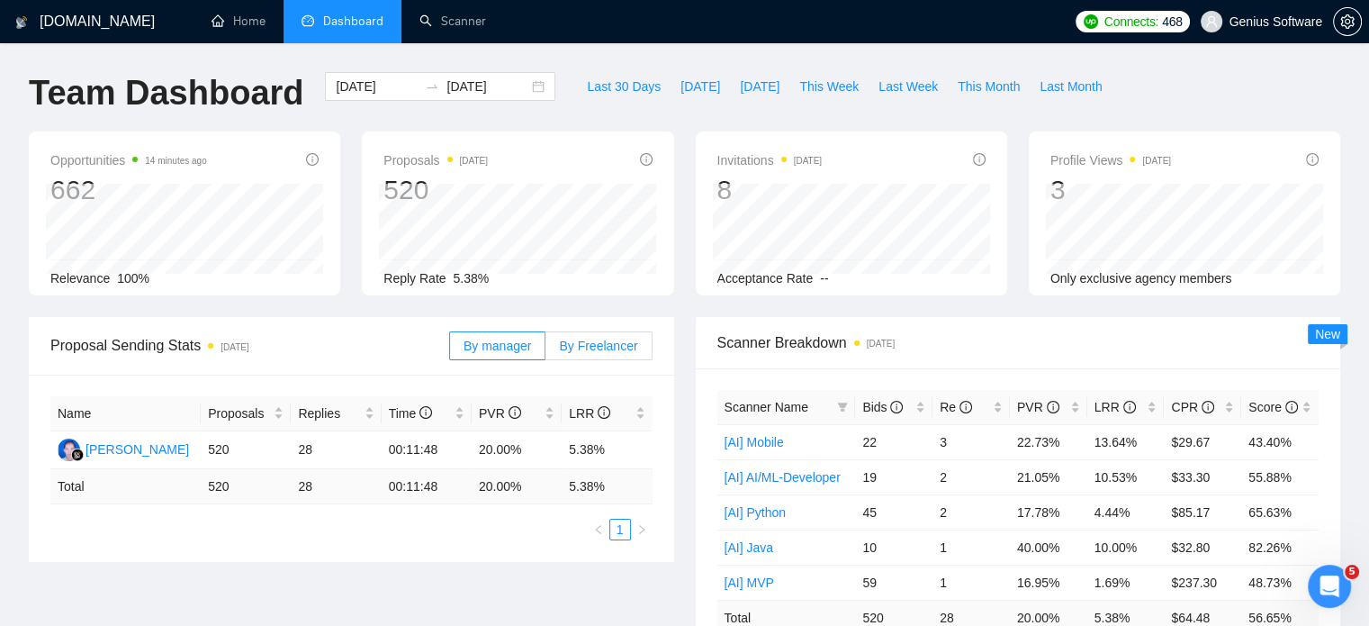
click at [598, 338] on span "By Freelancer" at bounding box center [598, 345] width 78 height 14
click at [545, 350] on input "By Freelancer" at bounding box center [545, 350] width 0 height 0
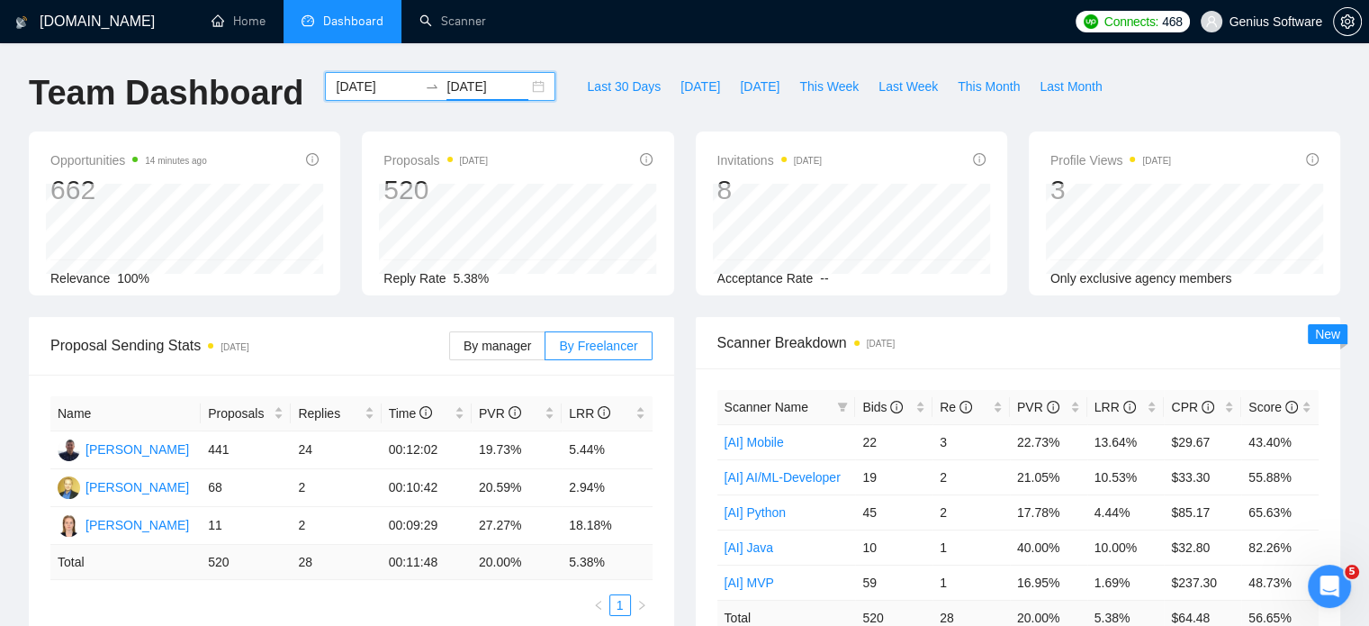
click at [487, 88] on input "[DATE]" at bounding box center [487, 87] width 82 height 20
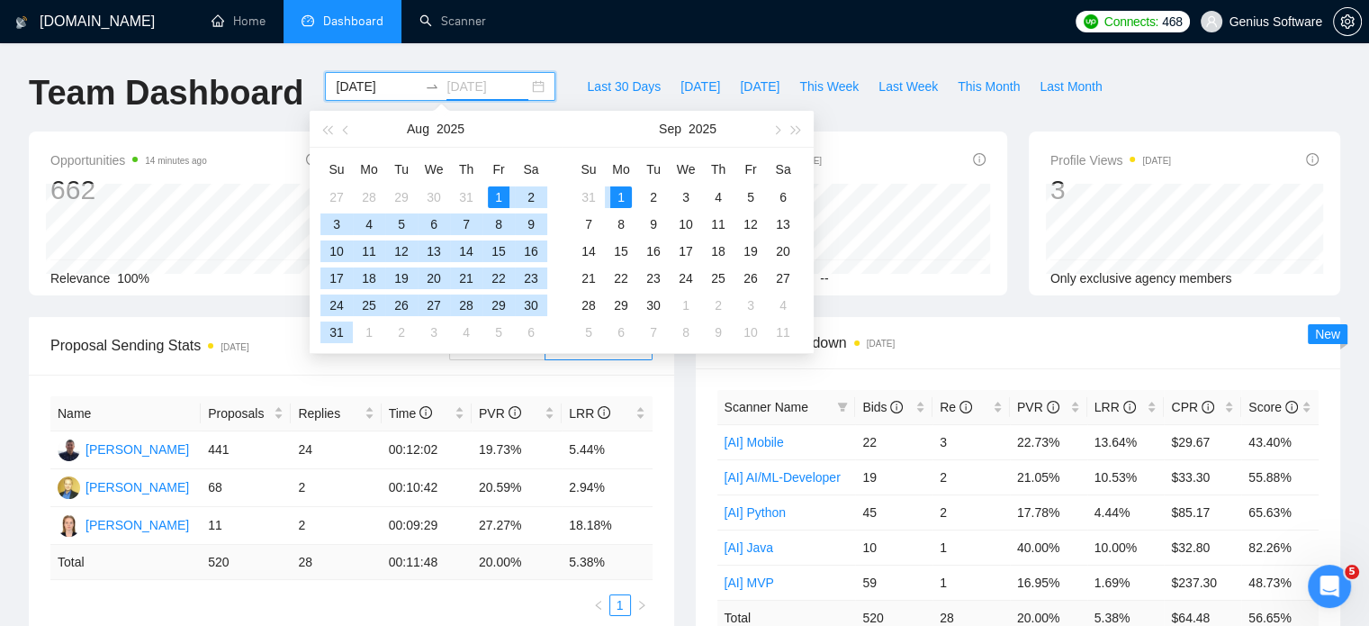
click at [620, 201] on div "1" at bounding box center [621, 197] width 22 height 22
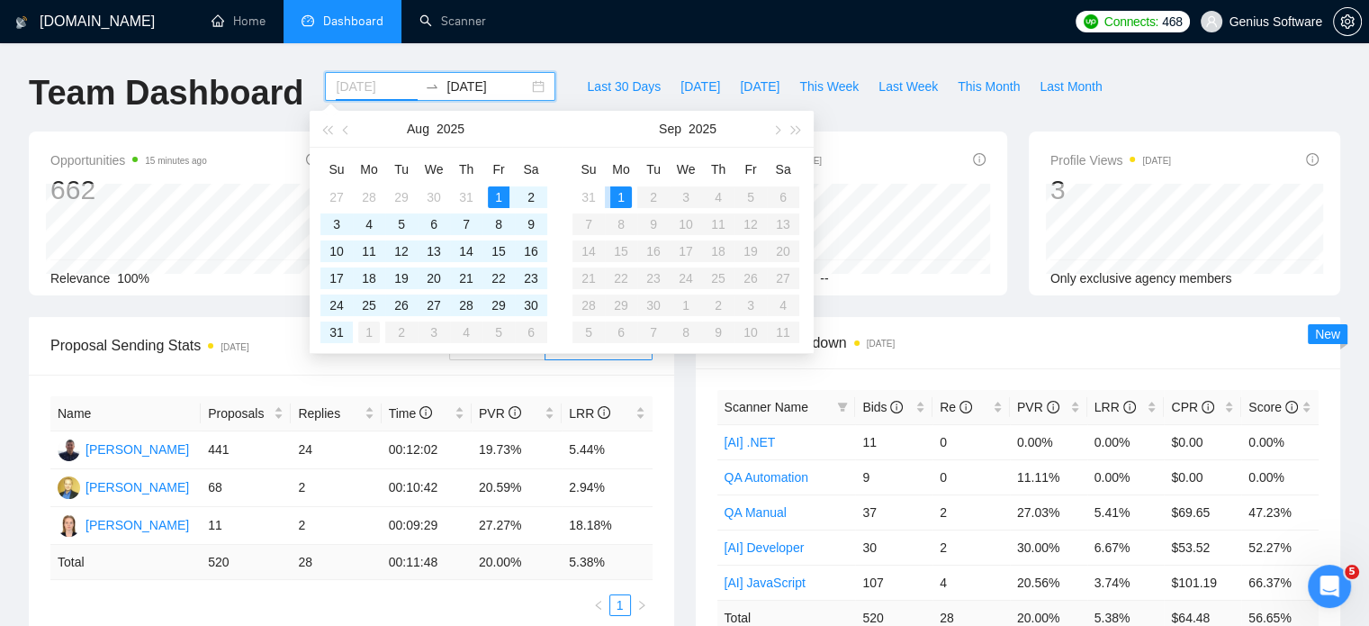
click at [377, 333] on div "1" at bounding box center [369, 332] width 22 height 22
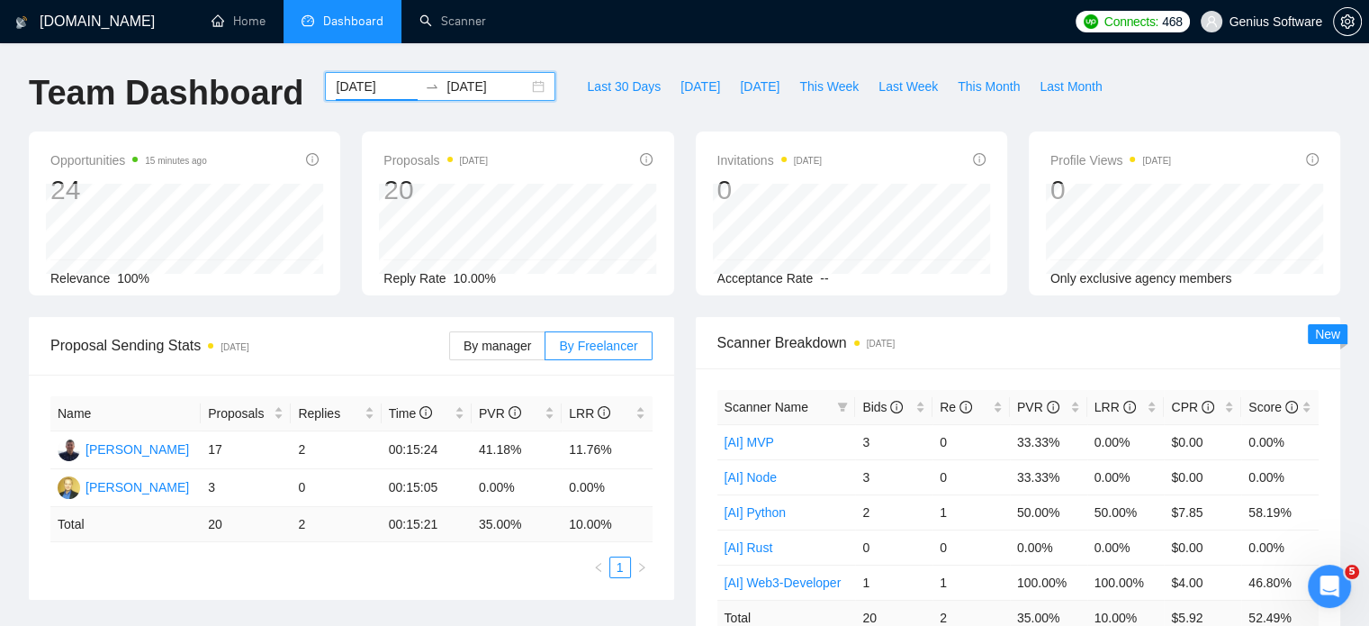
click at [540, 82] on div "[DATE] [DATE]" at bounding box center [440, 86] width 230 height 29
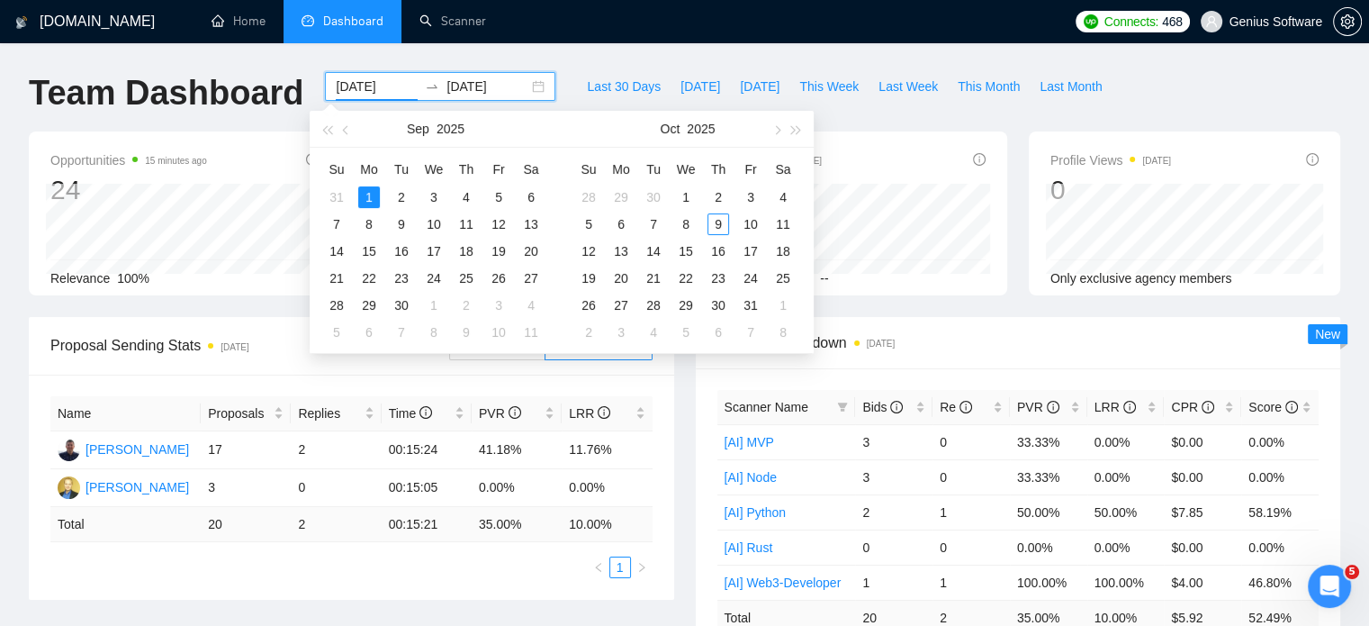
click at [527, 77] on div "[DATE] [DATE]" at bounding box center [440, 86] width 230 height 29
type input "[DATE]"
click at [411, 303] on div "30" at bounding box center [402, 305] width 22 height 22
click at [363, 189] on table "Su Mo Tu We Th Fr Sa 31 1 2 3 4 5 6 7 8 9 10 11 12 13 14 15 16 17 18 19 20 21 2…" at bounding box center [433, 250] width 227 height 191
type input "[DATE]"
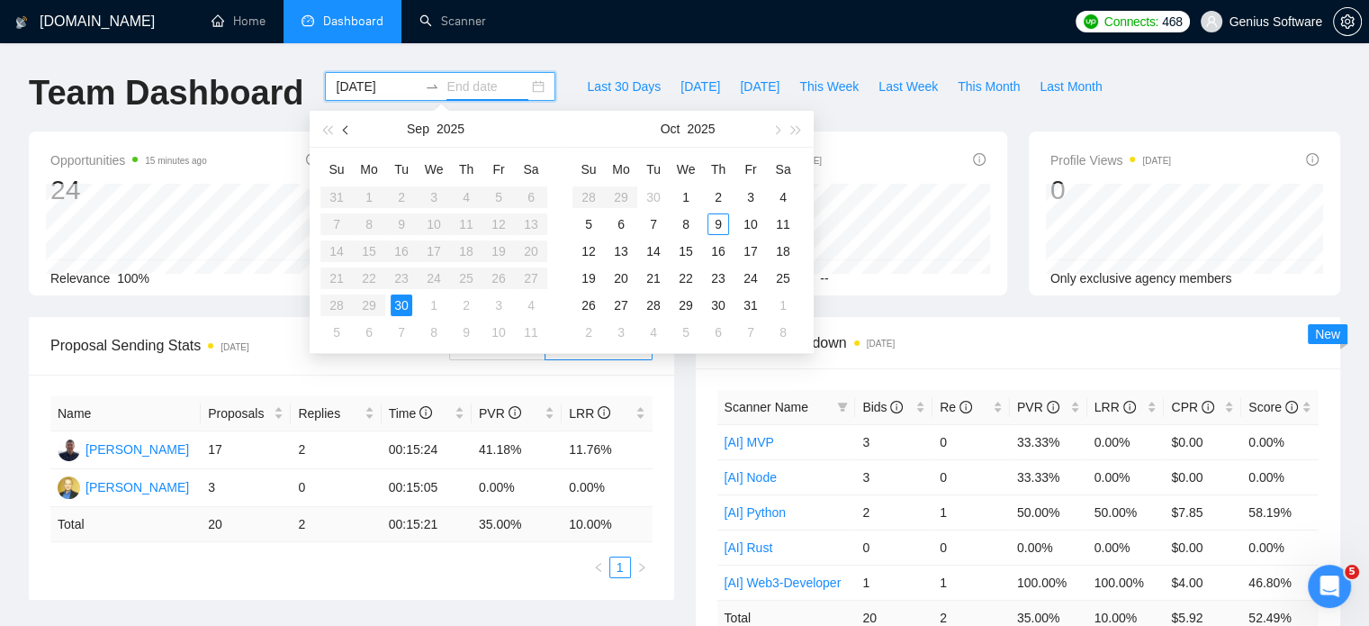
click at [340, 132] on button "button" at bounding box center [347, 129] width 20 height 36
click at [392, 230] on table "Su Mo Tu We Th Fr Sa 27 28 29 30 31 1 2 3 4 5 6 7 8 9 10 11 12 13 14 15 16 17 1…" at bounding box center [433, 250] width 227 height 191
type input "[DATE]"
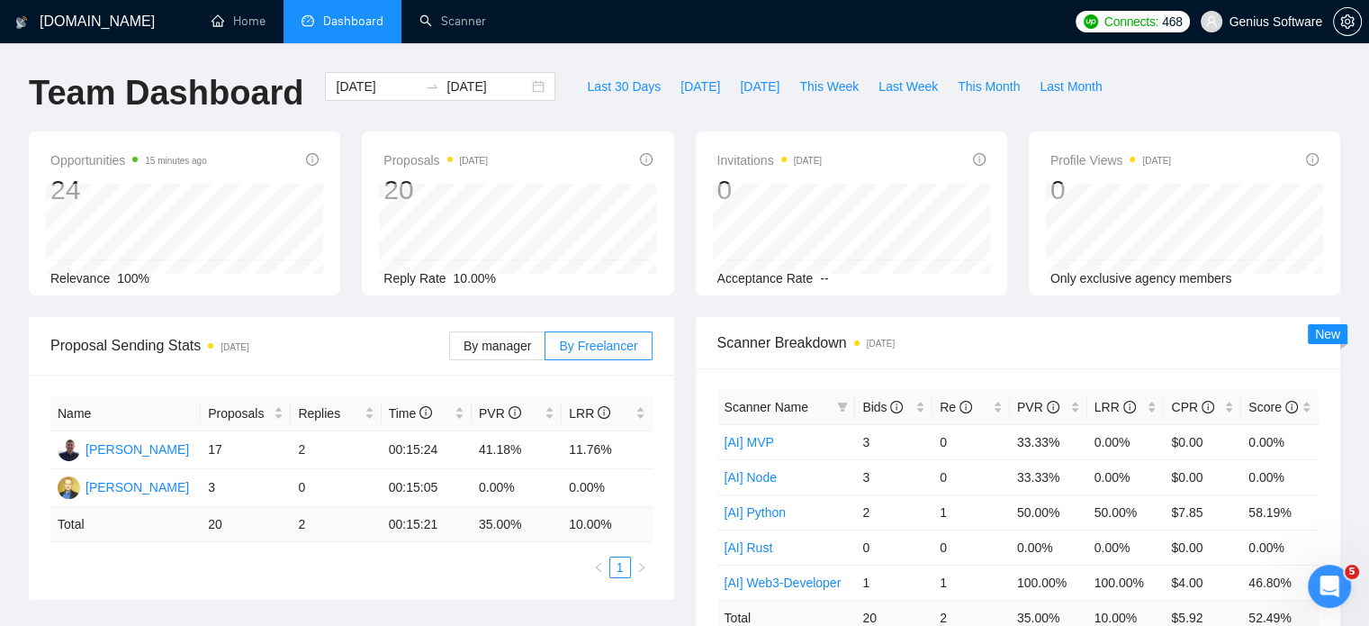
click at [587, 31] on ul "Home Dashboard Scanner" at bounding box center [626, 21] width 879 height 43
click at [367, 86] on input "[DATE]" at bounding box center [377, 87] width 82 height 20
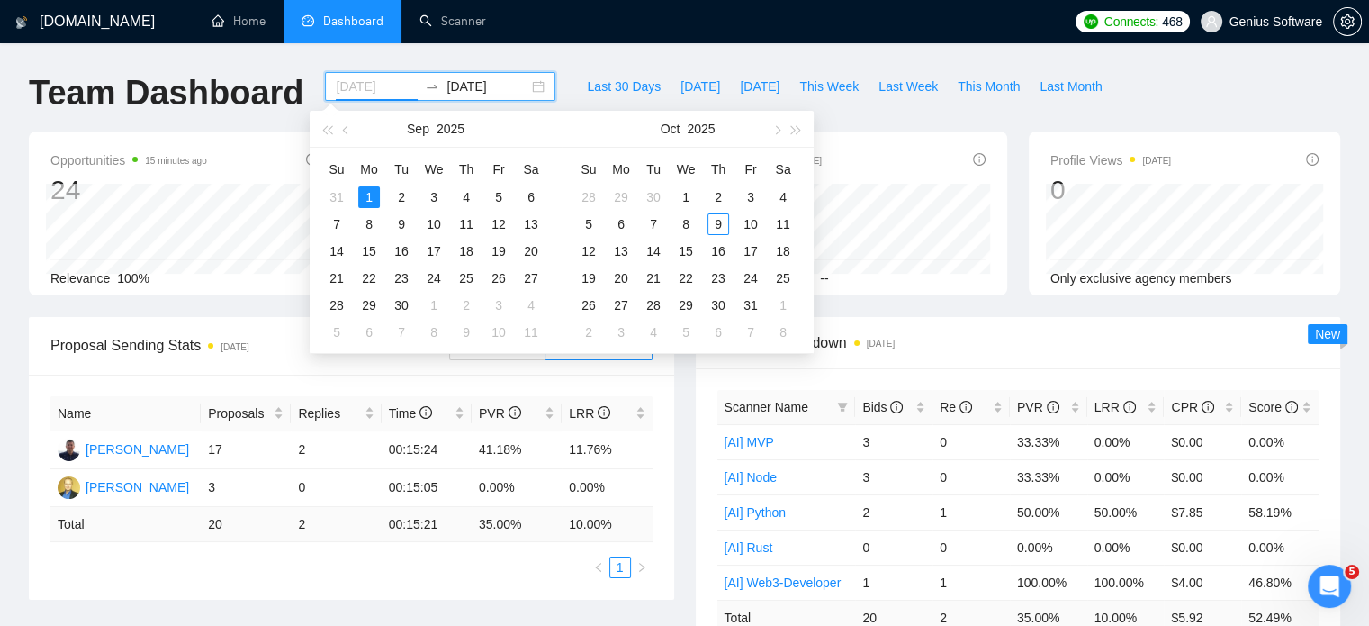
type input "[DATE]"
click at [372, 199] on div "1" at bounding box center [369, 197] width 22 height 22
type input "[DATE]"
click at [660, 189] on div "30" at bounding box center [654, 197] width 22 height 22
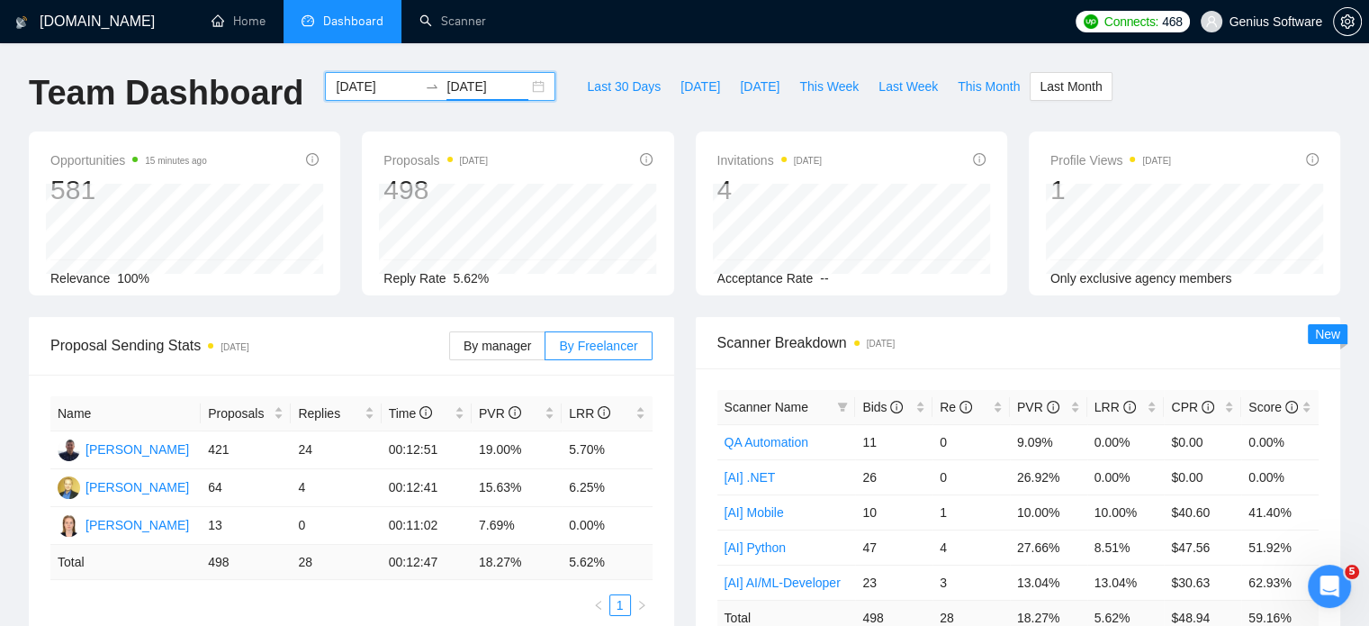
click at [366, 86] on input "[DATE]" at bounding box center [377, 87] width 82 height 20
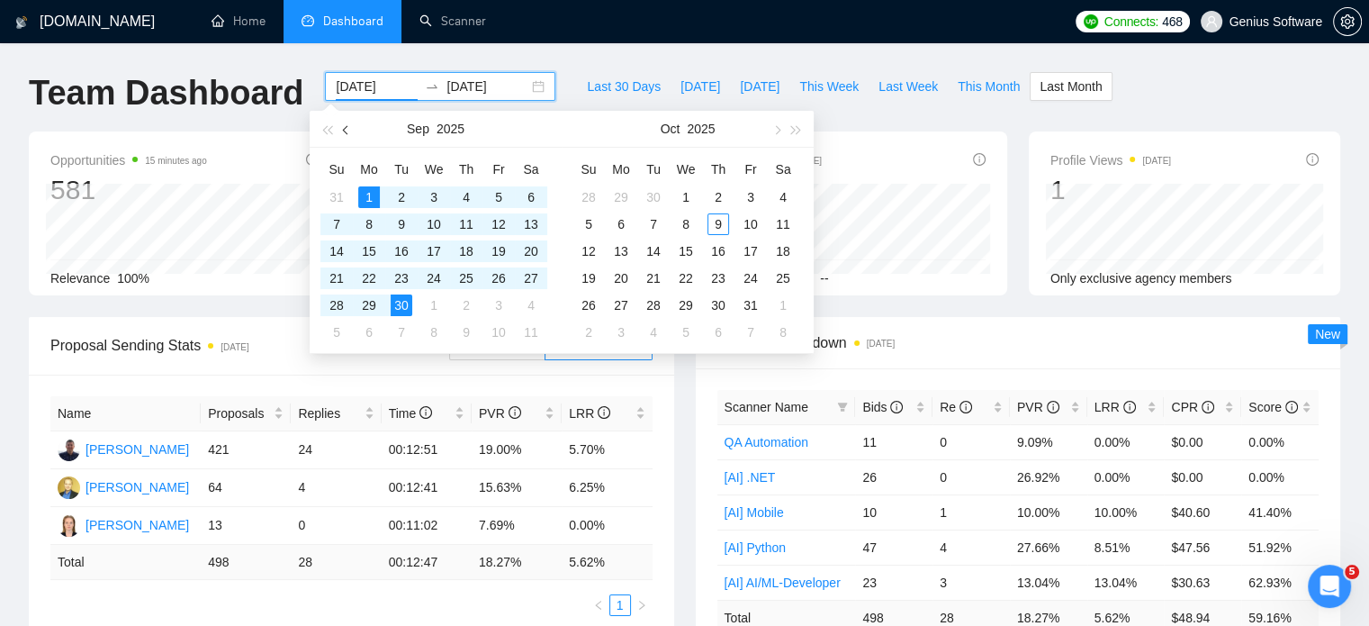
click at [350, 131] on span "button" at bounding box center [347, 129] width 9 height 9
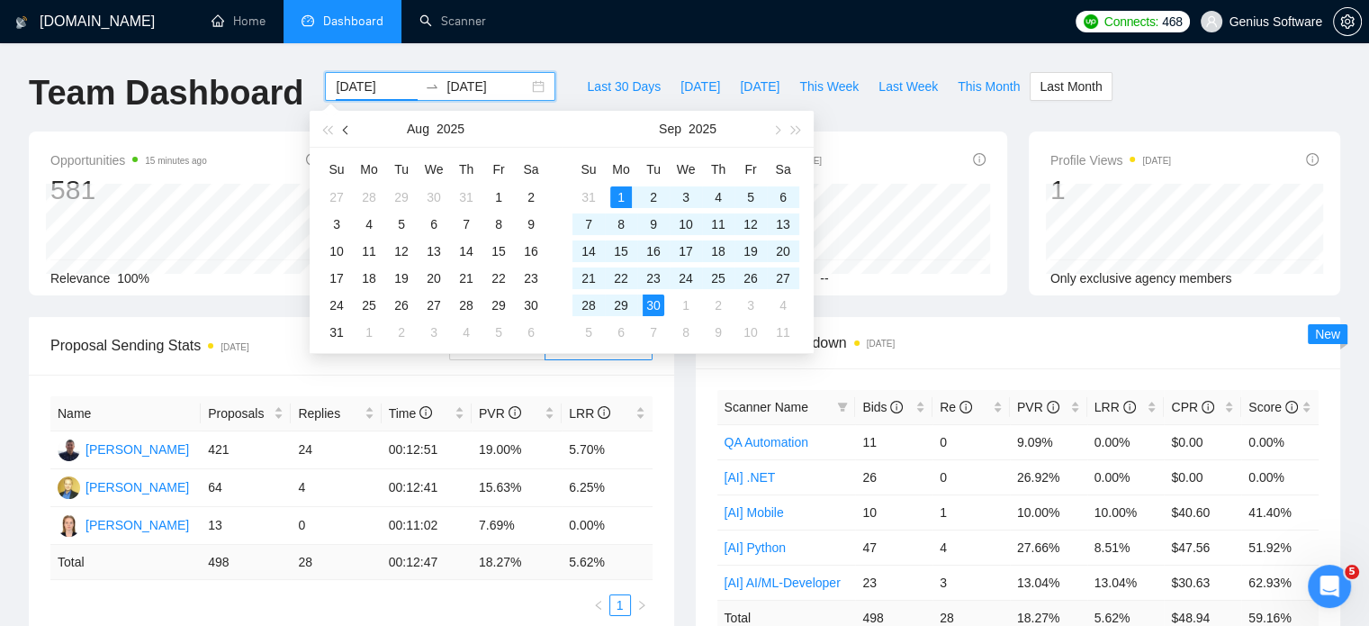
click at [349, 129] on span "button" at bounding box center [347, 129] width 9 height 9
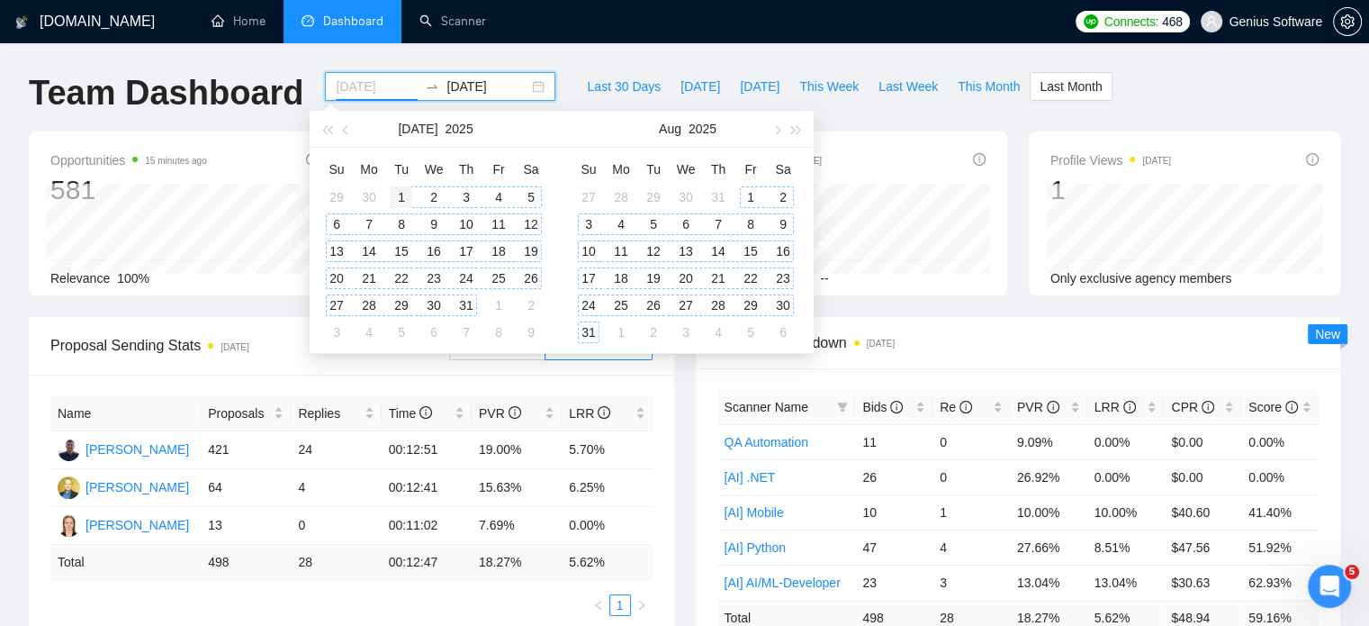
type input "[DATE]"
click at [399, 198] on div "1" at bounding box center [402, 197] width 22 height 22
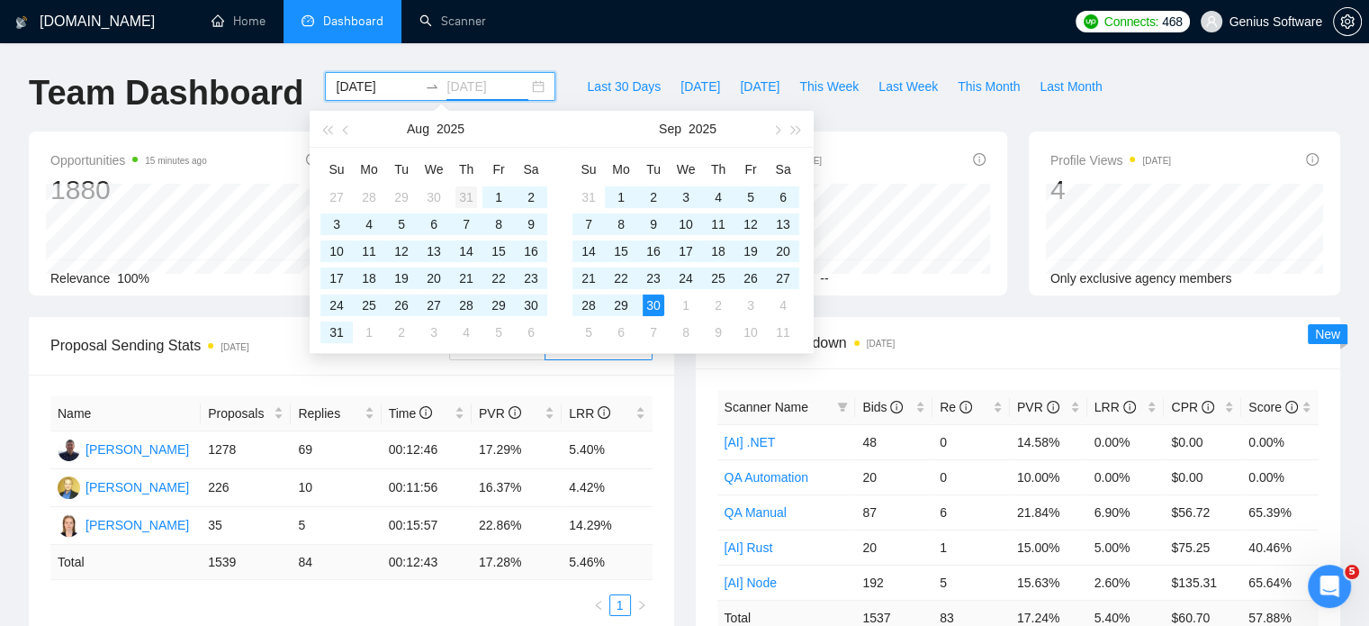
type input "[DATE]"
click at [468, 200] on div "31" at bounding box center [466, 197] width 22 height 22
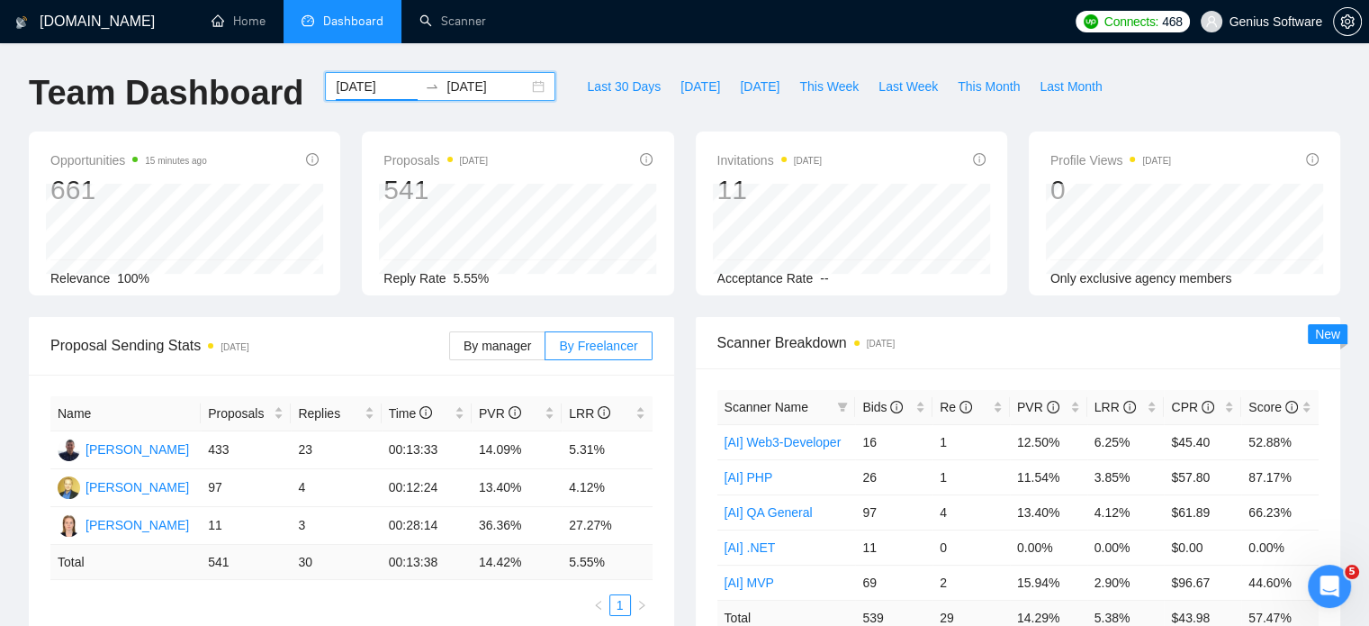
click at [366, 86] on input "[DATE]" at bounding box center [377, 87] width 82 height 20
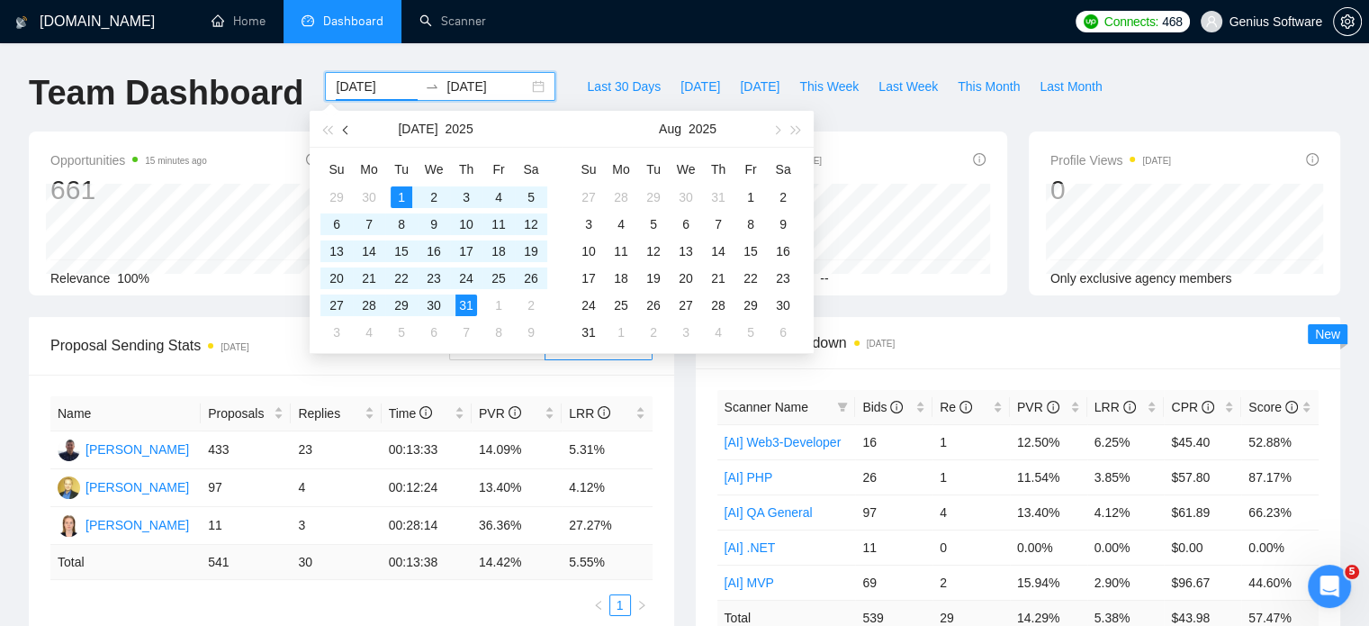
click at [348, 126] on span "button" at bounding box center [347, 129] width 9 height 9
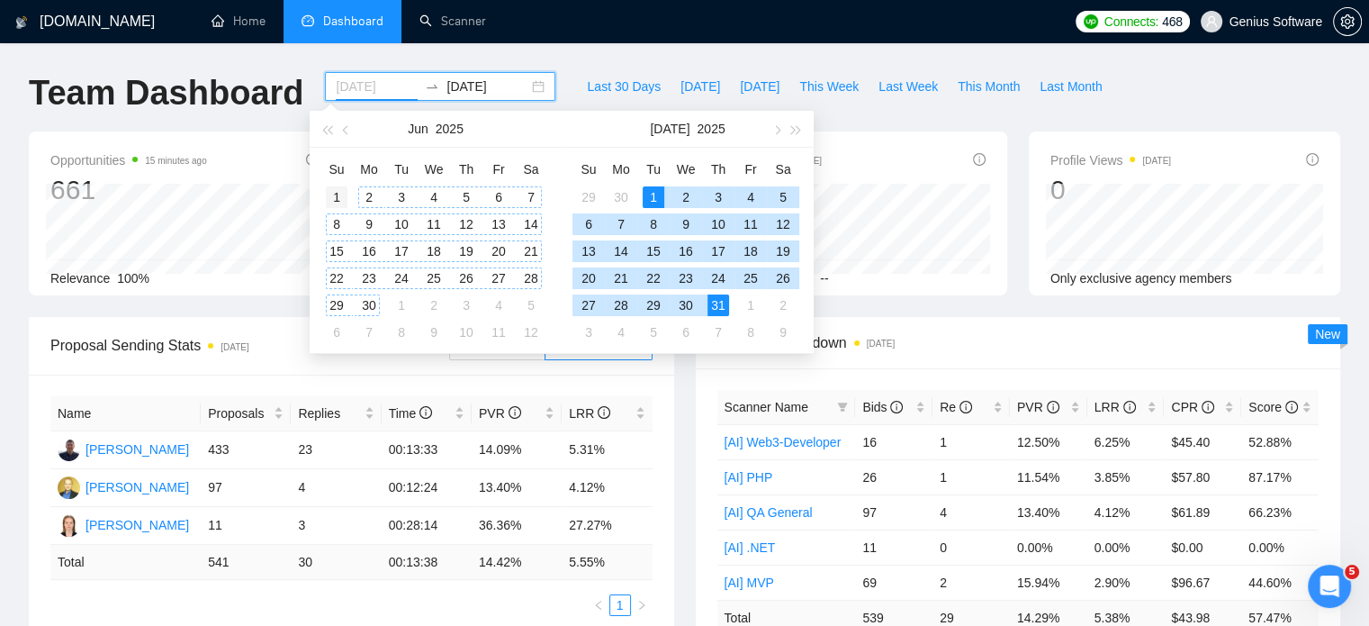
type input "[DATE]"
click at [341, 194] on div "1" at bounding box center [337, 197] width 22 height 22
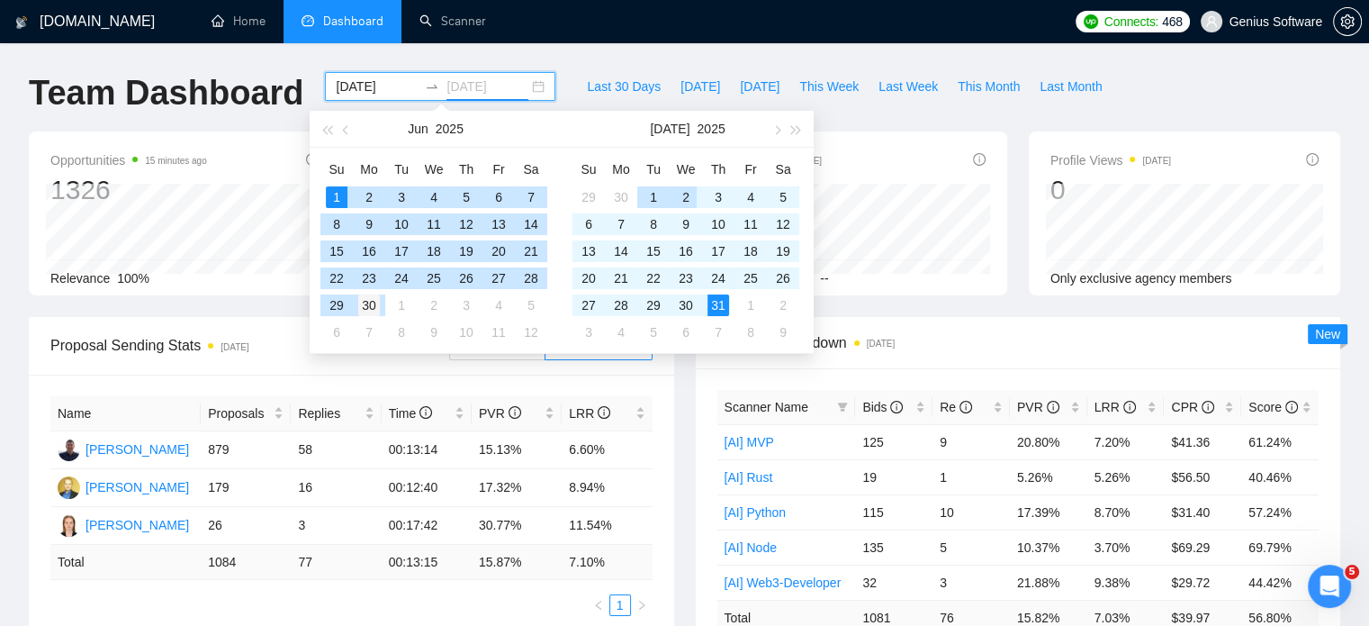
type input "[DATE]"
click at [370, 302] on div "30" at bounding box center [369, 305] width 22 height 22
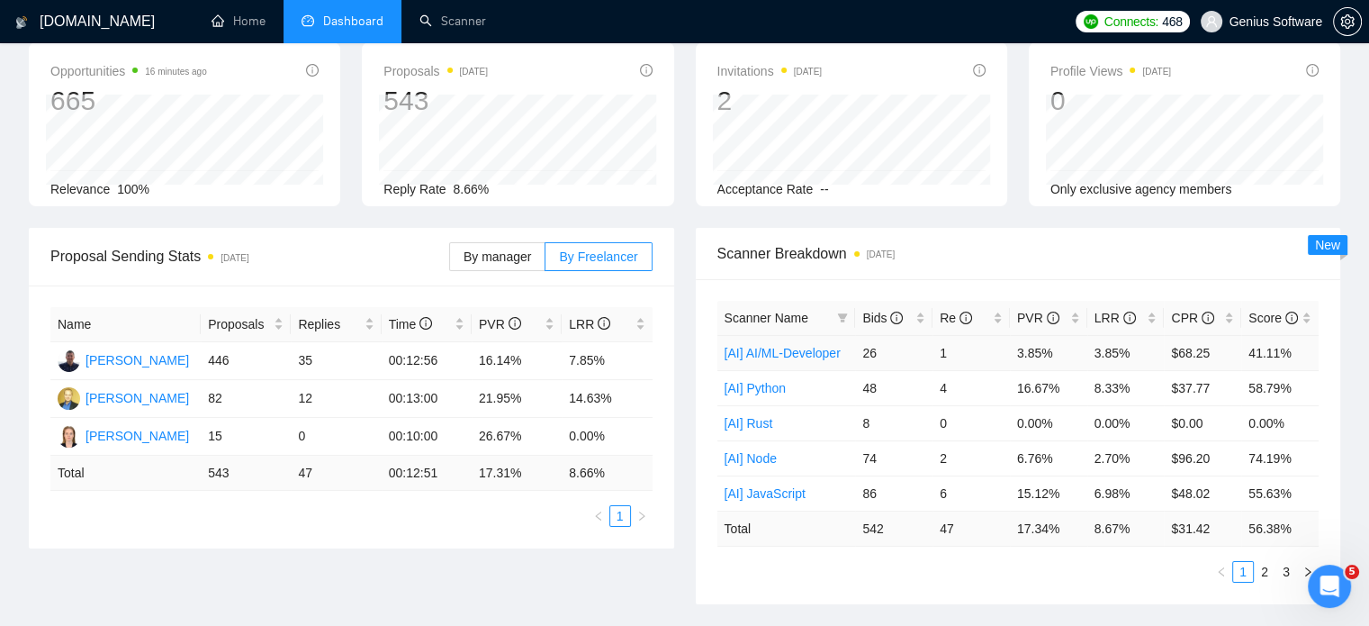
scroll to position [90, 0]
click at [1003, 311] on div "Re" at bounding box center [971, 317] width 63 height 20
